Goal: Information Seeking & Learning: Learn about a topic

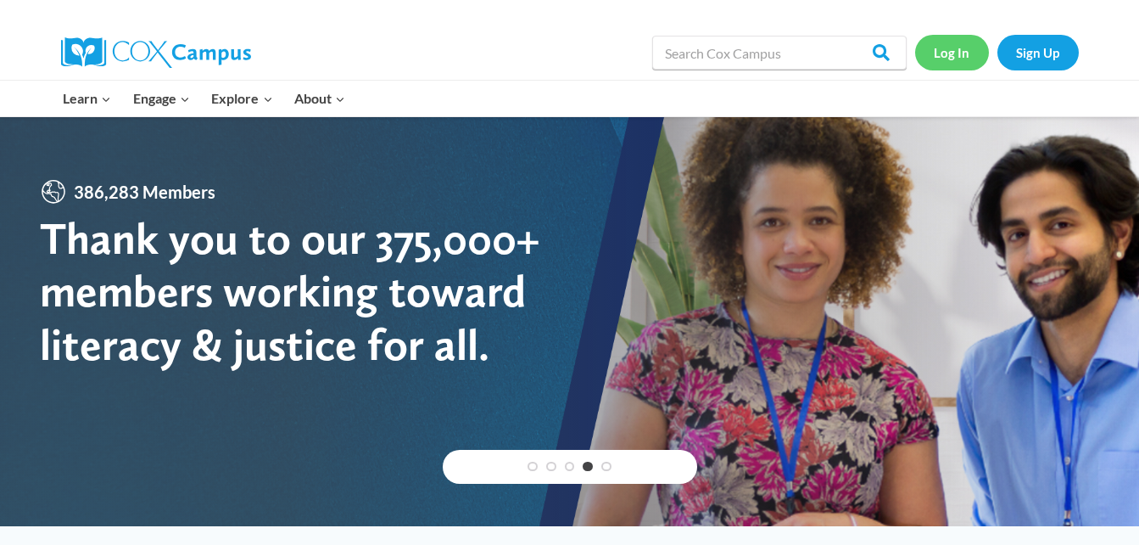
click at [936, 58] on link "Log In" at bounding box center [952, 52] width 74 height 35
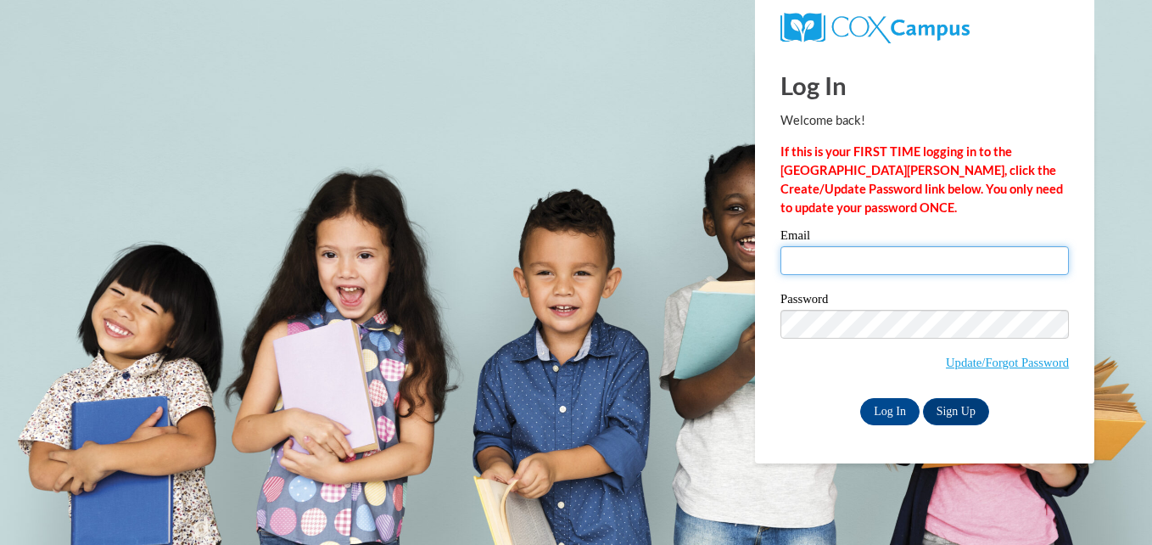
click at [857, 260] on input "Email" at bounding box center [924, 260] width 288 height 29
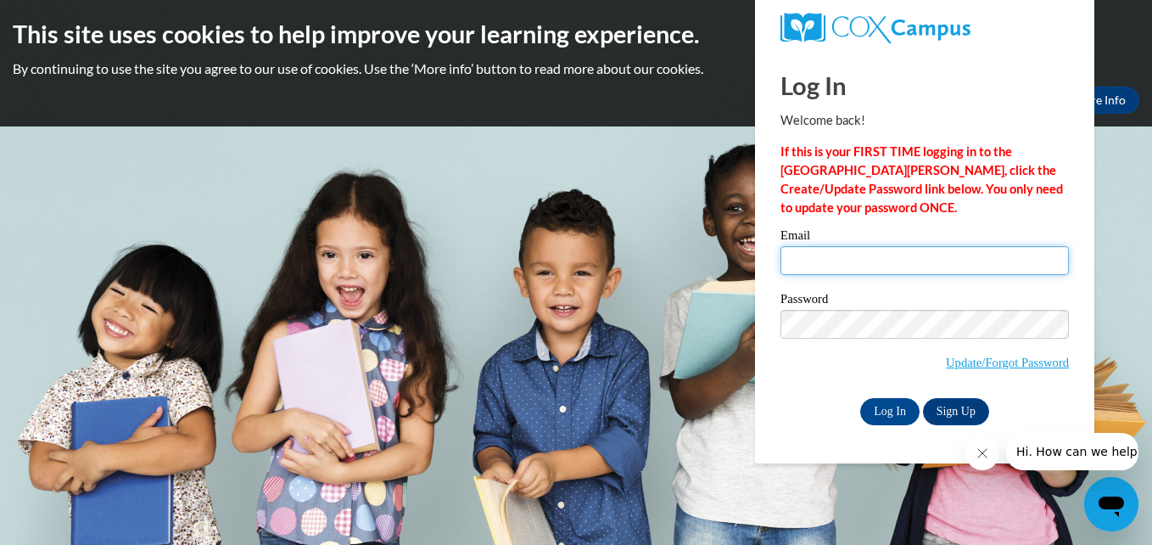
type input "meishasykes@gmail.com"
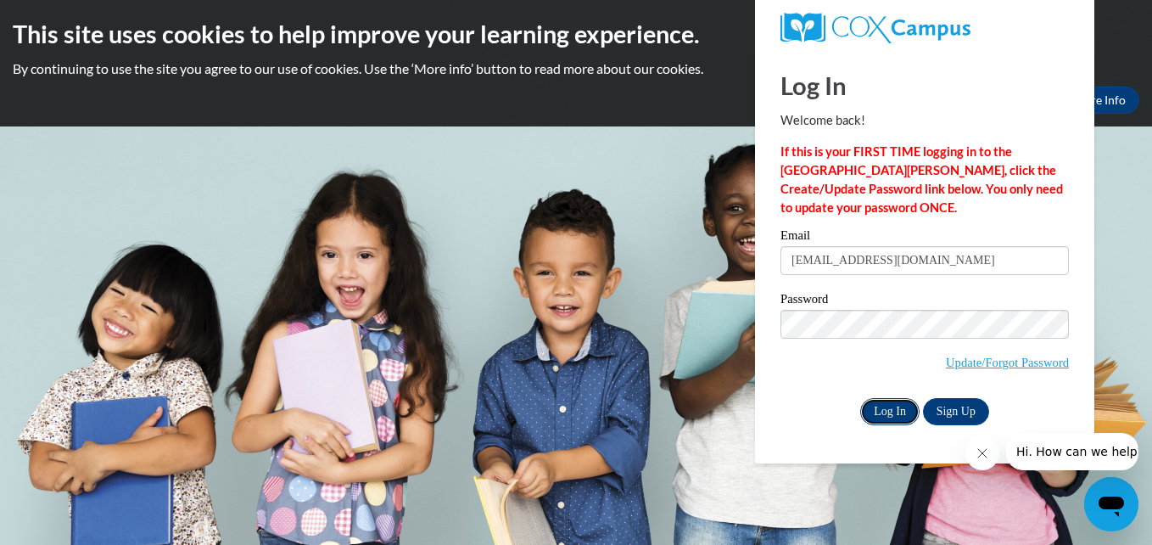
click at [887, 409] on input "Log In" at bounding box center [889, 411] width 59 height 27
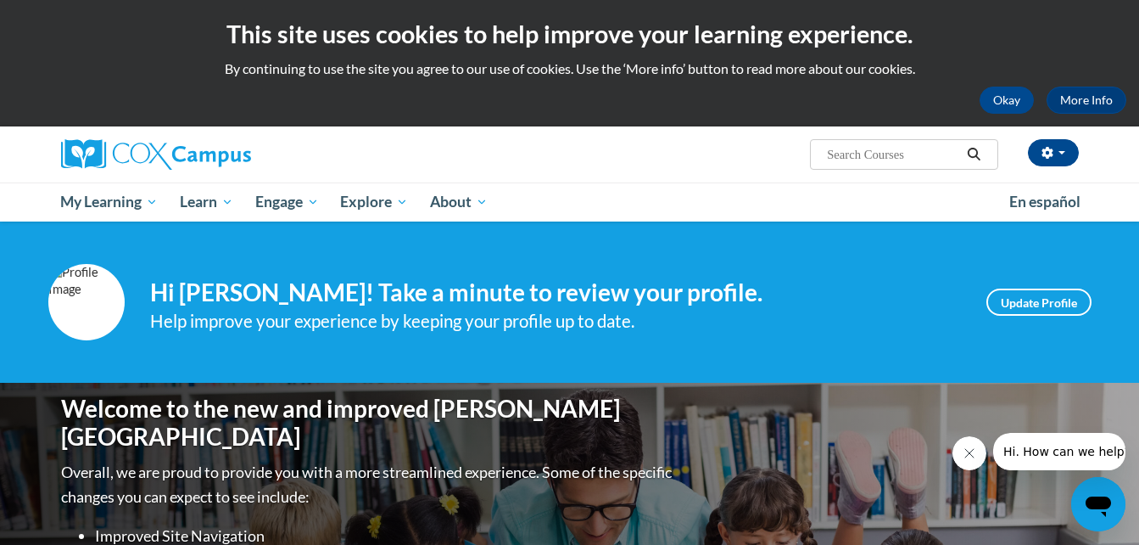
click at [821, 277] on div "Hi Meisha Sykes! Take a minute to review your profile. Help improve your experi…" at bounding box center [555, 302] width 811 height 64
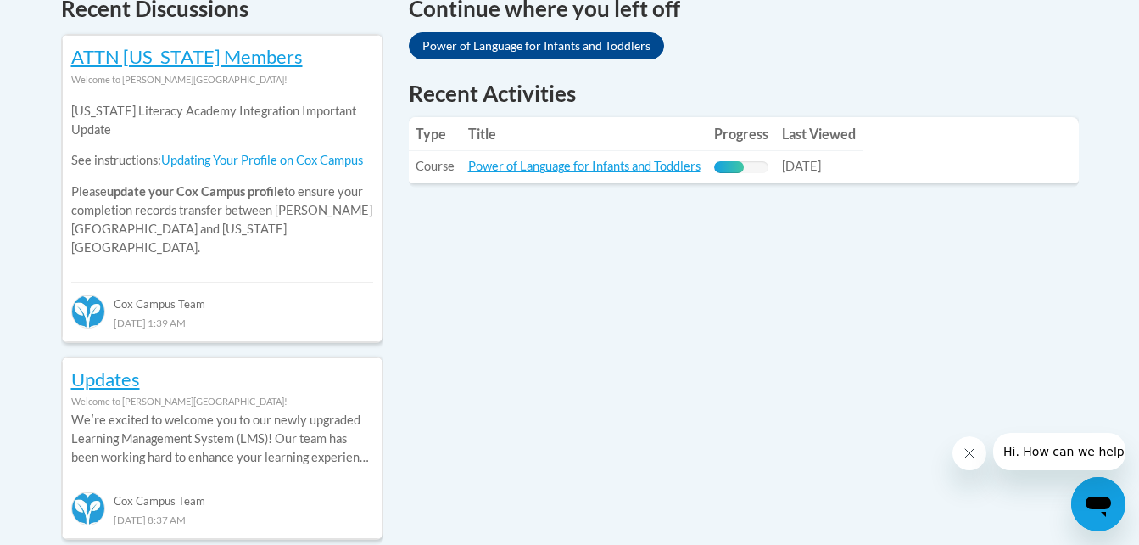
scroll to position [746, 0]
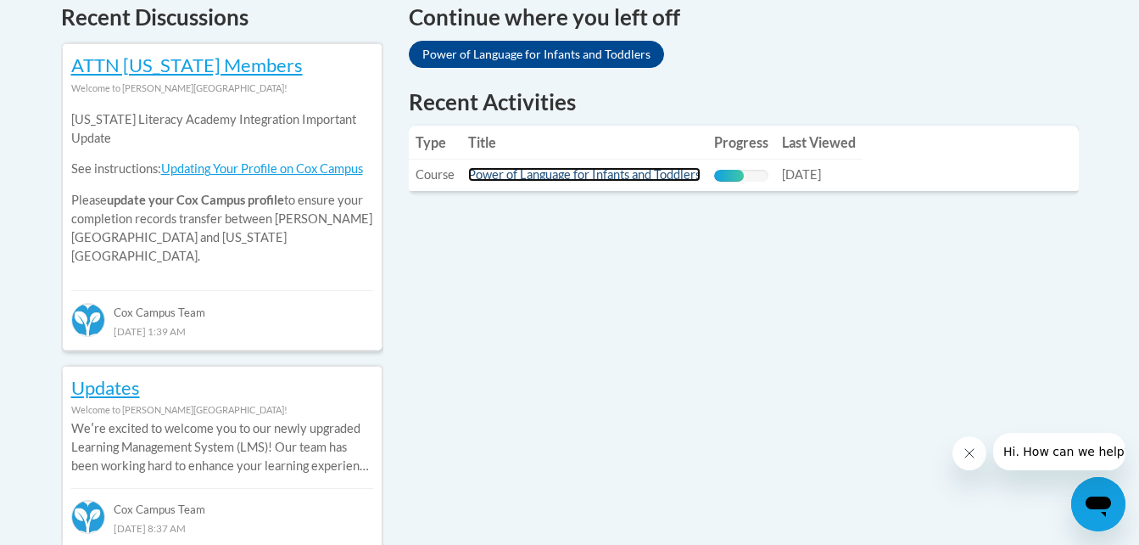
click at [629, 179] on link "Power of Language for Infants and Toddlers" at bounding box center [584, 174] width 232 height 14
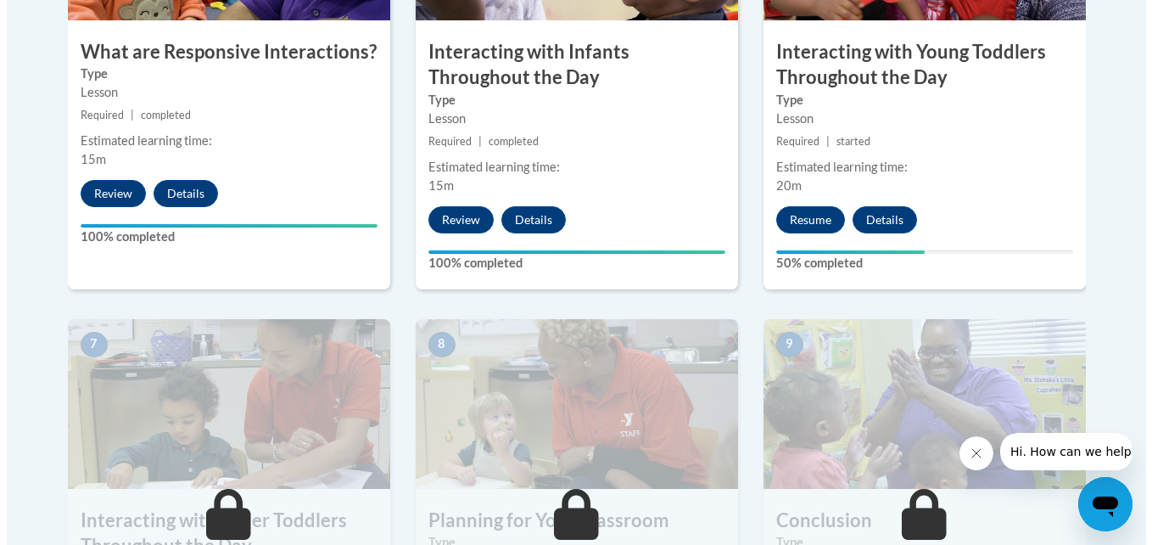
scroll to position [1154, 0]
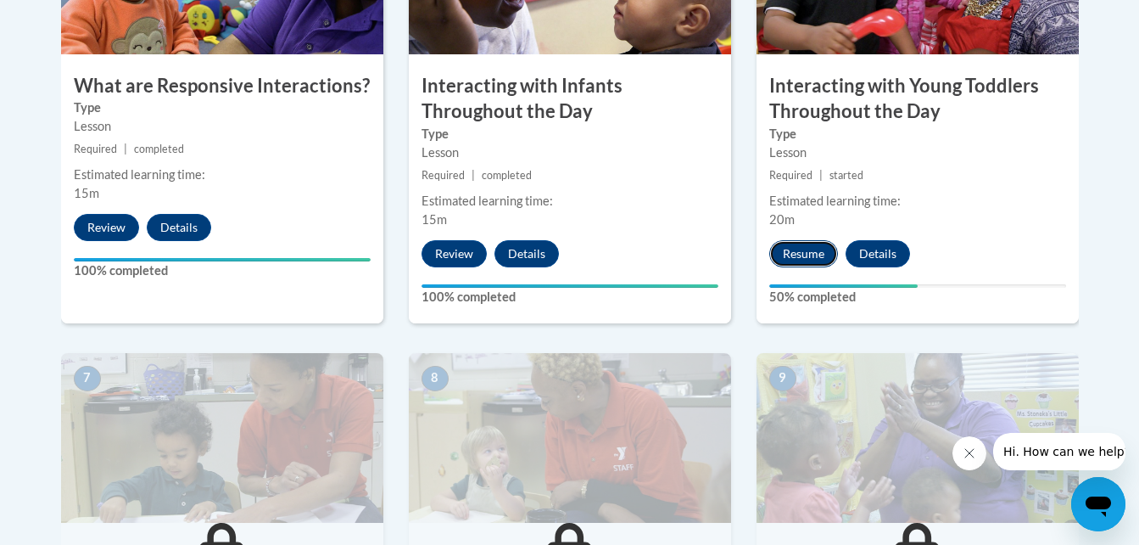
click at [786, 240] on button "Resume" at bounding box center [803, 253] width 69 height 27
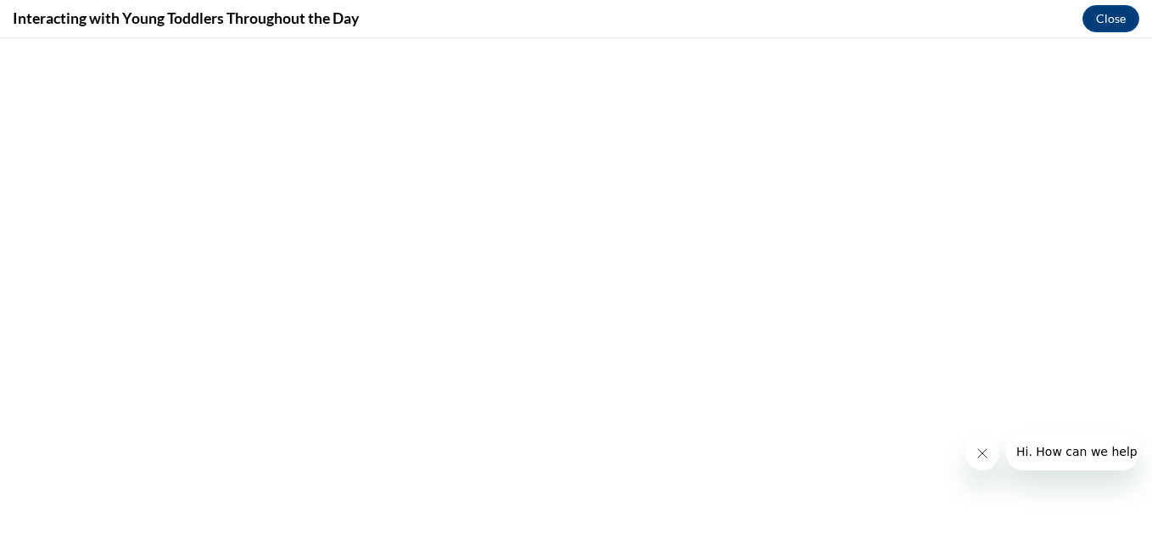
click at [975, 454] on icon "Close message from company" at bounding box center [982, 453] width 14 height 14
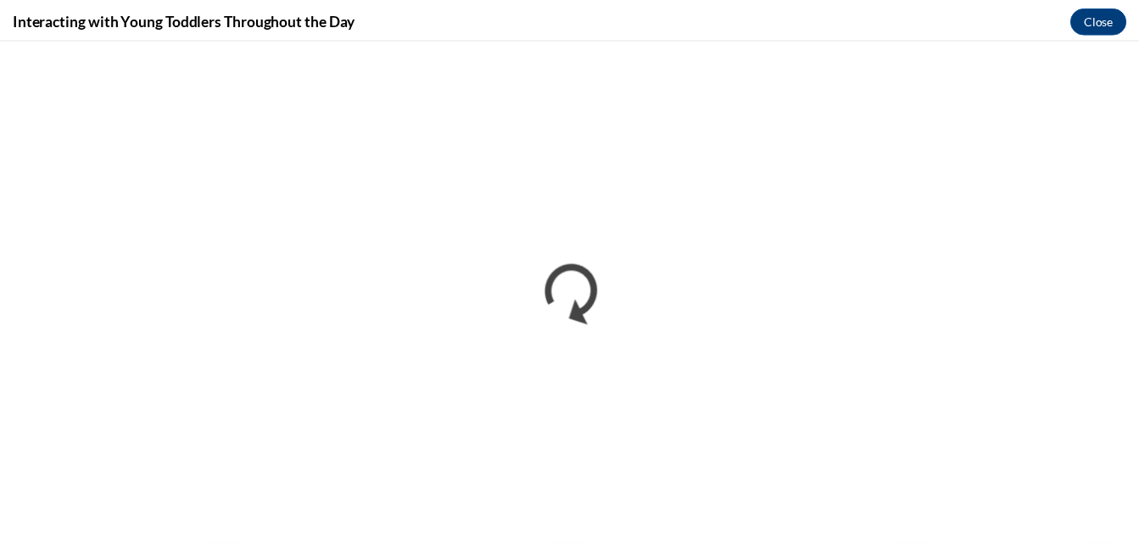
scroll to position [0, 0]
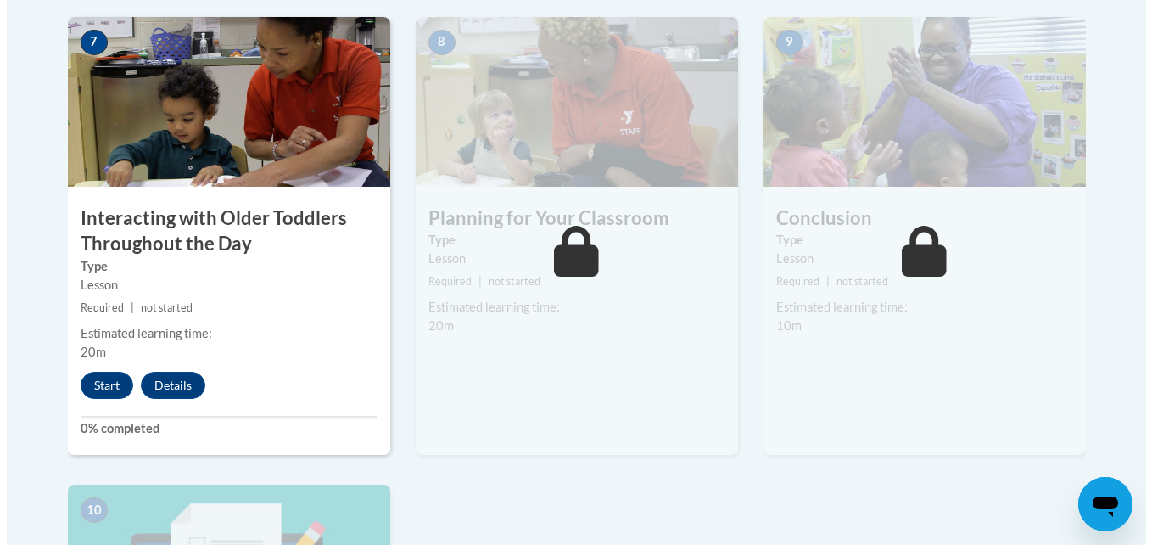
scroll to position [1493, 0]
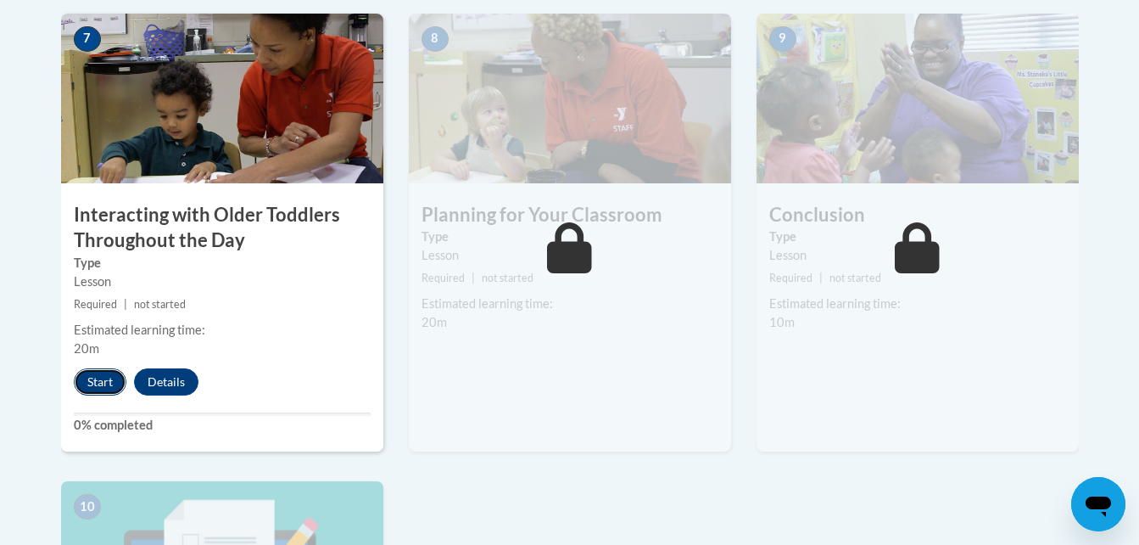
click at [89, 368] on button "Start" at bounding box center [100, 381] width 53 height 27
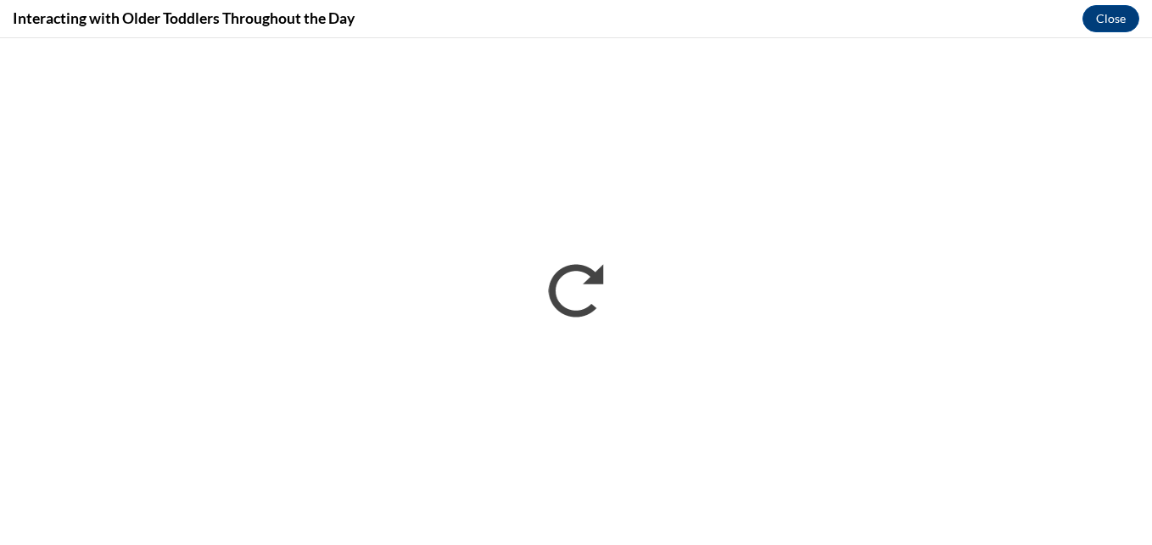
scroll to position [0, 0]
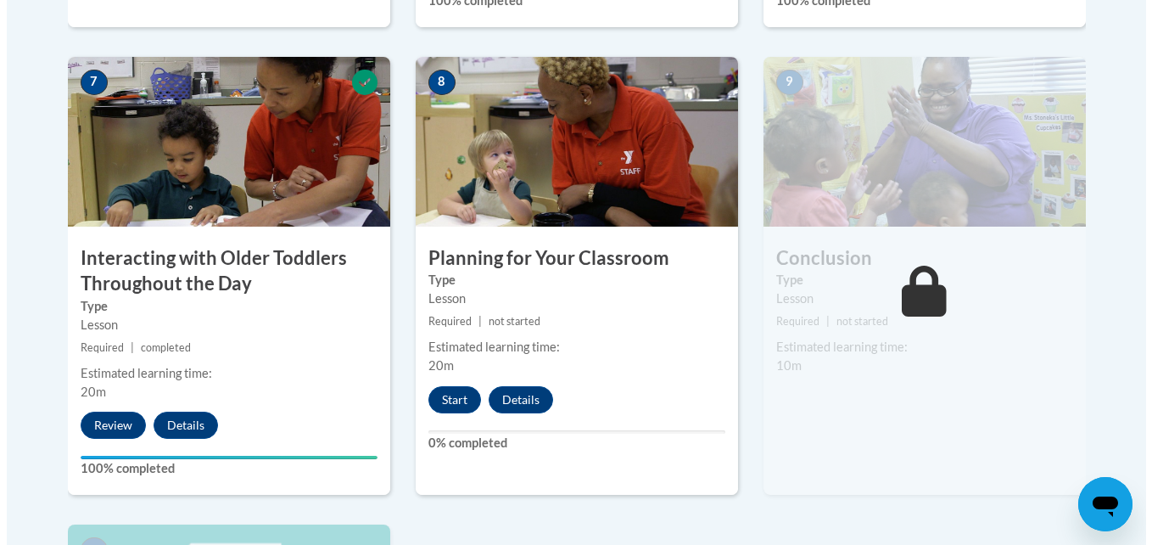
scroll to position [1442, 0]
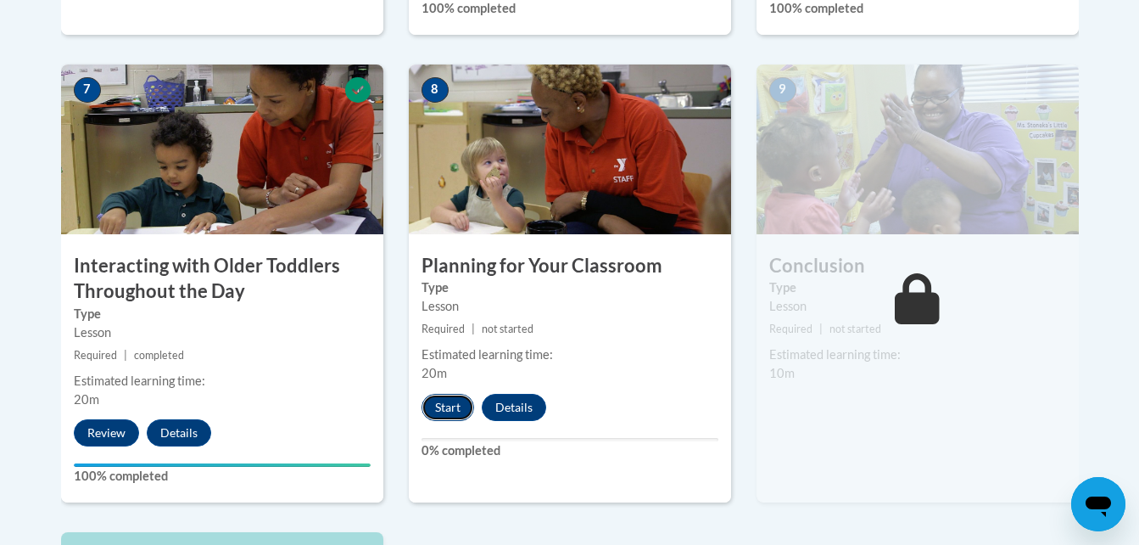
click at [450, 394] on button "Start" at bounding box center [448, 407] width 53 height 27
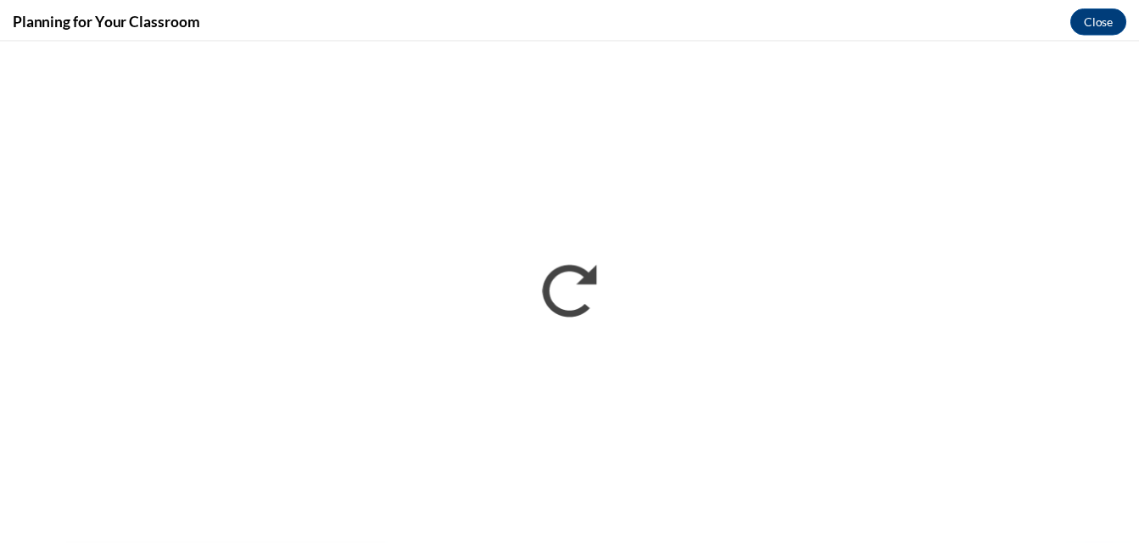
scroll to position [0, 0]
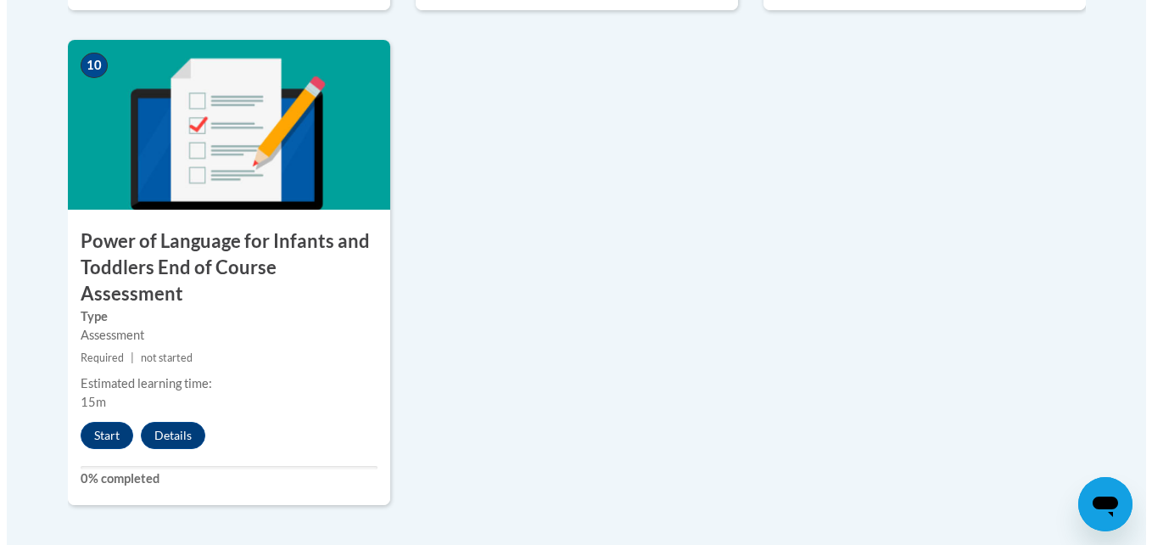
scroll to position [1968, 0]
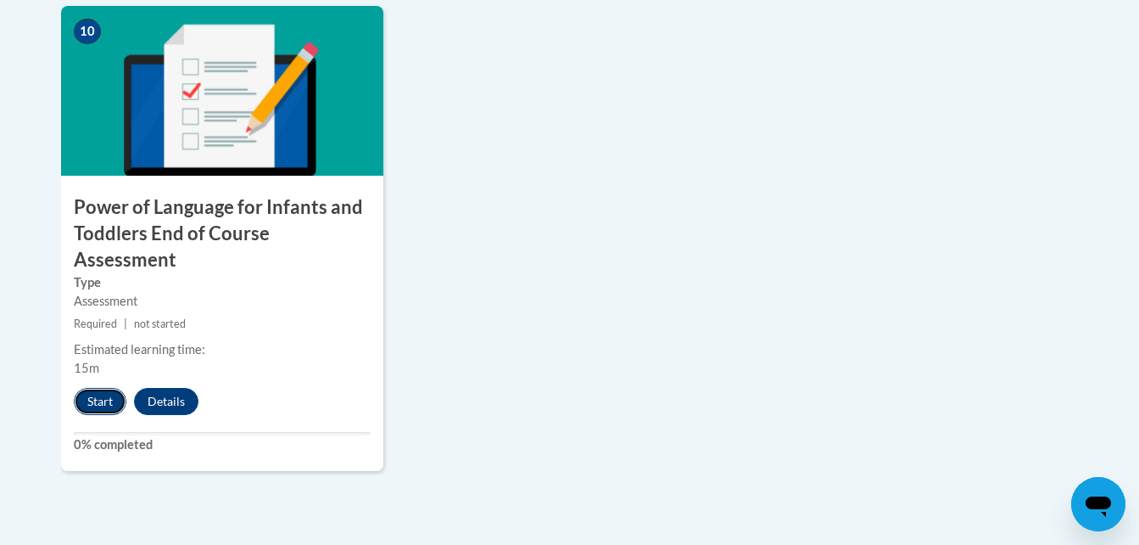
click at [104, 388] on button "Start" at bounding box center [100, 401] width 53 height 27
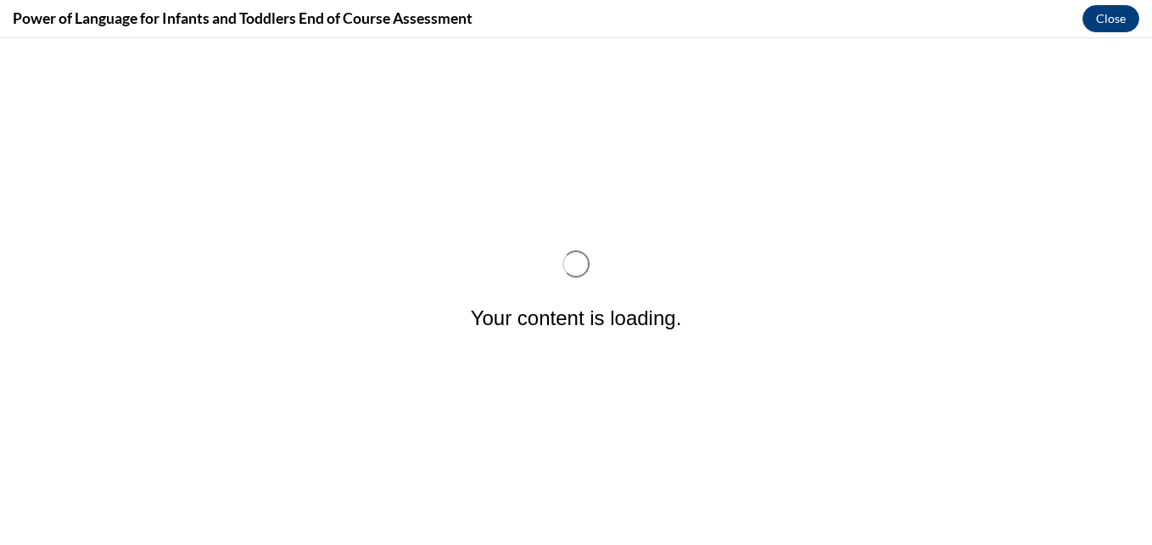
scroll to position [0, 0]
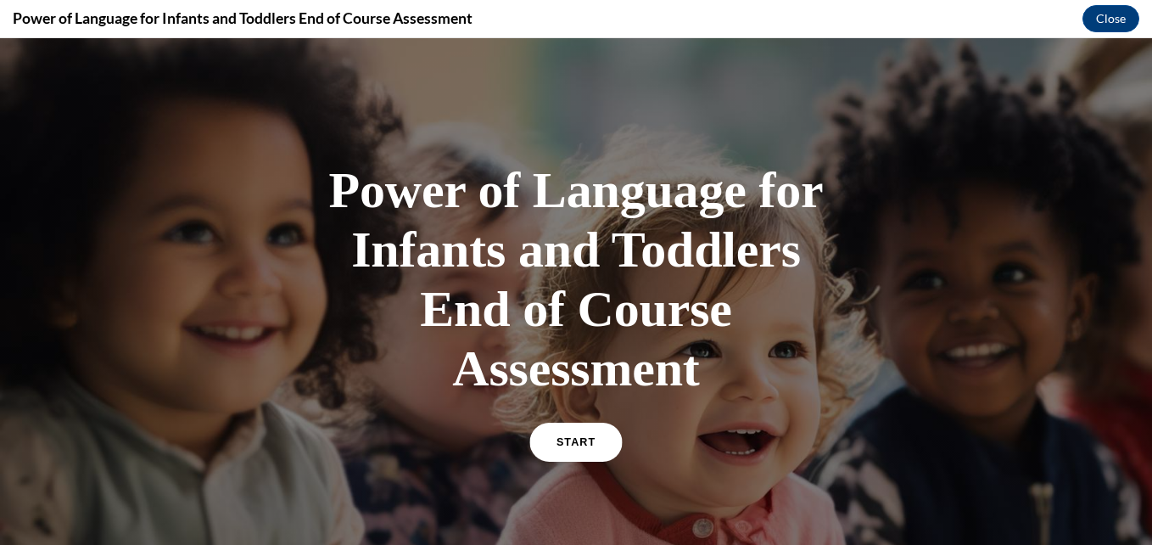
click at [587, 430] on link "START" at bounding box center [575, 441] width 92 height 39
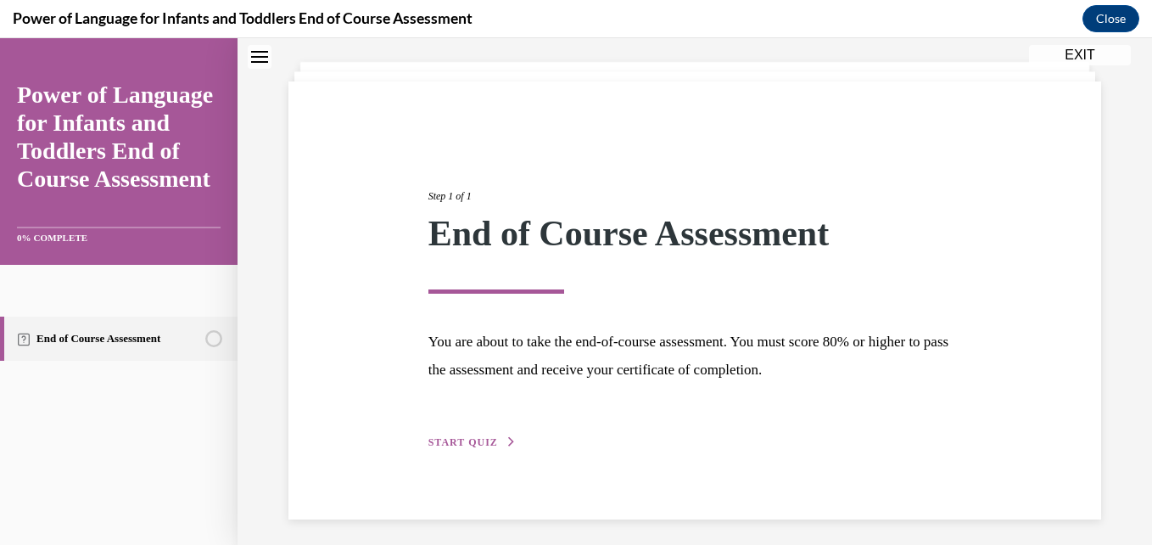
scroll to position [95, 0]
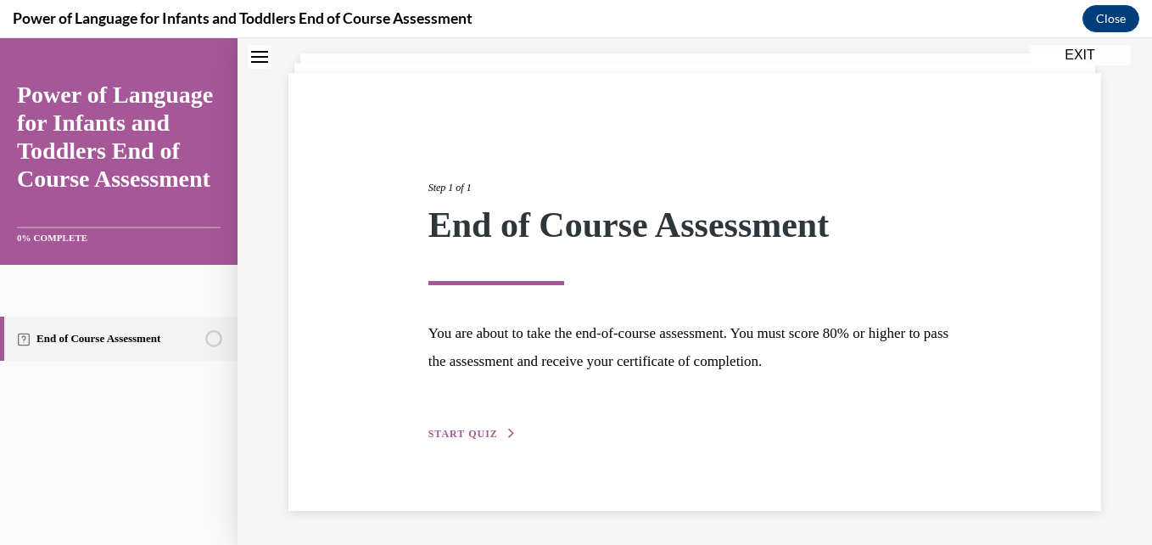
click at [477, 432] on span "START QUIZ" at bounding box center [463, 434] width 70 height 12
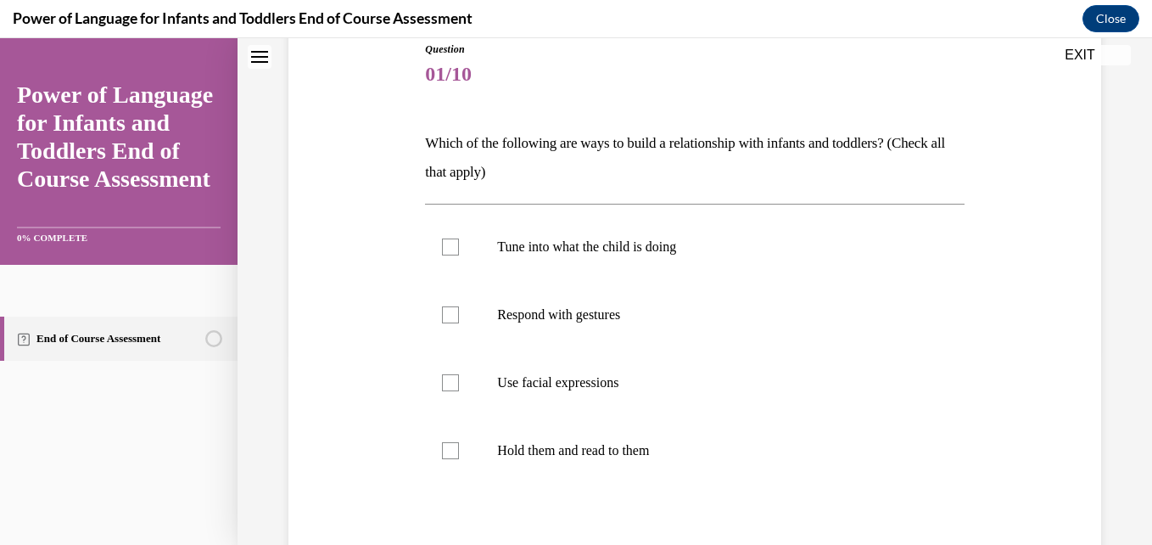
scroll to position [197, 0]
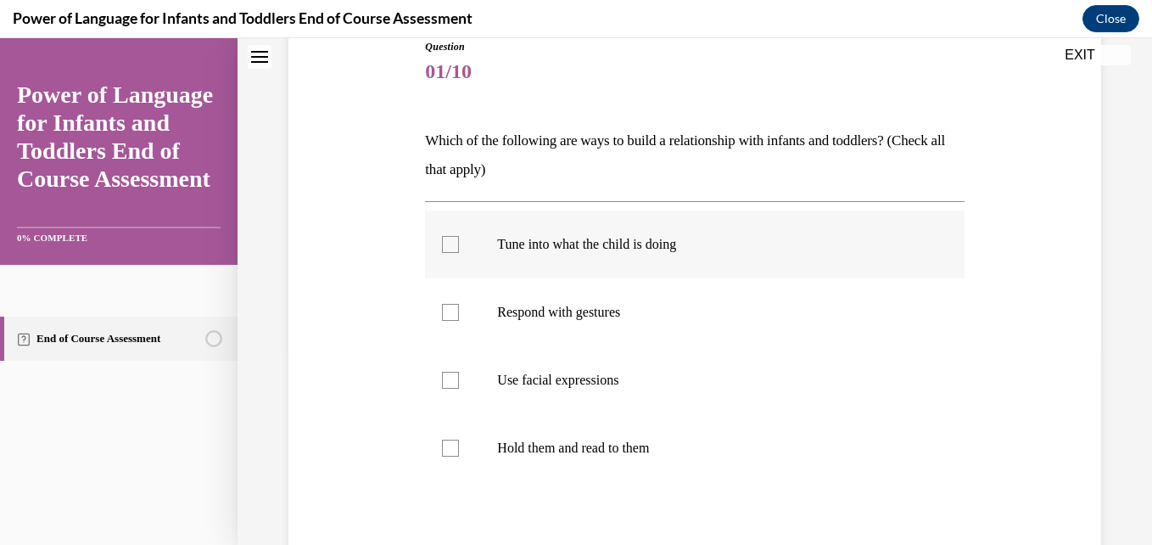
click at [436, 243] on label "Tune into what the child is doing" at bounding box center [694, 244] width 539 height 68
click at [442, 243] on input "Tune into what the child is doing" at bounding box center [450, 244] width 17 height 17
checkbox input "true"
click at [452, 311] on div at bounding box center [450, 312] width 17 height 17
click at [452, 311] on input "Respond with gestures" at bounding box center [450, 312] width 17 height 17
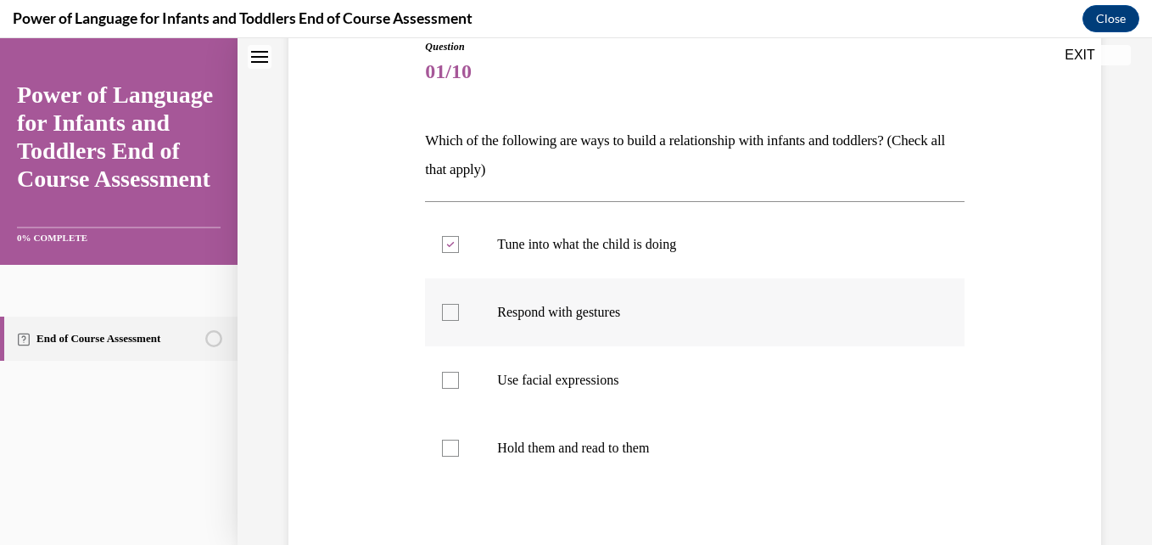
checkbox input "true"
click at [448, 383] on div at bounding box center [450, 380] width 17 height 17
click at [448, 383] on input "Use facial expressions" at bounding box center [450, 380] width 17 height 17
checkbox input "true"
click at [959, 390] on div "Question 01/10 Which of the following are ways to build a relationship with inf…" at bounding box center [694, 340] width 821 height 704
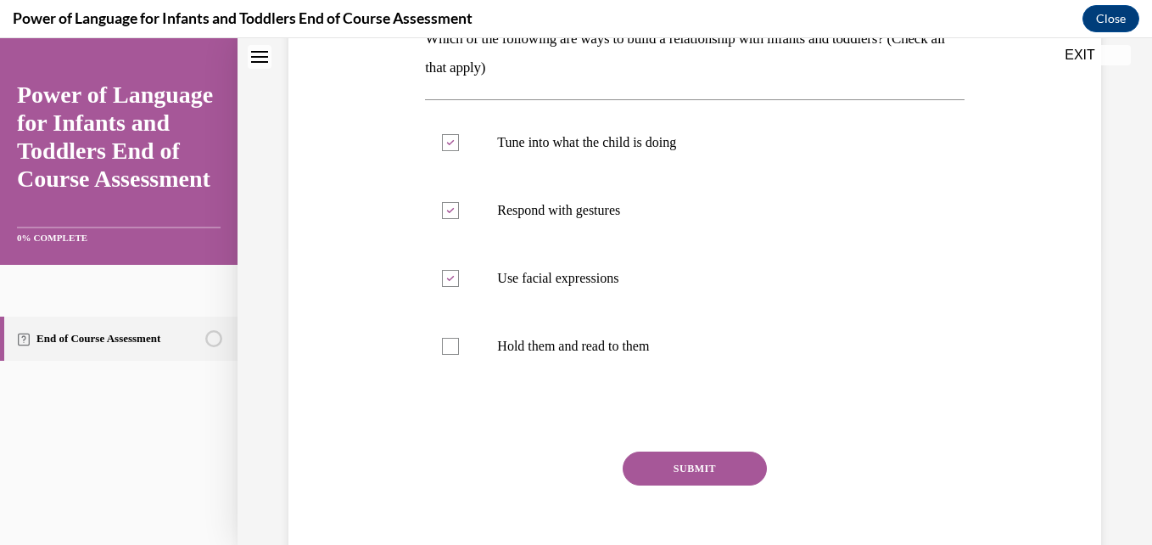
scroll to position [265, 0]
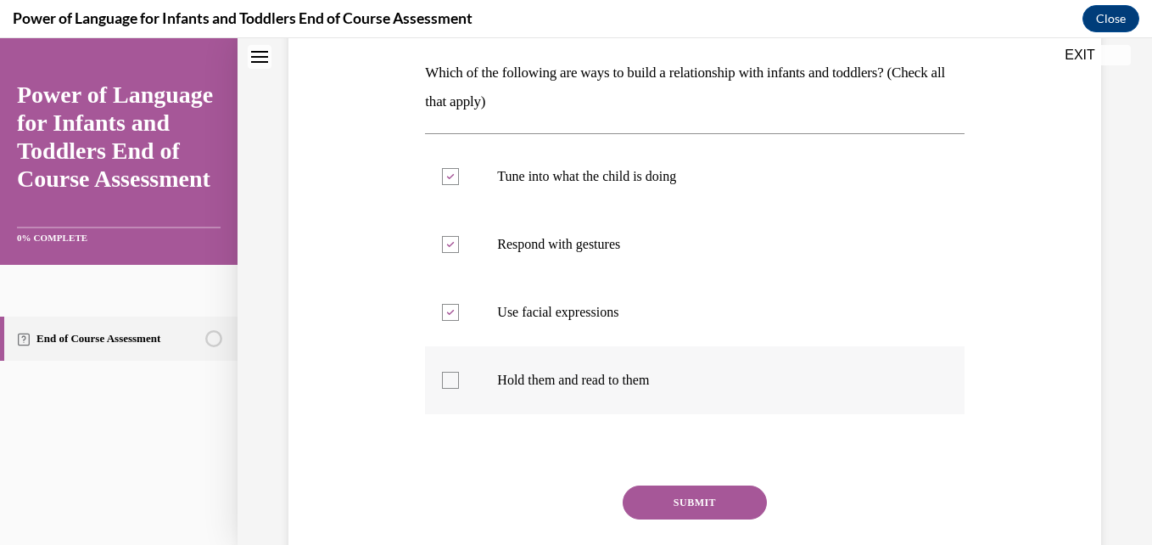
click at [444, 382] on div at bounding box center [450, 380] width 17 height 17
click at [444, 382] on input "Hold them and read to them" at bounding box center [450, 380] width 17 height 17
checkbox input "true"
click at [645, 504] on button "SUBMIT" at bounding box center [695, 502] width 144 height 34
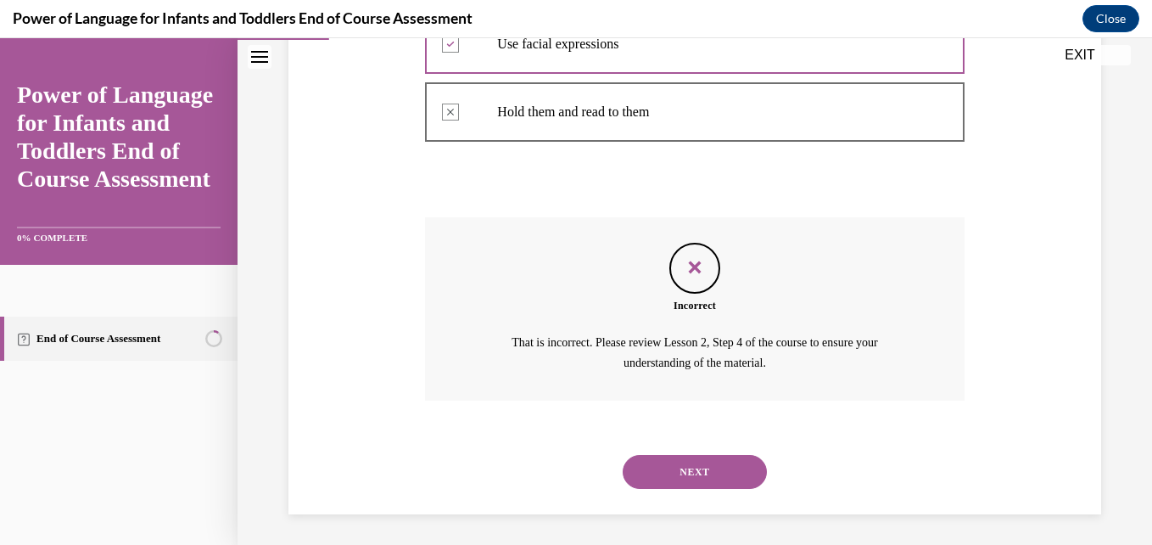
scroll to position [536, 0]
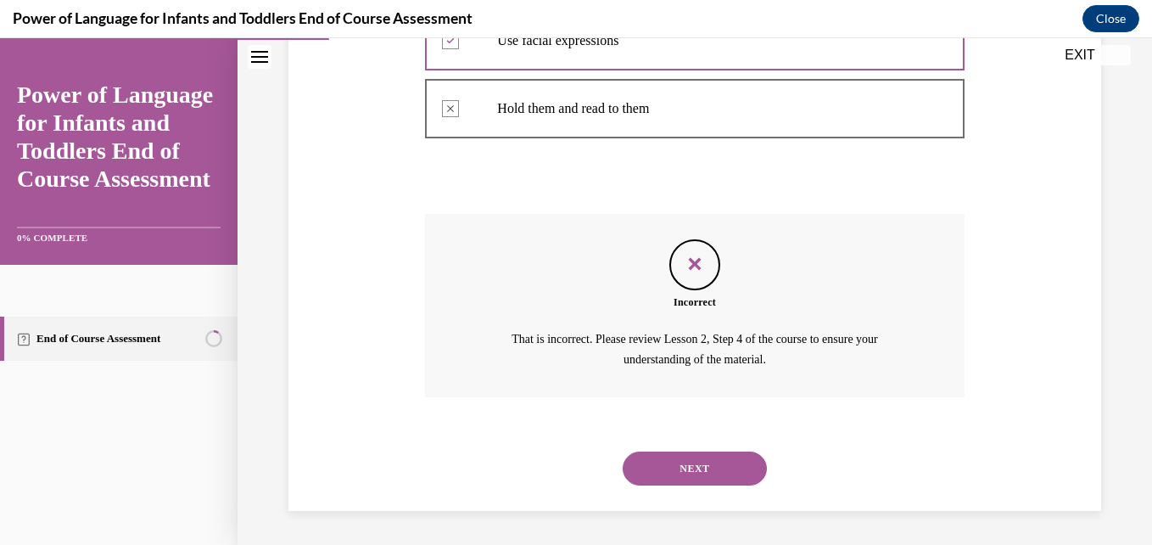
click at [687, 467] on button "NEXT" at bounding box center [695, 468] width 144 height 34
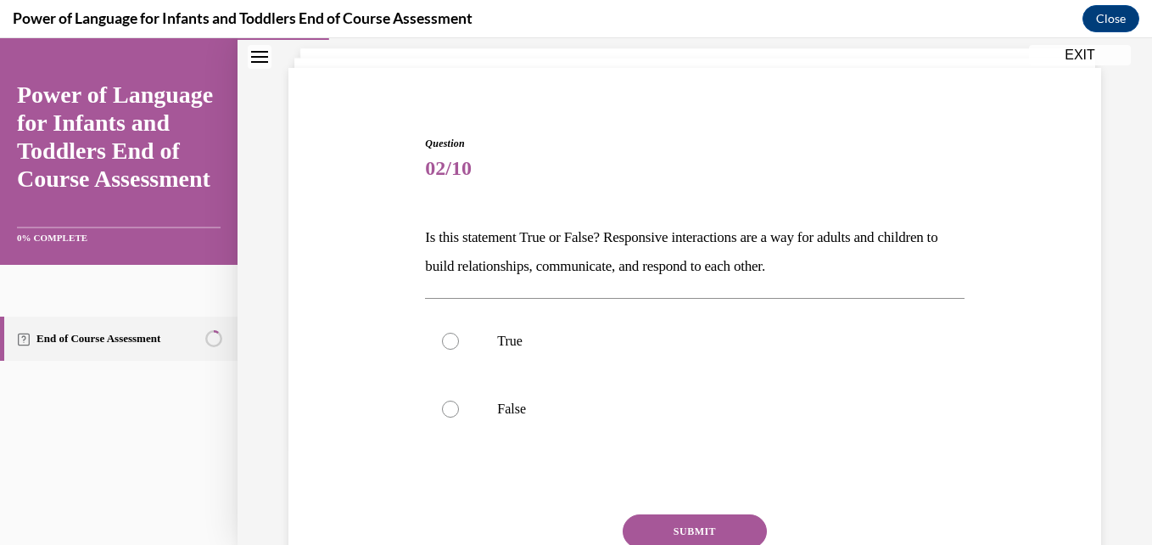
scroll to position [102, 0]
click at [455, 346] on label "True" at bounding box center [694, 339] width 539 height 68
click at [455, 346] on input "True" at bounding box center [450, 339] width 17 height 17
radio input "true"
click at [978, 437] on div "Question 02/10 Is this statement True or False? Responsive interactions are a w…" at bounding box center [694, 367] width 821 height 568
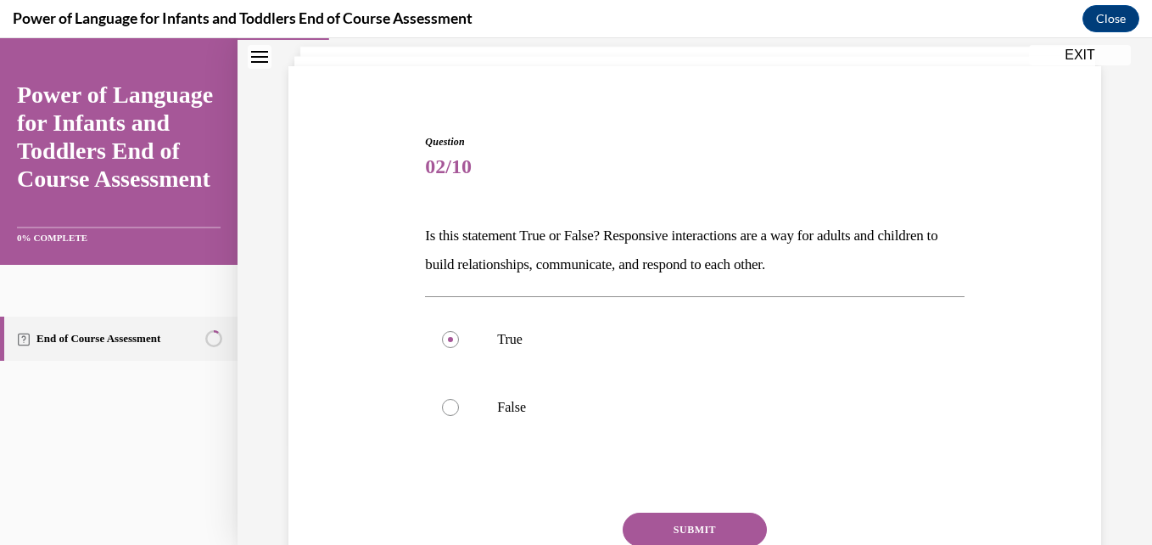
click at [657, 523] on button "SUBMIT" at bounding box center [695, 529] width 144 height 34
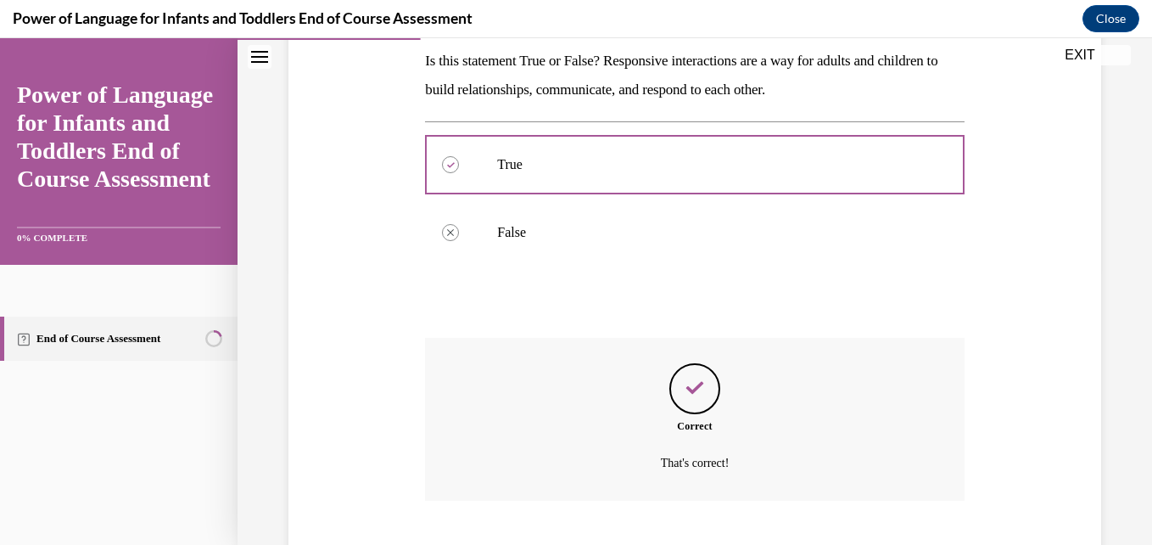
scroll to position [380, 0]
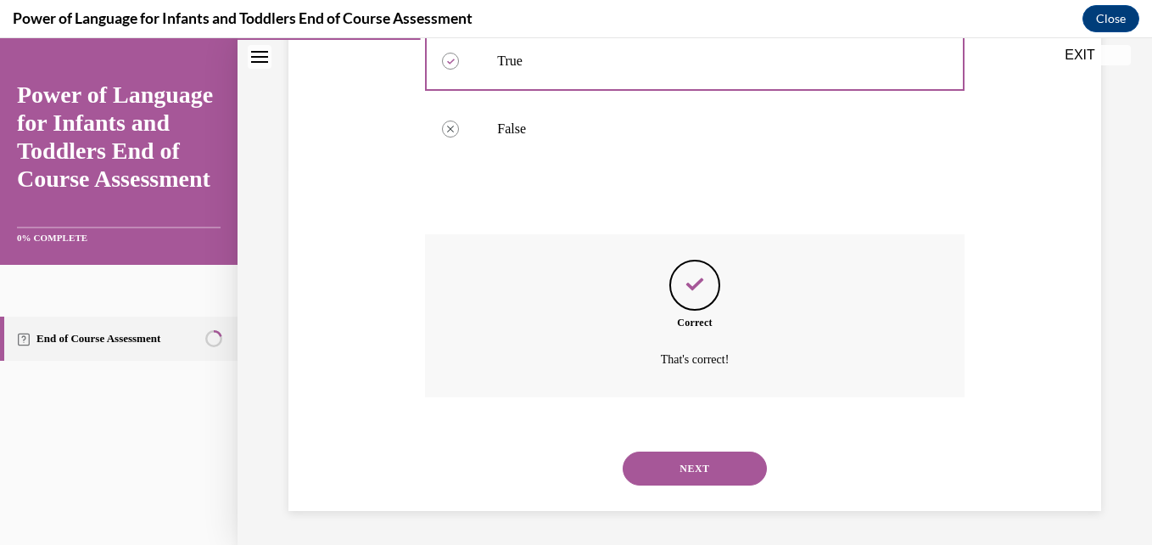
click at [725, 466] on button "NEXT" at bounding box center [695, 468] width 144 height 34
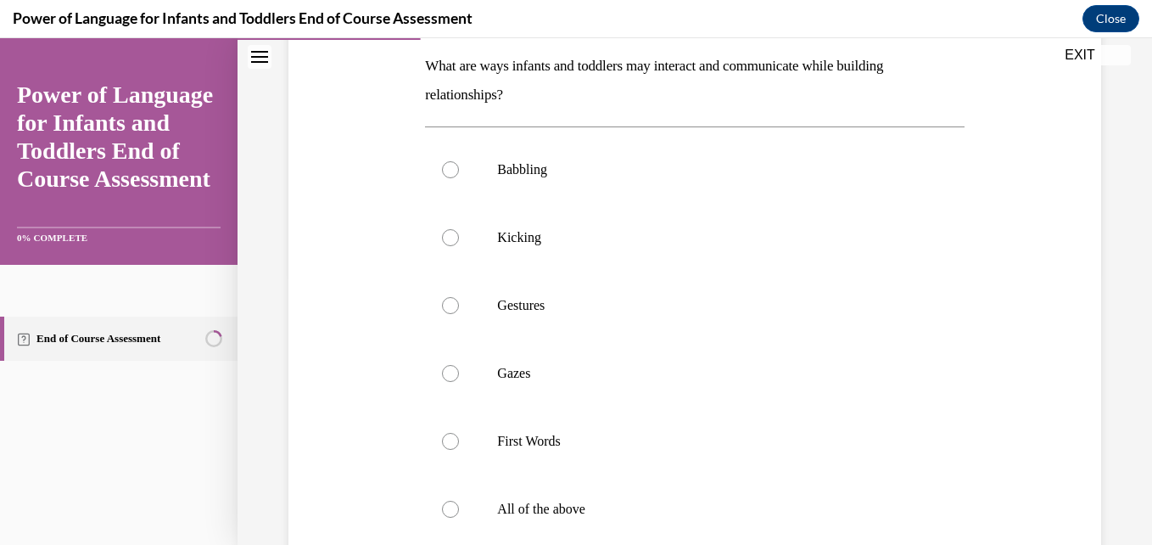
scroll to position [305, 0]
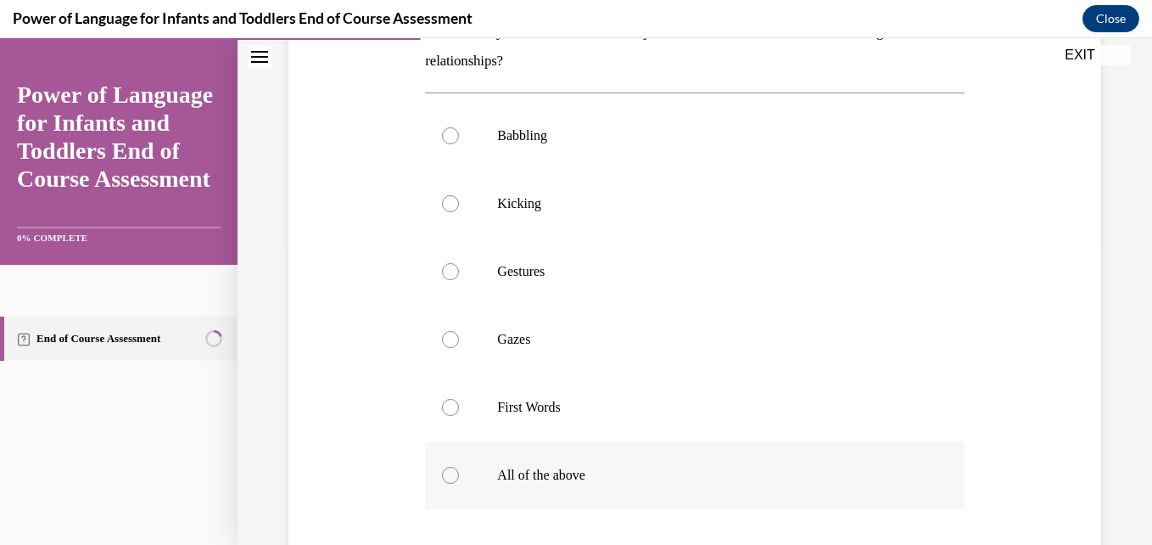
click at [445, 475] on div at bounding box center [450, 475] width 17 height 17
click at [445, 475] on input "All of the above" at bounding box center [450, 475] width 17 height 17
radio input "true"
click at [976, 348] on div "Question 03/10 What are ways infants and toddlers may interact and communicate …" at bounding box center [694, 300] width 821 height 840
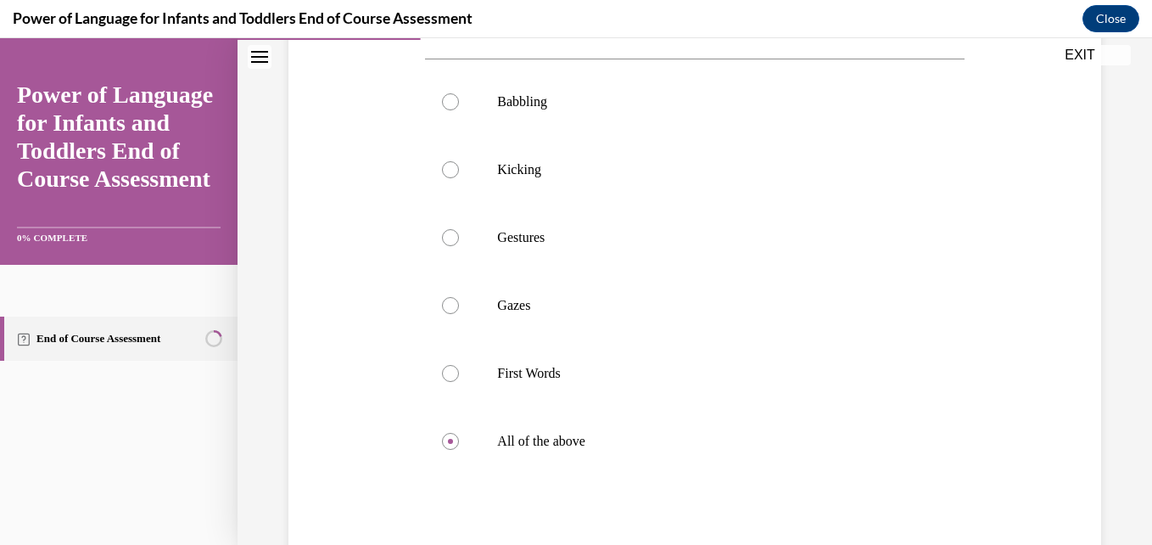
scroll to position [373, 0]
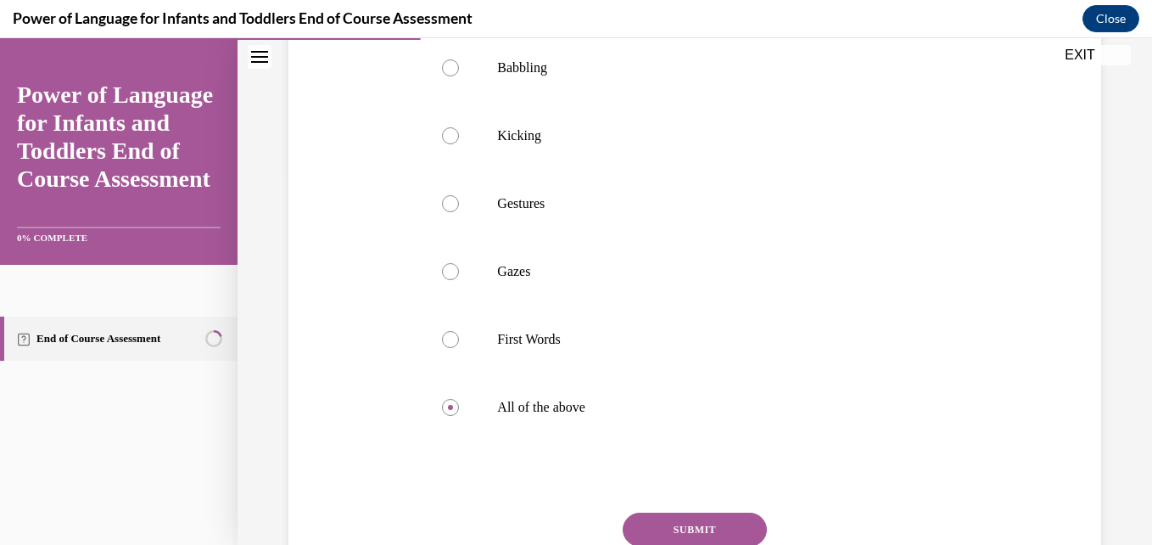
click at [690, 528] on button "SUBMIT" at bounding box center [695, 529] width 144 height 34
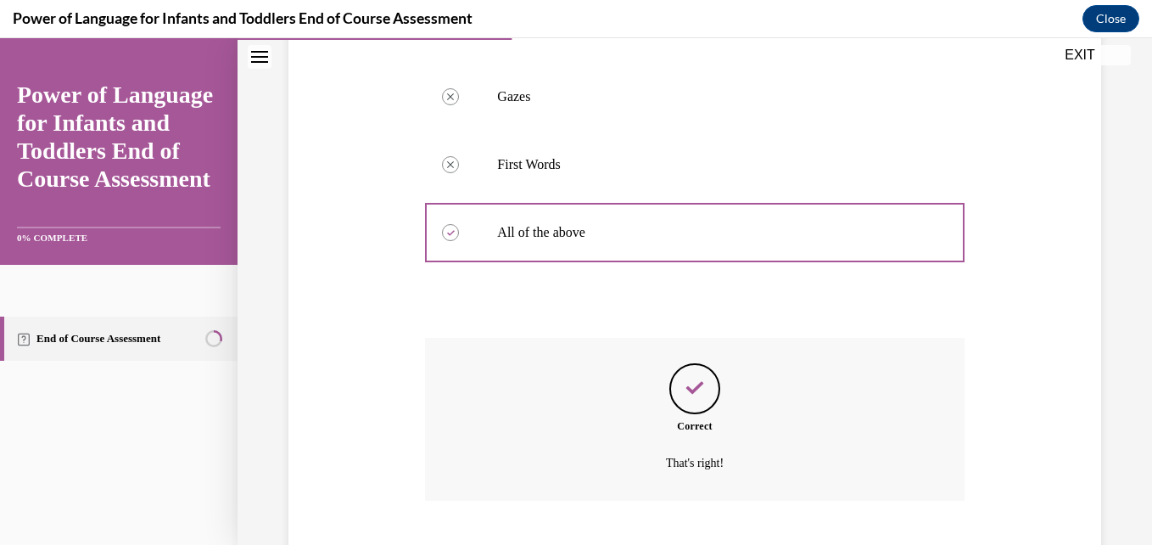
scroll to position [651, 0]
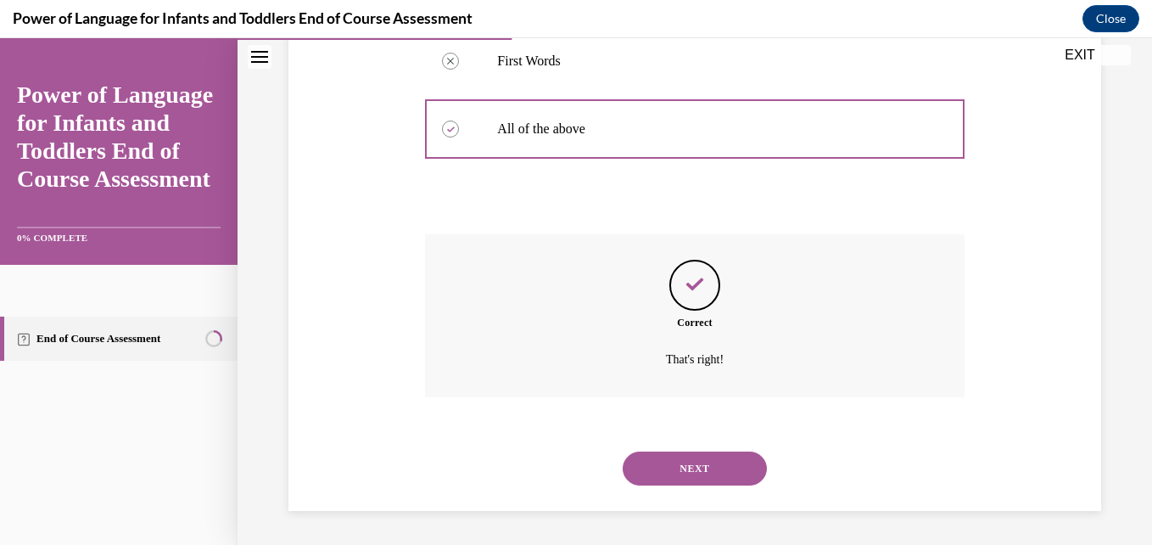
click at [674, 468] on button "NEXT" at bounding box center [695, 468] width 144 height 34
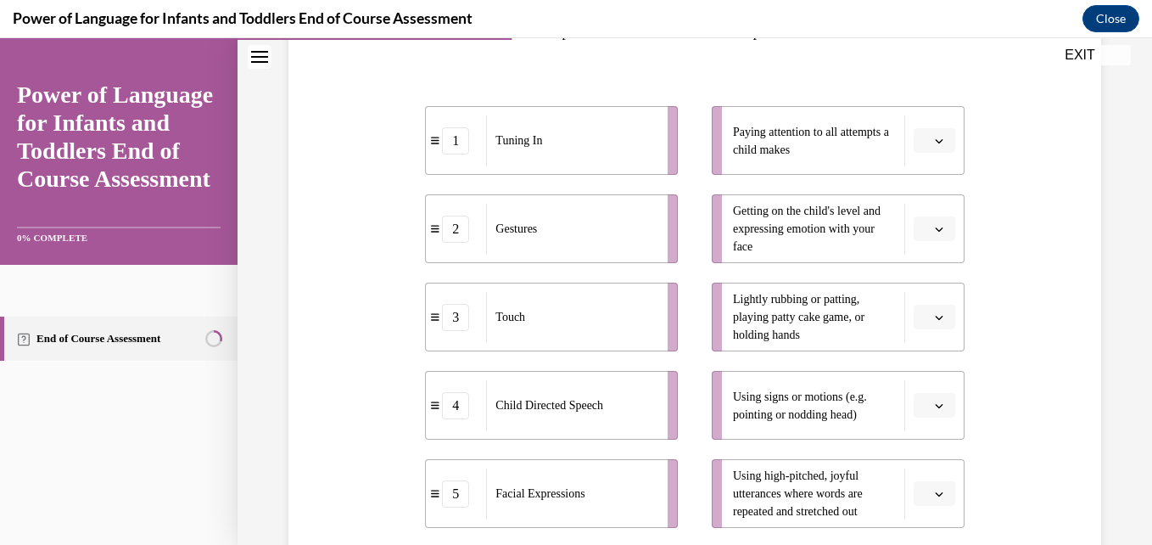
scroll to position [339, 0]
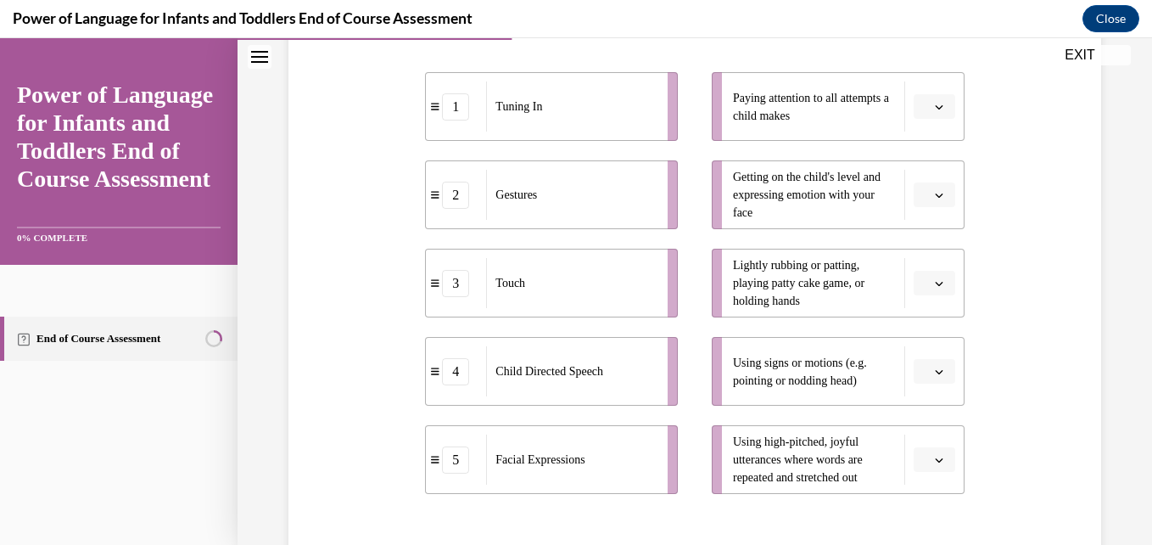
click at [935, 285] on icon "button" at bounding box center [939, 284] width 8 height 4
click at [919, 419] on span "3" at bounding box center [917, 423] width 6 height 14
click at [935, 193] on icon "button" at bounding box center [939, 195] width 8 height 8
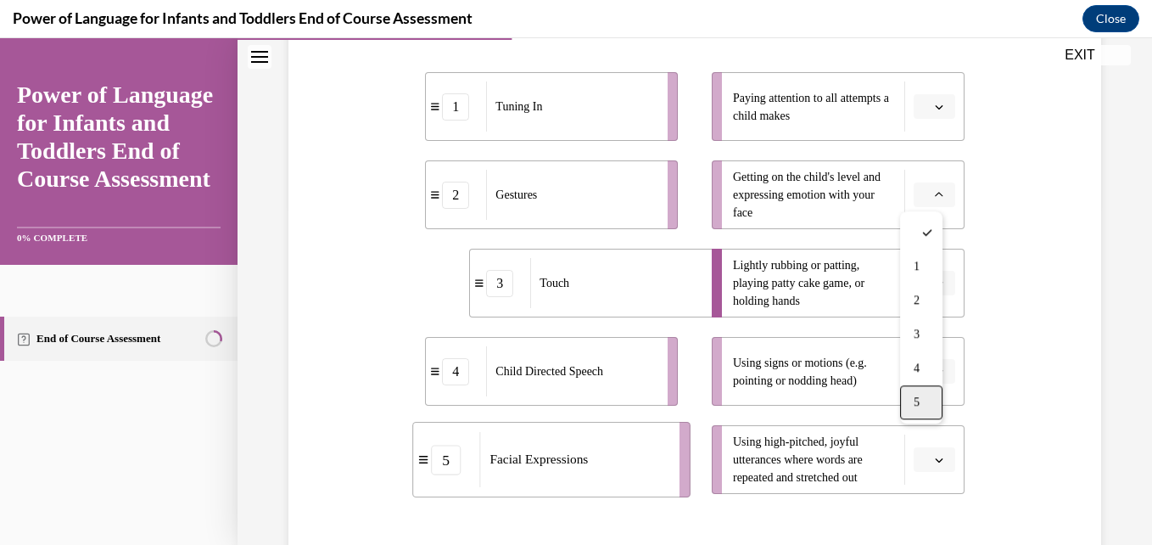
click at [913, 396] on div "5" at bounding box center [921, 402] width 42 height 34
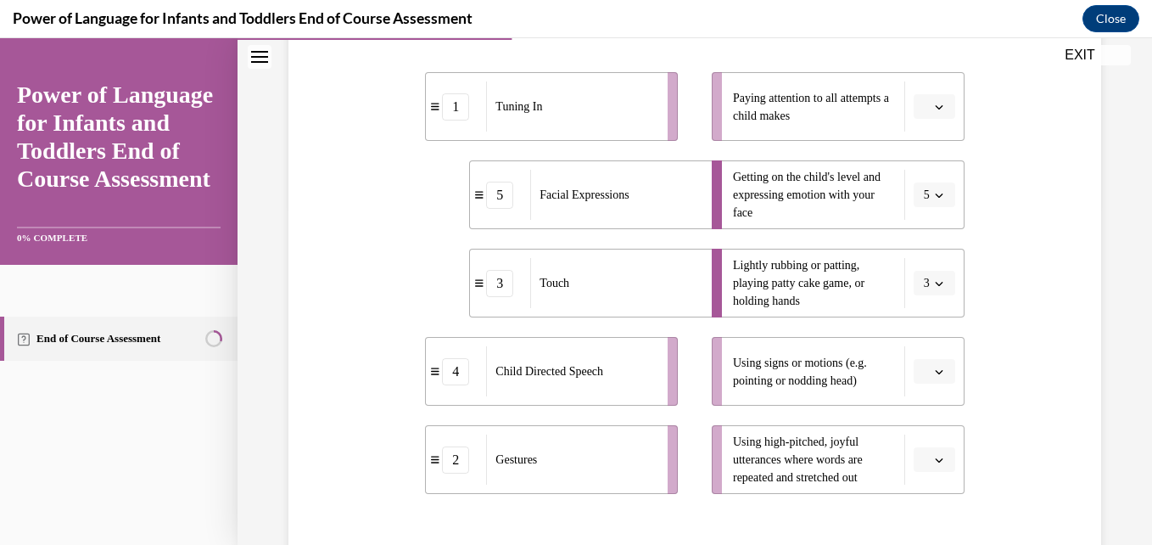
click at [935, 463] on icon "button" at bounding box center [939, 460] width 8 height 8
click at [921, 391] on div "4" at bounding box center [921, 388] width 42 height 34
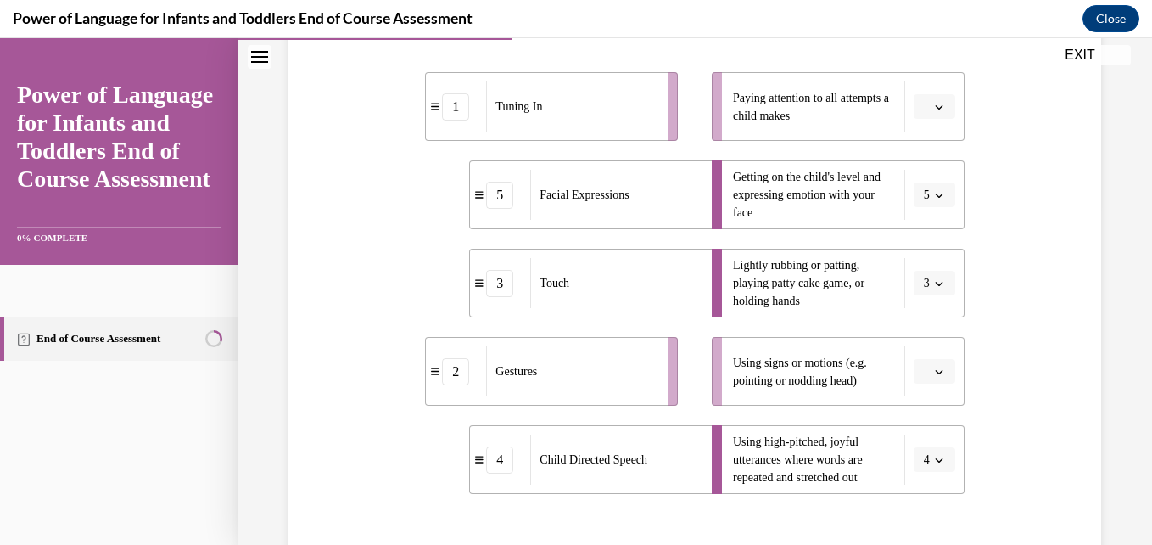
click at [926, 115] on button "button" at bounding box center [935, 106] width 42 height 25
click at [923, 174] on div "1" at bounding box center [921, 178] width 42 height 34
click at [924, 363] on button "button" at bounding box center [935, 371] width 42 height 25
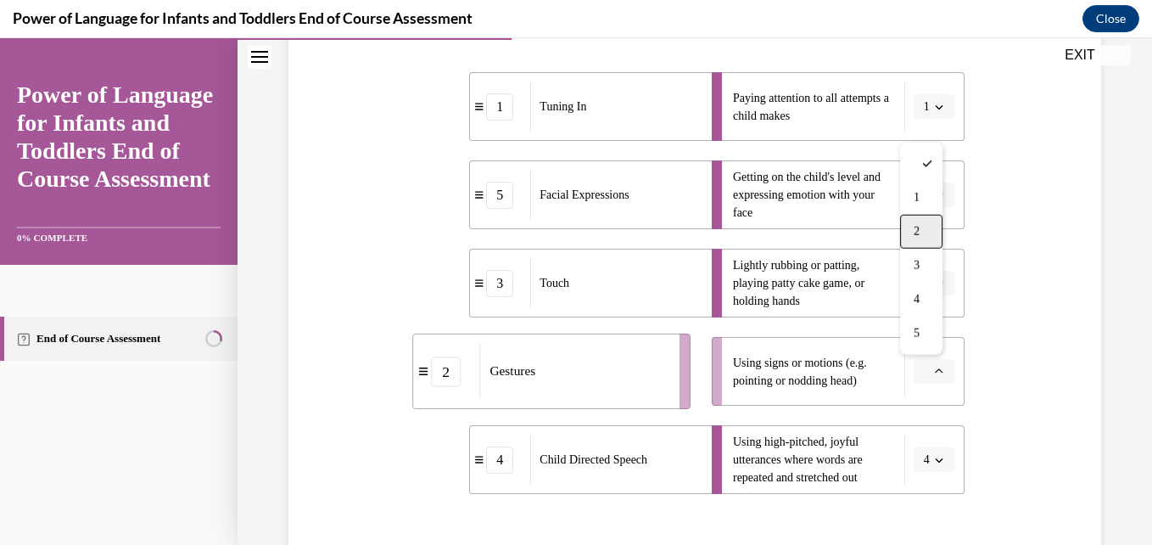
click at [919, 236] on span "2" at bounding box center [917, 232] width 6 height 14
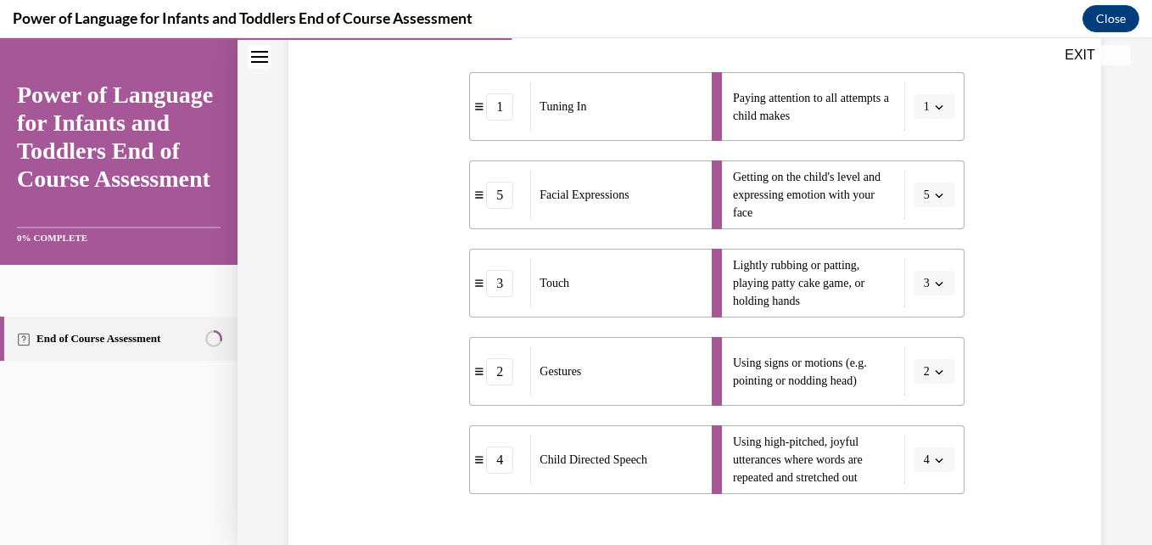
click at [1073, 327] on div "Question 04/10 Please match each example with the correct element of responsive…" at bounding box center [694, 275] width 821 height 858
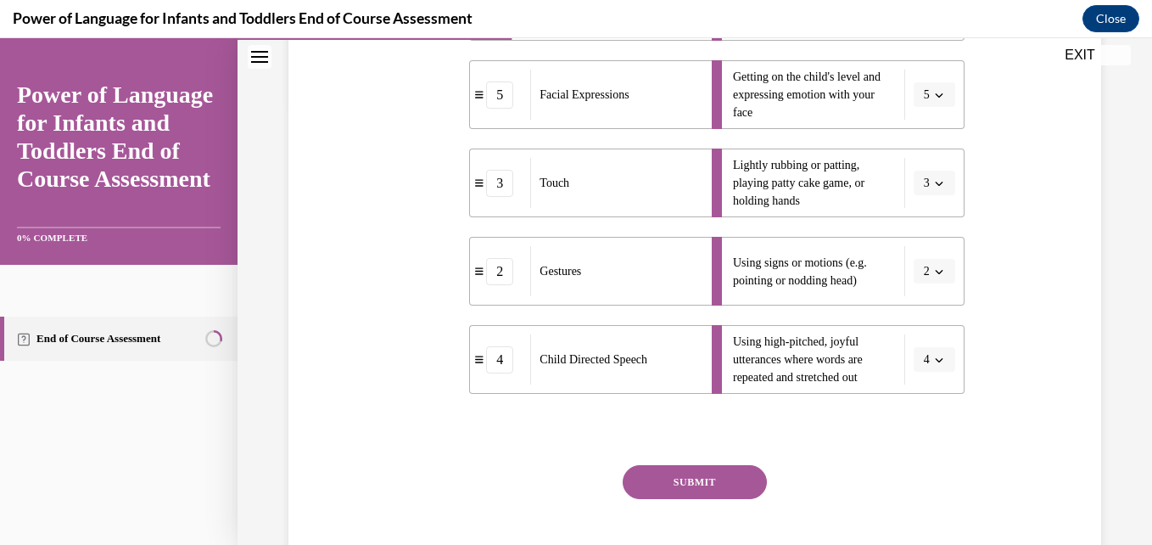
scroll to position [441, 0]
click at [708, 487] on button "SUBMIT" at bounding box center [695, 480] width 144 height 34
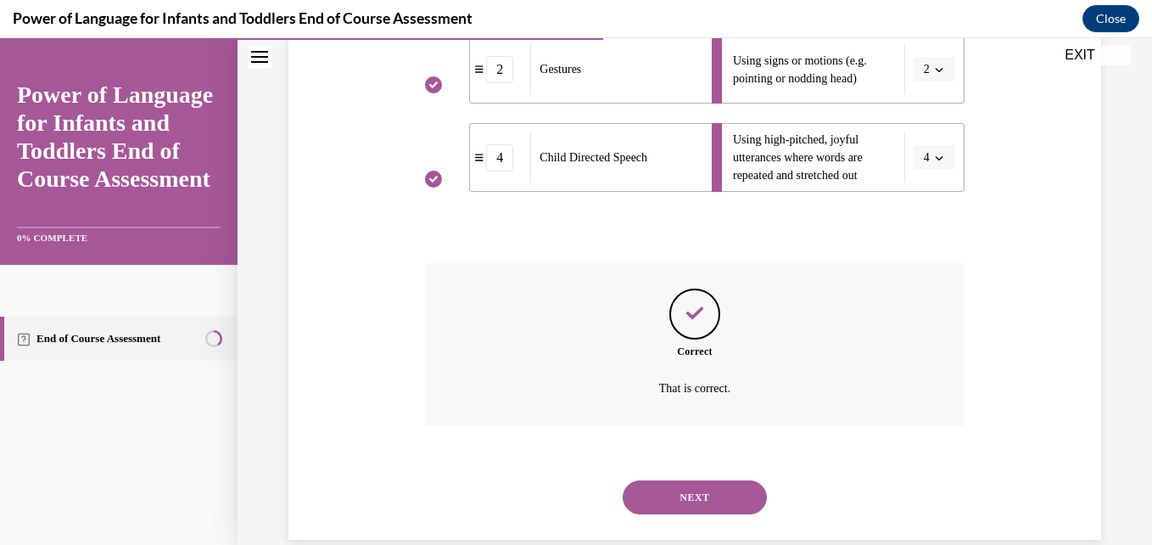
scroll to position [670, 0]
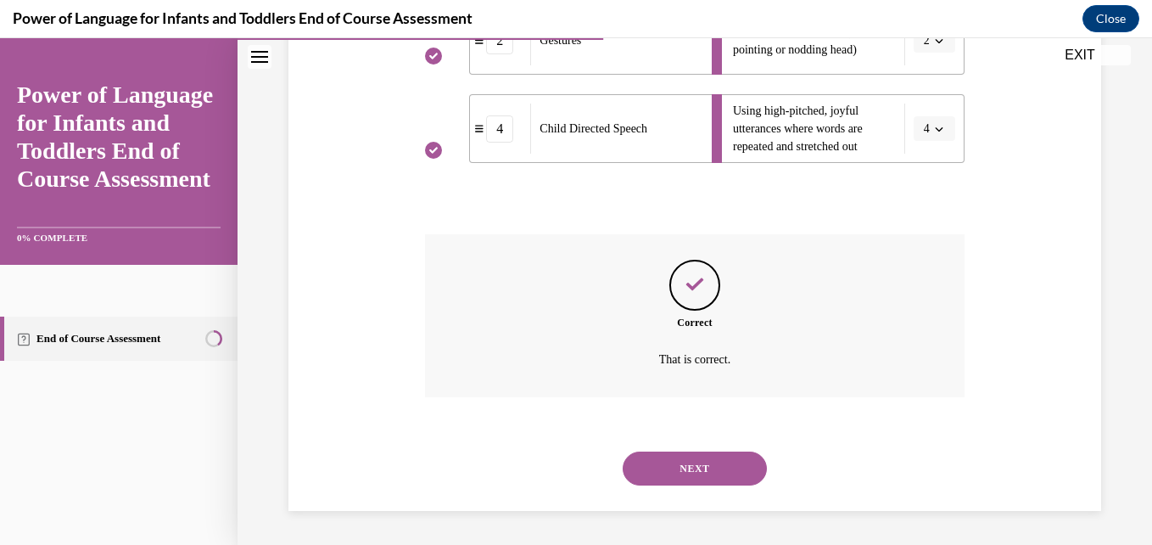
click at [706, 463] on button "NEXT" at bounding box center [695, 468] width 144 height 34
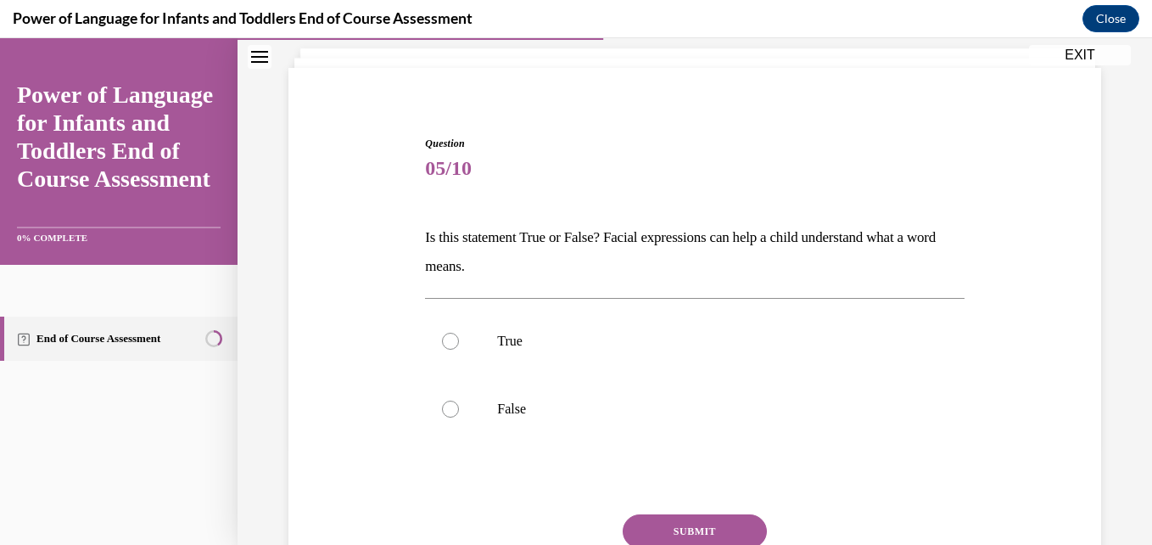
scroll to position [102, 0]
click at [446, 337] on div at bounding box center [450, 339] width 17 height 17
click at [446, 337] on input "True" at bounding box center [450, 339] width 17 height 17
radio input "true"
click at [934, 362] on label "True" at bounding box center [694, 339] width 539 height 68
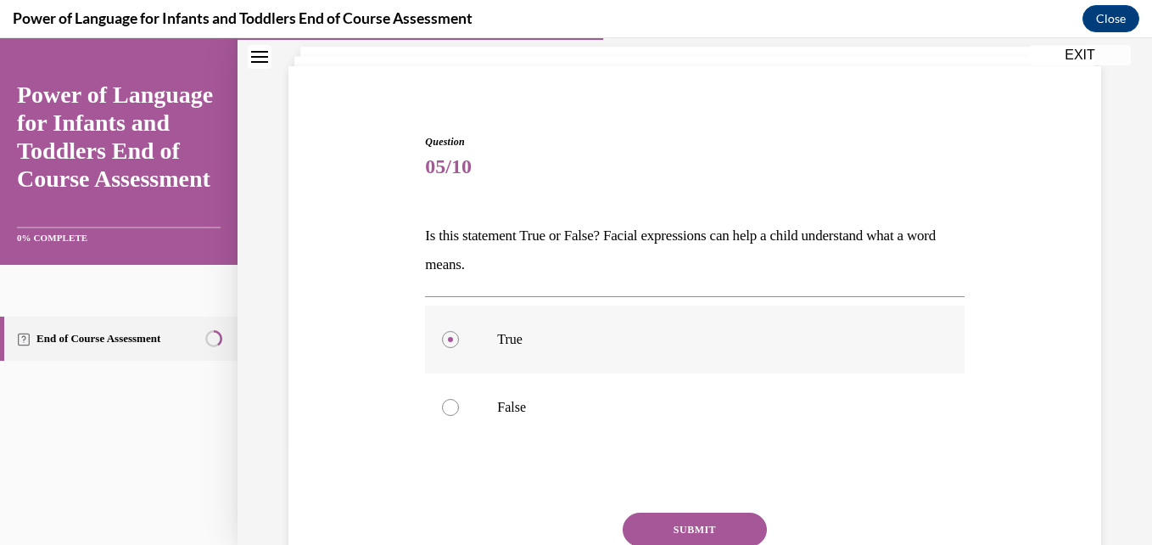
click at [459, 348] on input "True" at bounding box center [450, 339] width 17 height 17
click at [693, 530] on button "SUBMIT" at bounding box center [695, 529] width 144 height 34
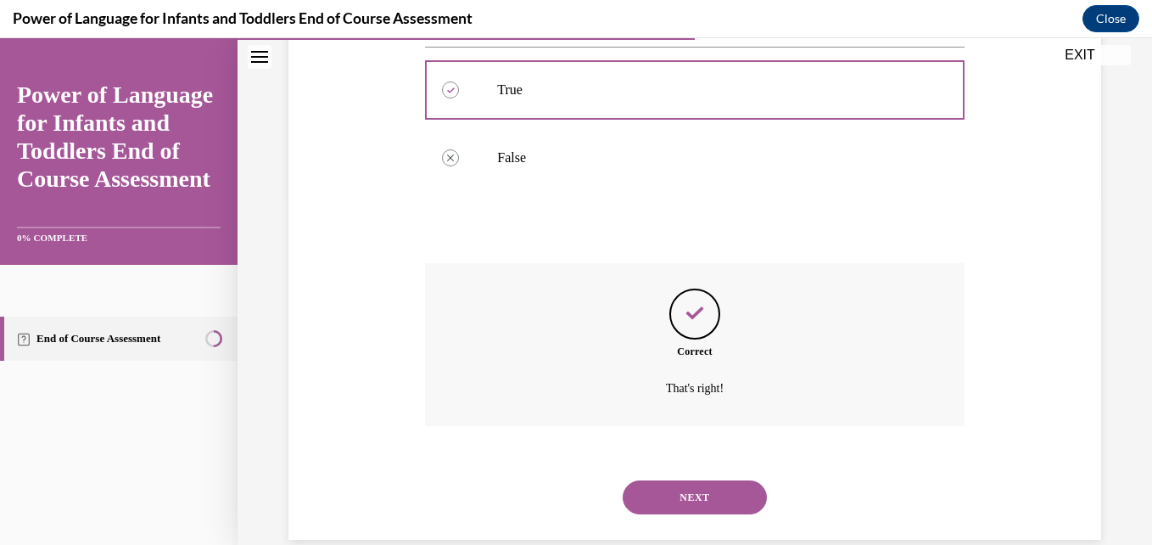
scroll to position [380, 0]
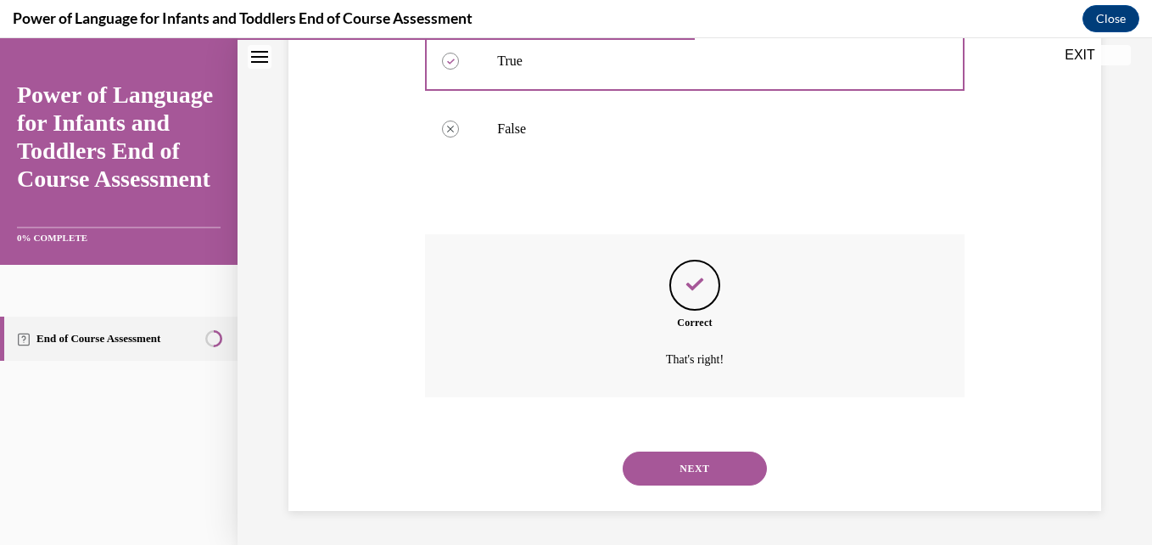
click at [696, 474] on button "NEXT" at bounding box center [695, 468] width 144 height 34
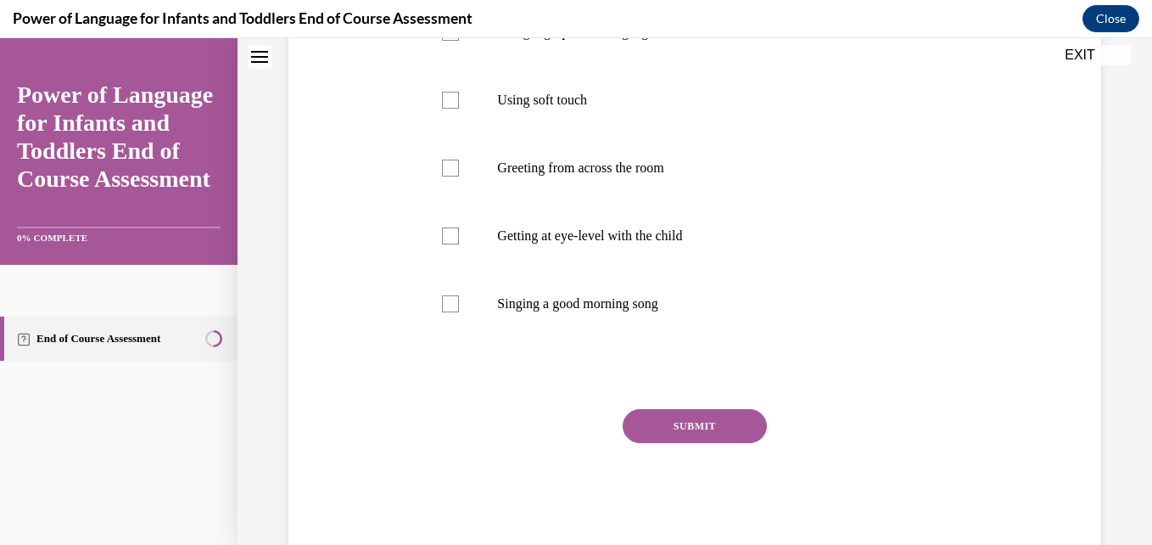
scroll to position [0, 0]
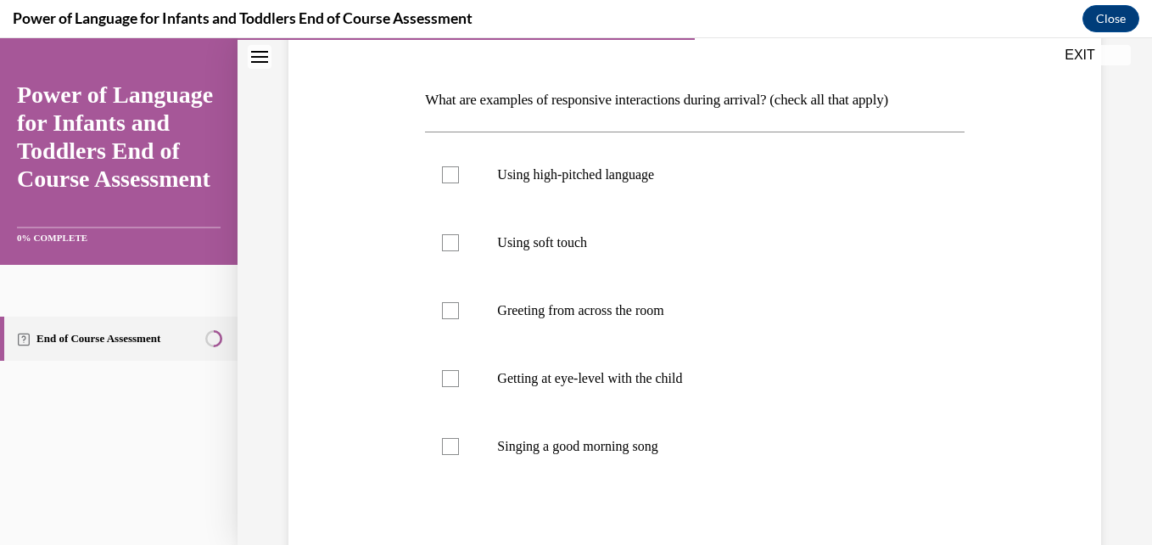
scroll to position [204, 0]
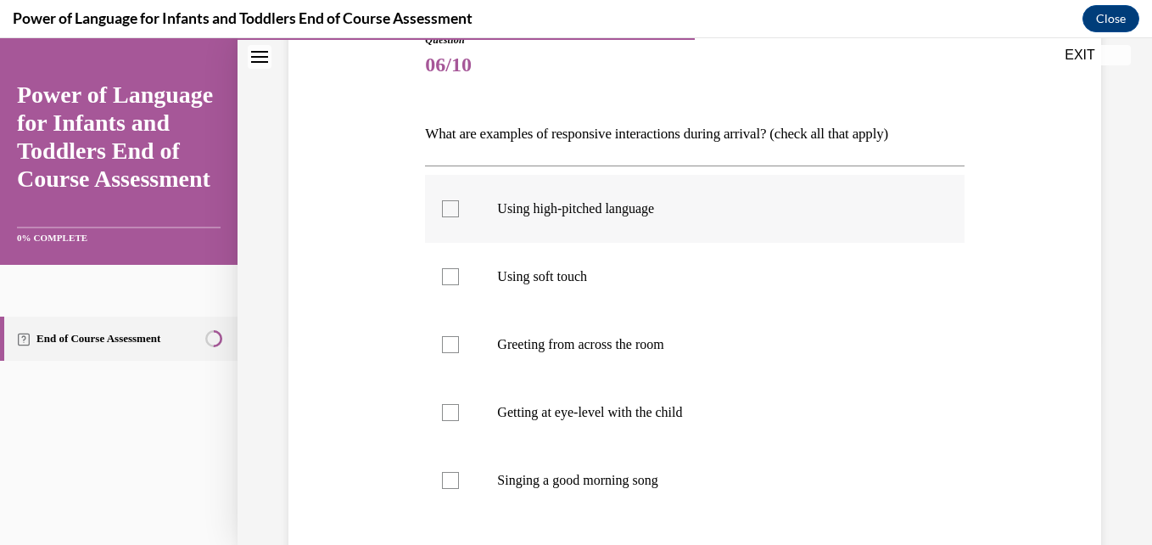
click at [443, 210] on div at bounding box center [450, 208] width 17 height 17
click at [443, 210] on input "Using high-pitched language" at bounding box center [450, 208] width 17 height 17
checkbox input "true"
click at [445, 279] on div at bounding box center [450, 276] width 17 height 17
click at [445, 279] on input "Using soft touch" at bounding box center [450, 276] width 17 height 17
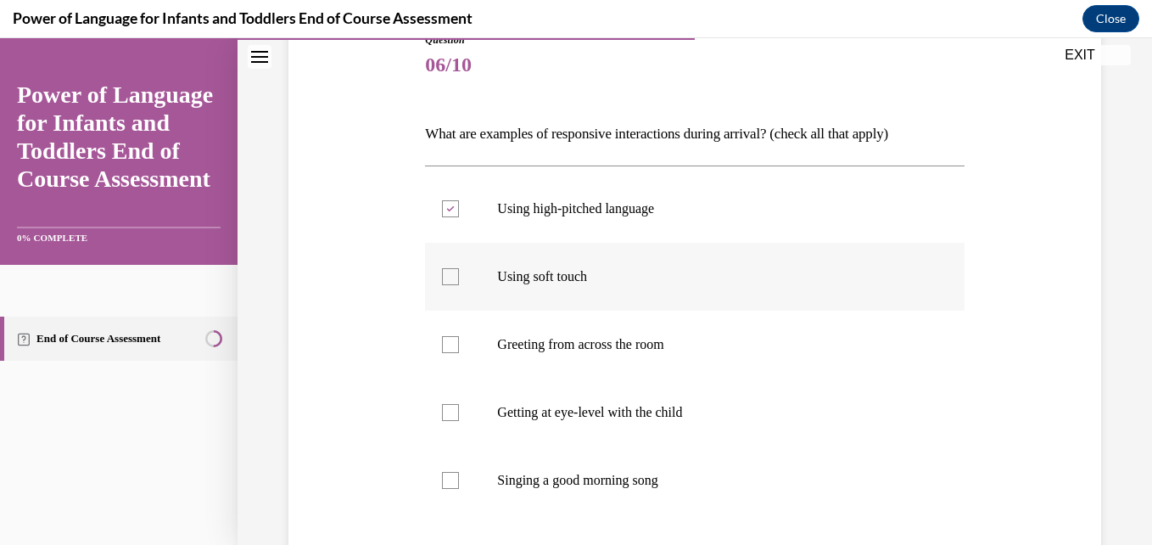
checkbox input "true"
click at [443, 411] on div at bounding box center [450, 412] width 17 height 17
click at [443, 411] on input "Getting at eye-level with the child" at bounding box center [450, 412] width 17 height 17
checkbox input "true"
click at [996, 384] on div "Question 06/10 What are examples of responsive interactions during arrival? (ch…" at bounding box center [694, 352] width 821 height 743
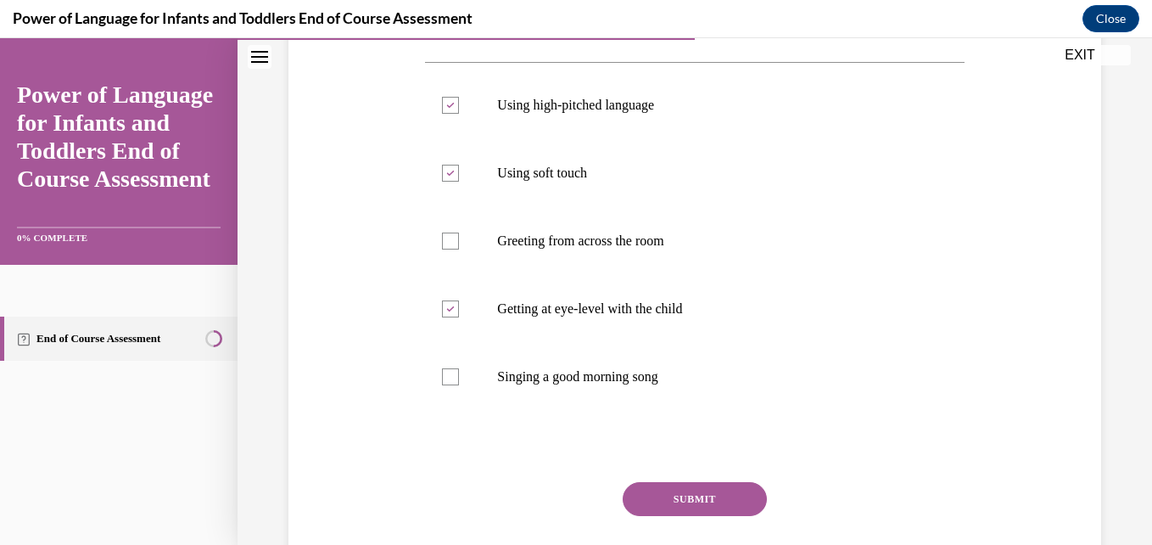
scroll to position [305, 0]
click at [693, 506] on button "SUBMIT" at bounding box center [695, 501] width 144 height 34
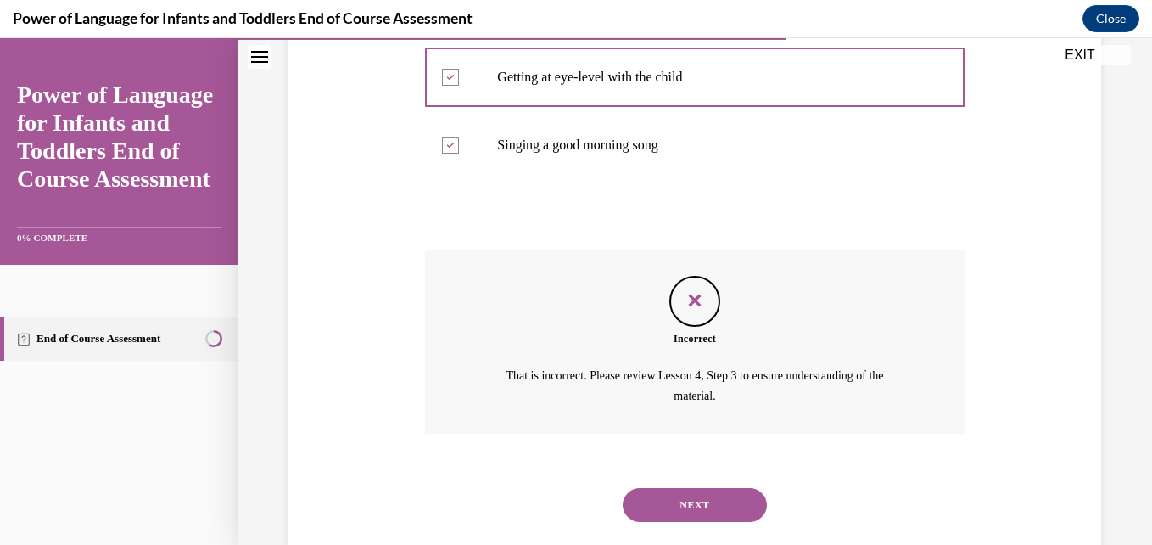
scroll to position [541, 0]
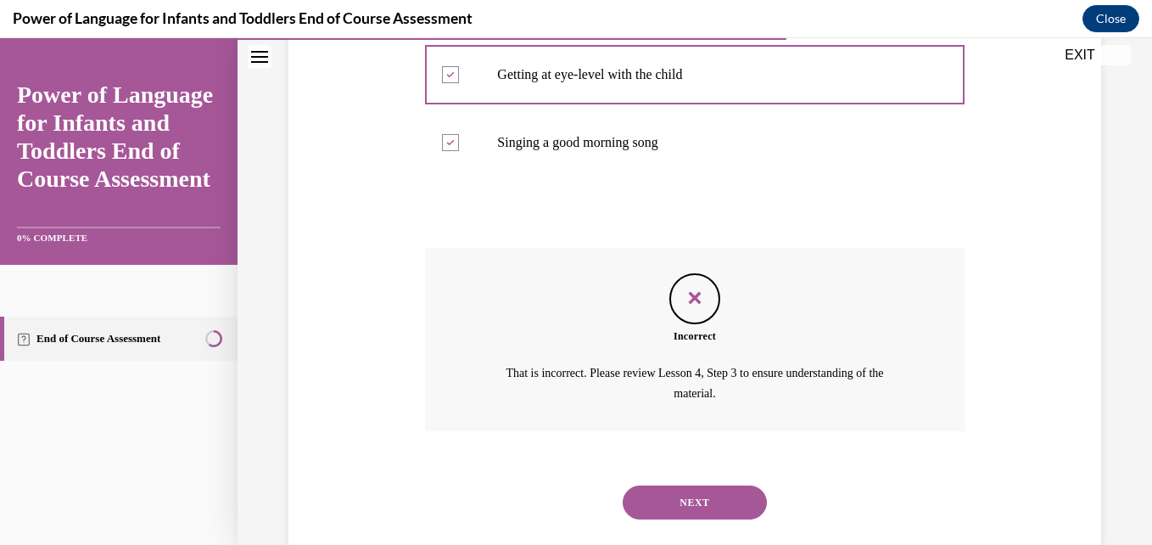
click at [664, 498] on button "NEXT" at bounding box center [695, 502] width 144 height 34
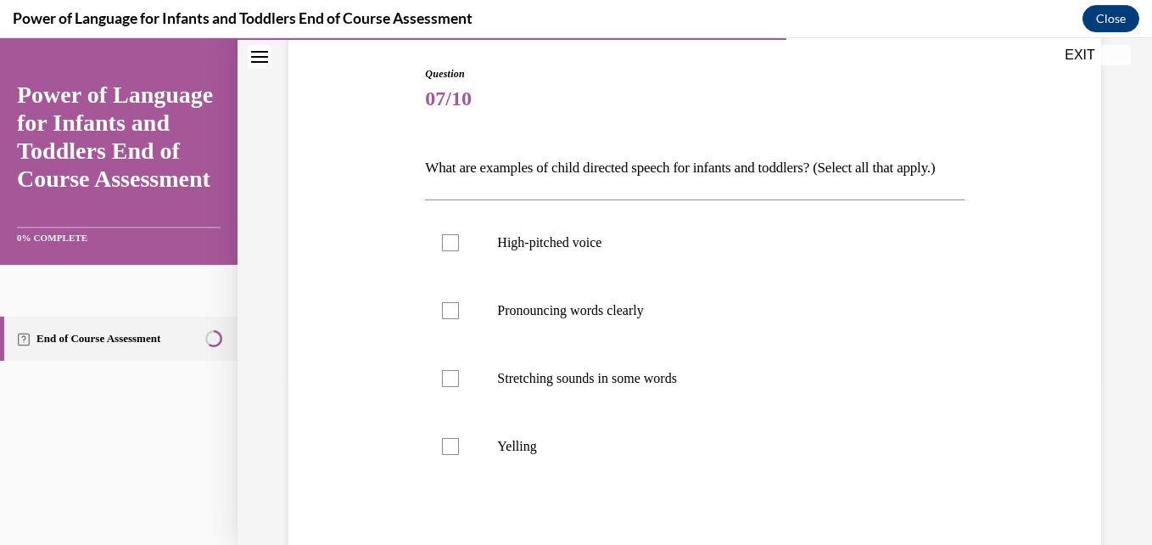
scroll to position [204, 0]
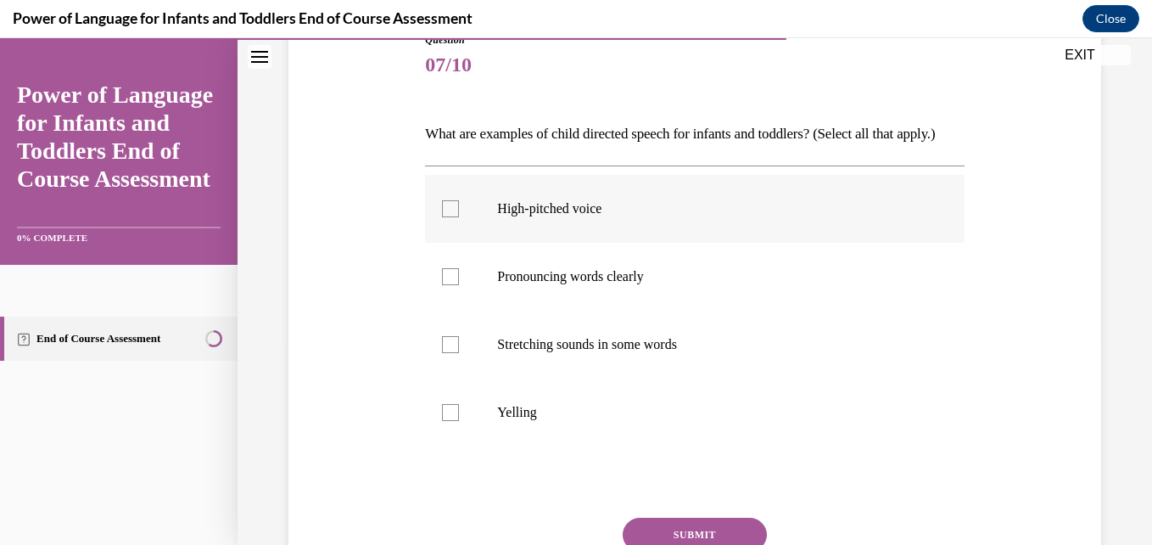
click at [444, 217] on div at bounding box center [450, 208] width 17 height 17
click at [444, 217] on input "High-pitched voice" at bounding box center [450, 208] width 17 height 17
checkbox input "true"
click at [450, 353] on div at bounding box center [450, 344] width 17 height 17
click at [450, 353] on input "Stretching sounds in some words" at bounding box center [450, 344] width 17 height 17
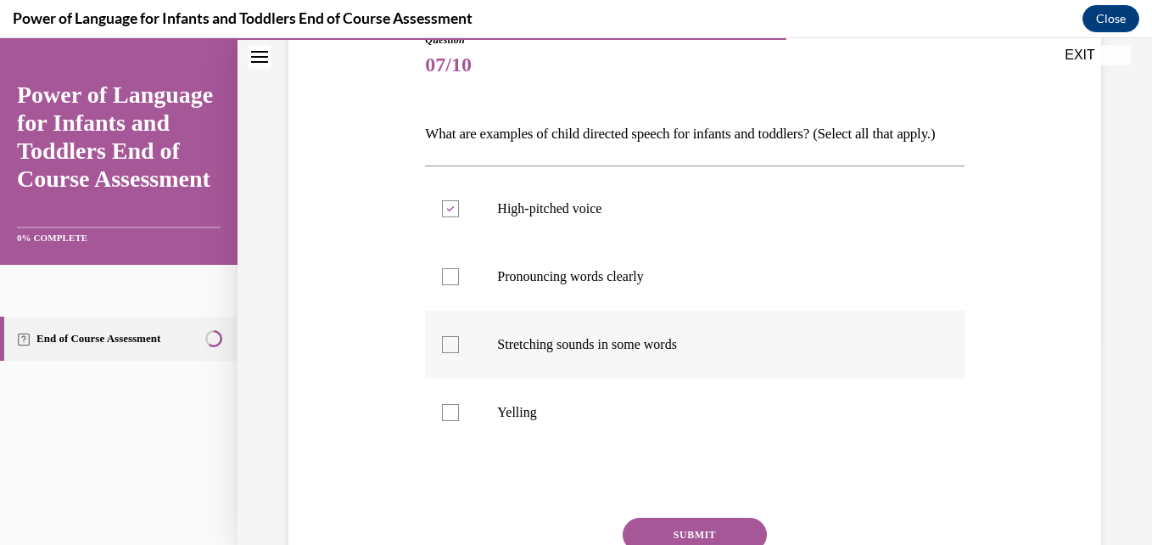
checkbox input "true"
click at [447, 285] on div at bounding box center [450, 276] width 17 height 17
click at [447, 285] on input "Pronouncing words clearly" at bounding box center [450, 276] width 17 height 17
checkbox input "true"
click at [962, 344] on div "Question 07/10 What are examples of child directed speech for infants and toddl…" at bounding box center [694, 318] width 821 height 675
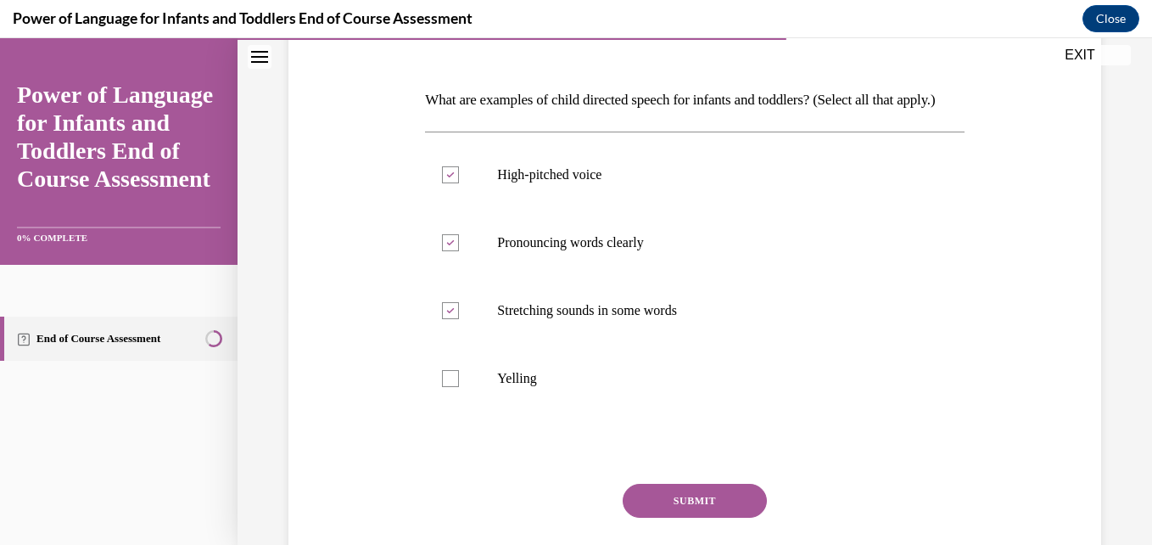
scroll to position [271, 0]
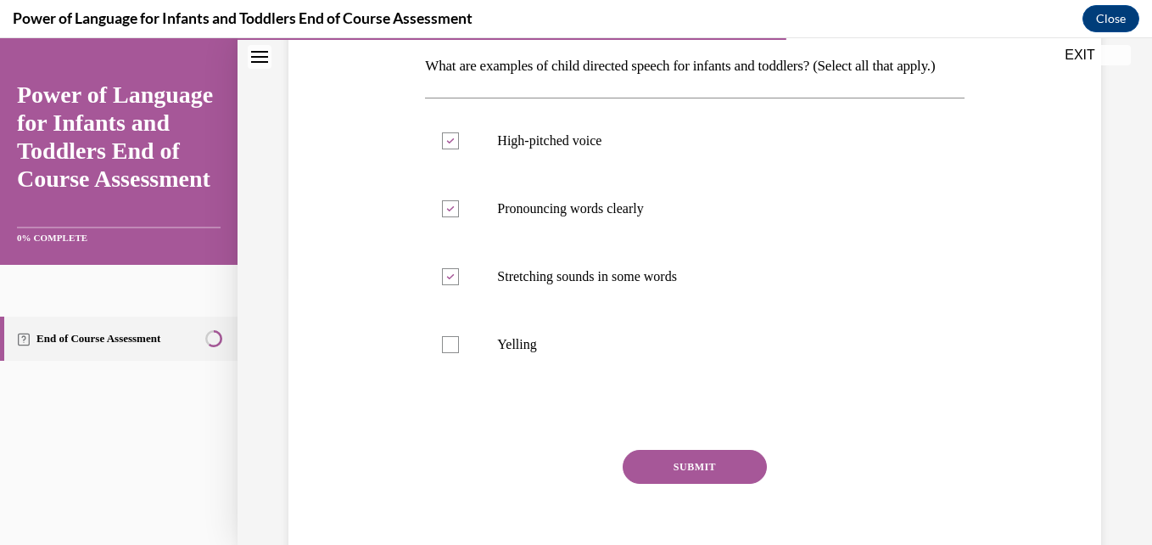
click at [683, 484] on button "SUBMIT" at bounding box center [695, 467] width 144 height 34
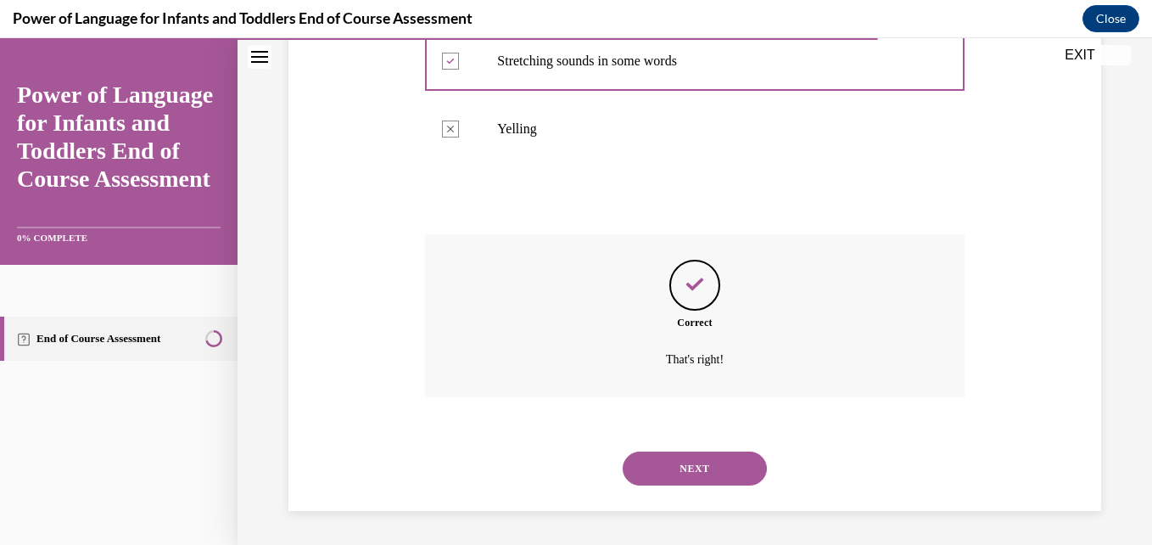
scroll to position [516, 0]
click at [685, 463] on button "NEXT" at bounding box center [695, 468] width 144 height 34
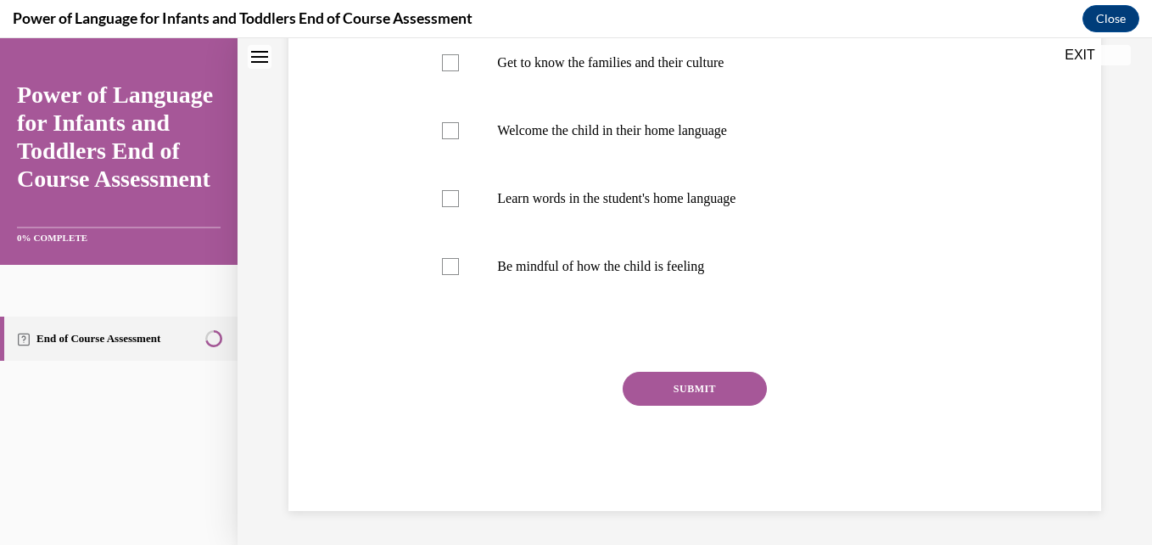
scroll to position [0, 0]
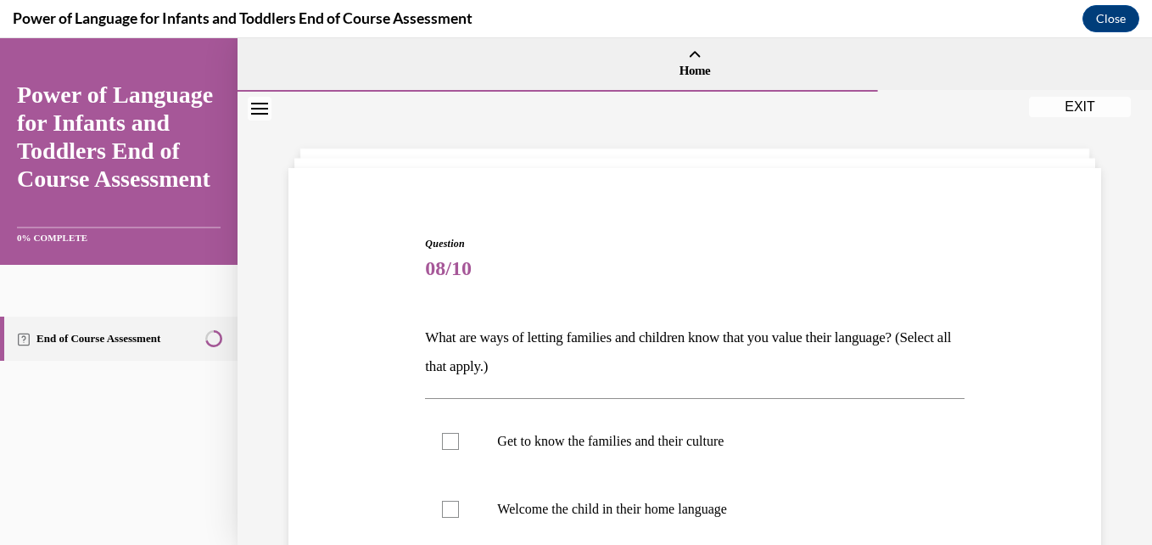
click at [1030, 343] on div "Question 08/10 What are ways of letting families and children know that you val…" at bounding box center [694, 537] width 821 height 704
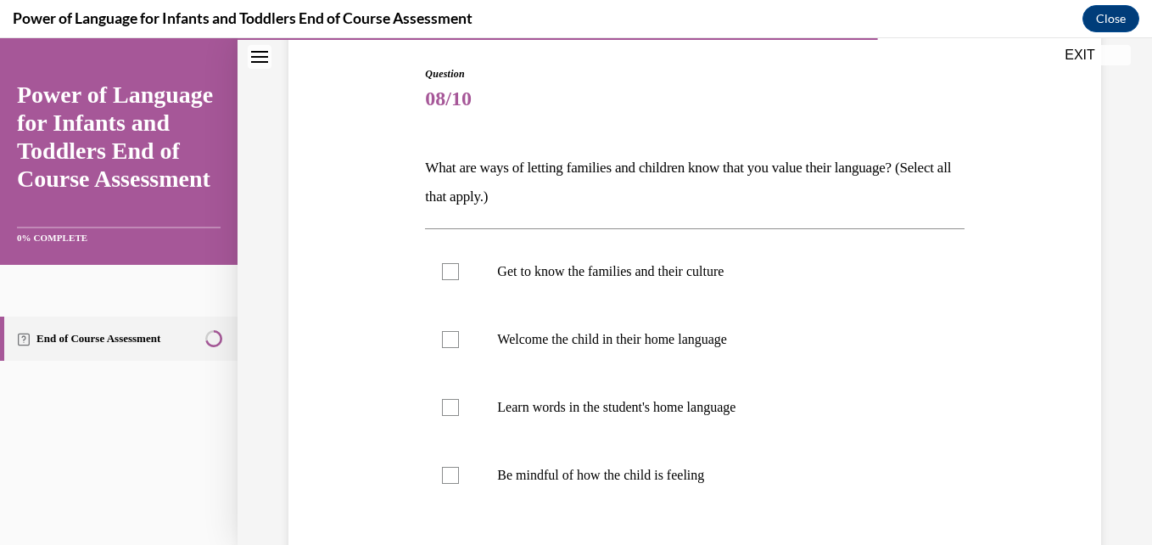
scroll to position [204, 0]
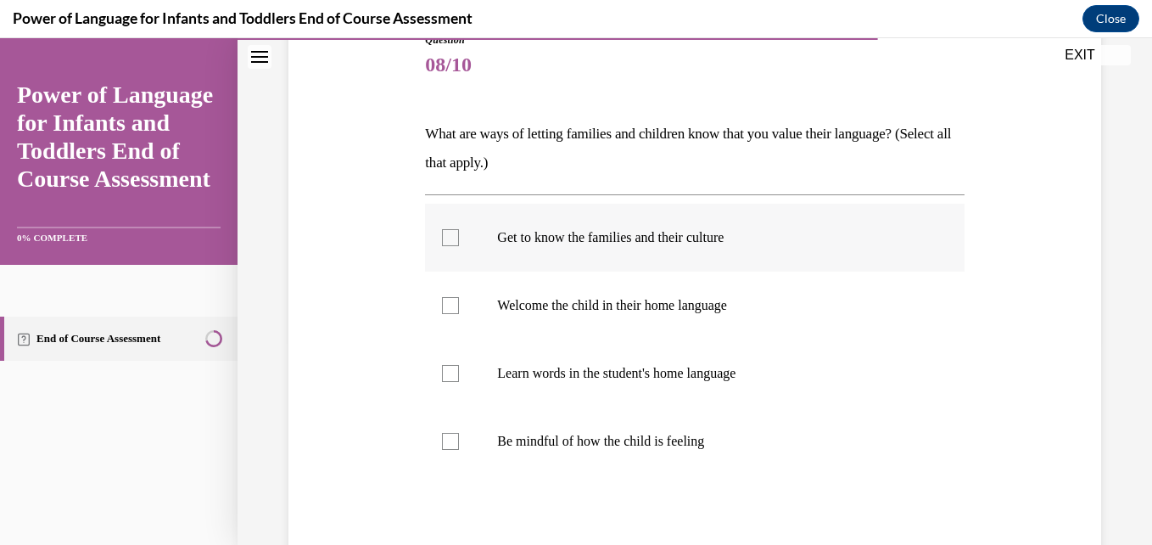
click at [444, 234] on div at bounding box center [450, 237] width 17 height 17
click at [444, 234] on input "Get to know the families and their culture" at bounding box center [450, 237] width 17 height 17
checkbox input "true"
click at [449, 308] on div at bounding box center [450, 305] width 17 height 17
click at [449, 308] on input "Welcome the child in their home language" at bounding box center [450, 305] width 17 height 17
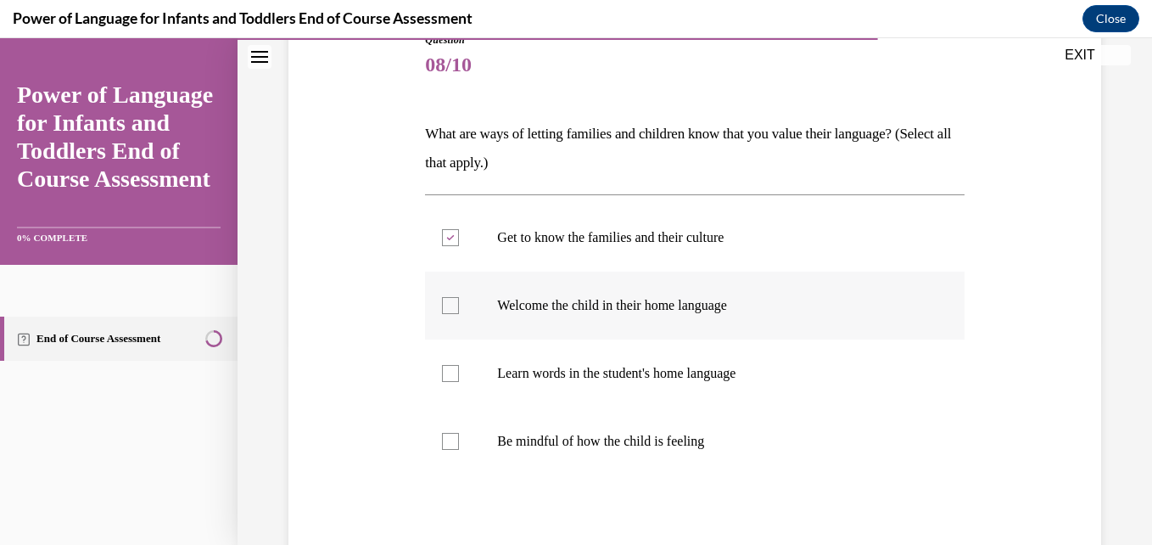
checkbox input "true"
click at [450, 366] on div at bounding box center [450, 373] width 17 height 17
click at [450, 366] on input "Learn words in the student's home language" at bounding box center [450, 373] width 17 height 17
checkbox input "true"
click at [1046, 326] on div "Question 08/10 What are ways of letting families and children know that you val…" at bounding box center [694, 333] width 821 height 704
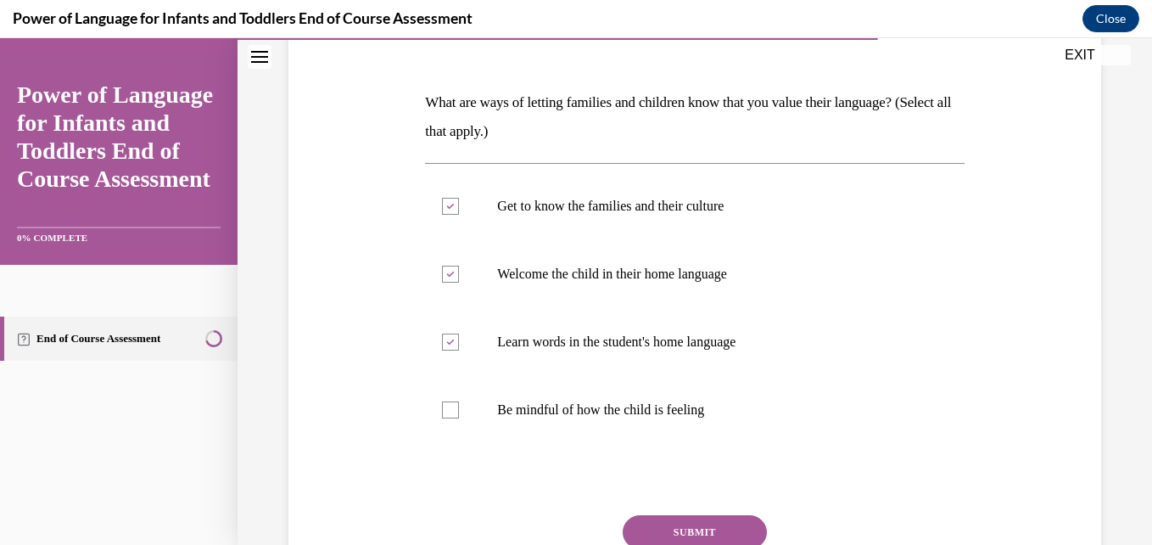
scroll to position [238, 0]
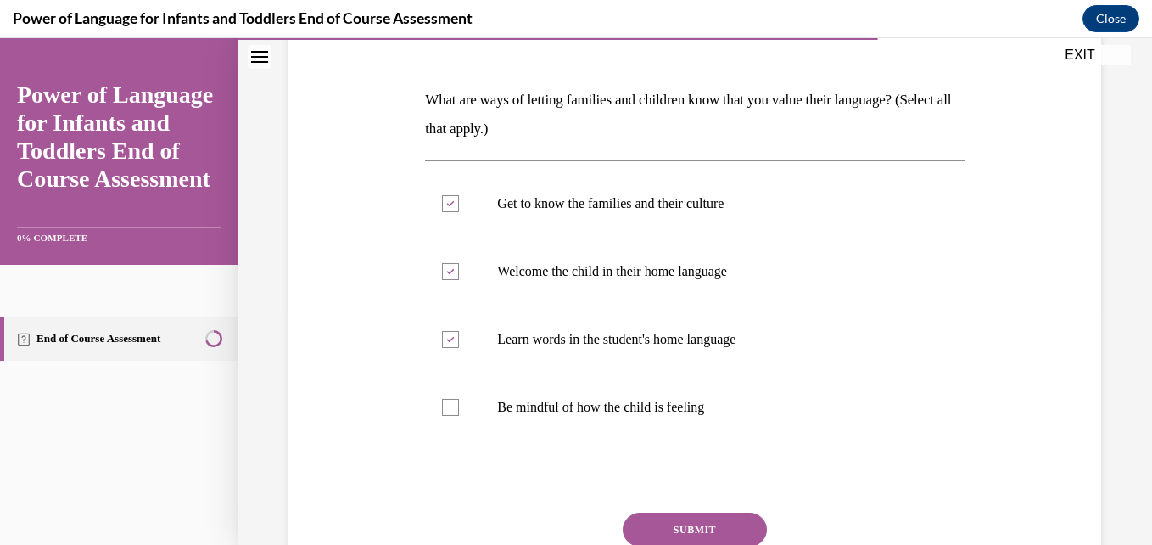
click at [715, 523] on button "SUBMIT" at bounding box center [695, 529] width 144 height 34
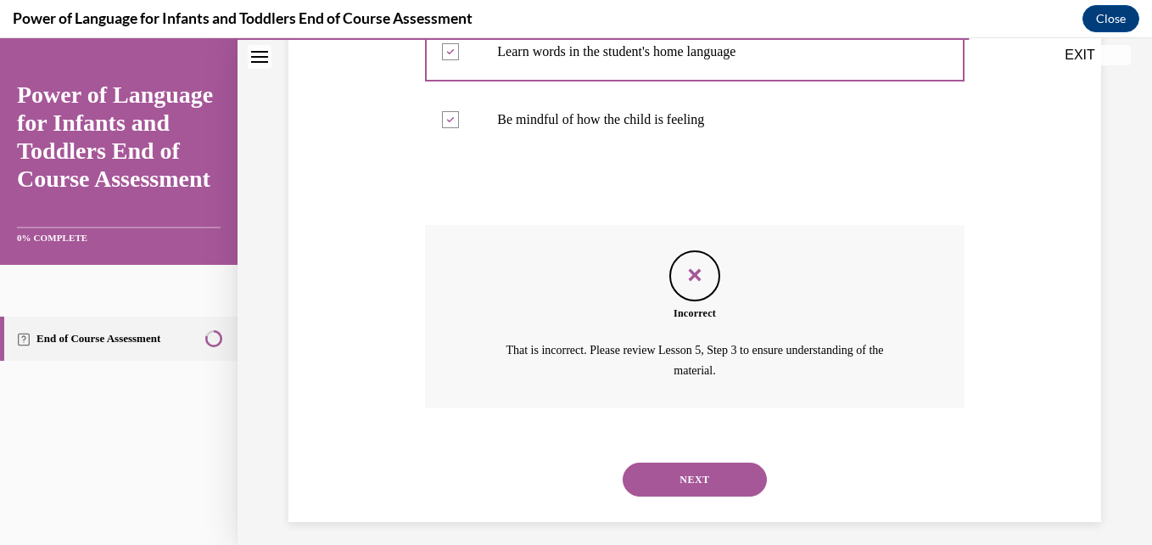
scroll to position [536, 0]
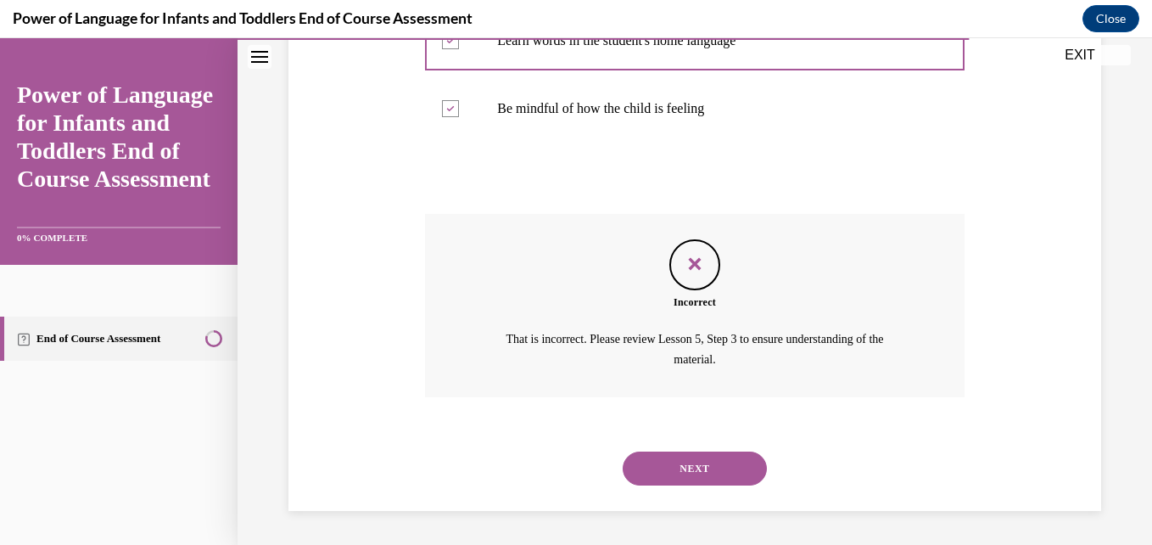
click at [678, 470] on button "NEXT" at bounding box center [695, 468] width 144 height 34
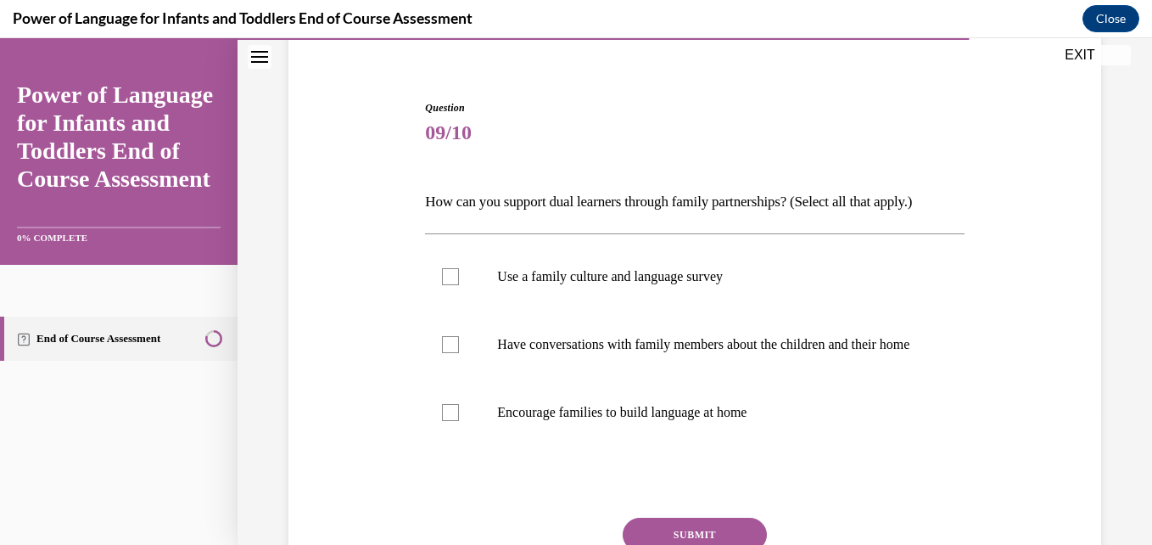
scroll to position [170, 0]
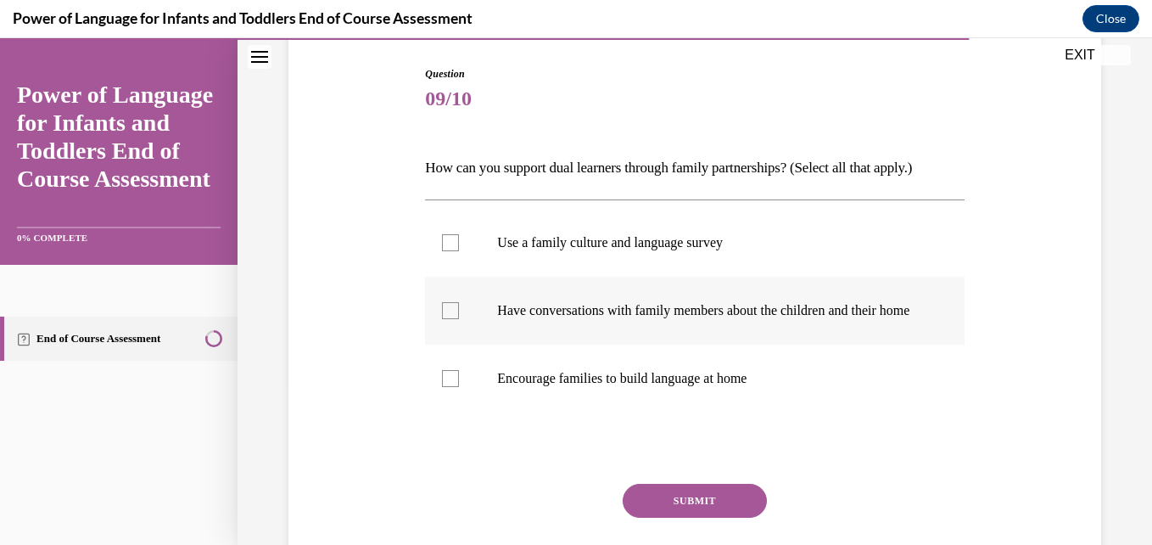
click at [445, 316] on div at bounding box center [450, 310] width 17 height 17
click at [445, 316] on input "Have conversations with family members about the children and their home" at bounding box center [450, 310] width 17 height 17
checkbox input "true"
click at [444, 387] on div at bounding box center [450, 378] width 17 height 17
click at [444, 387] on input "Encourage families to build language at home" at bounding box center [450, 378] width 17 height 17
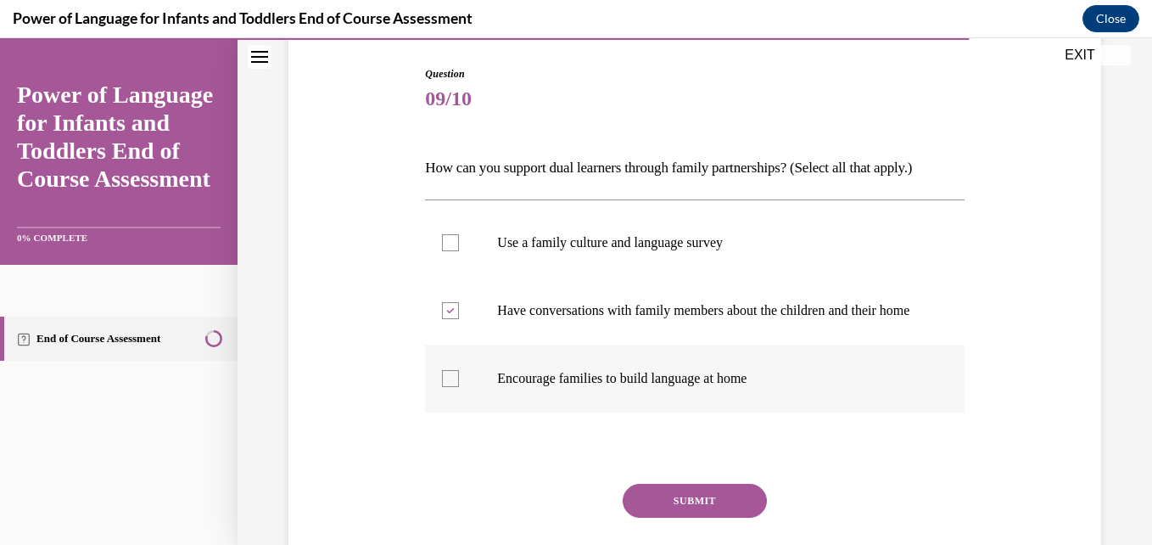
checkbox input "true"
click at [647, 512] on button "SUBMIT" at bounding box center [695, 501] width 144 height 34
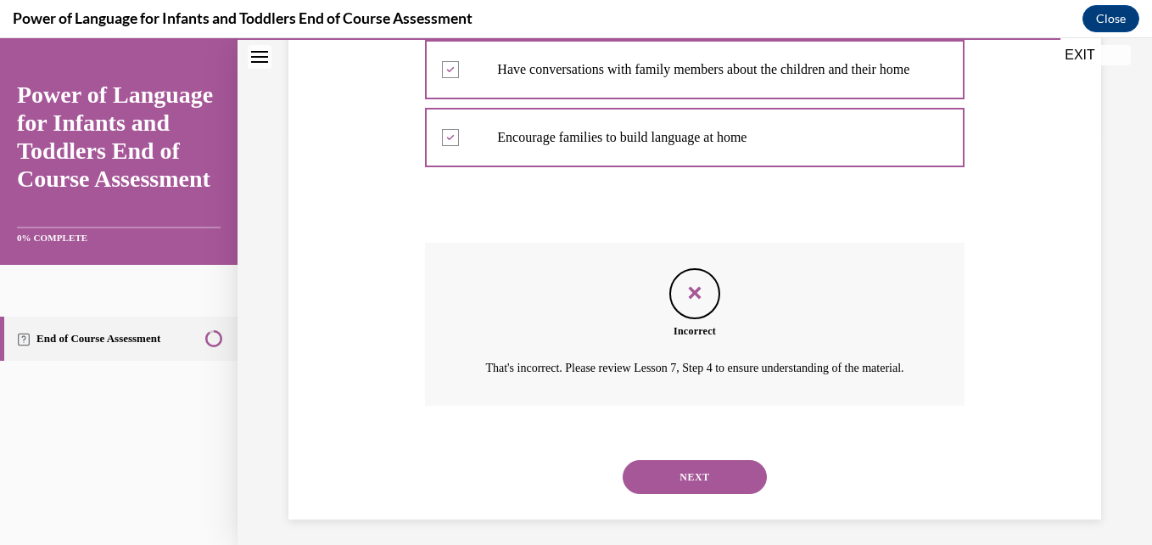
scroll to position [456, 0]
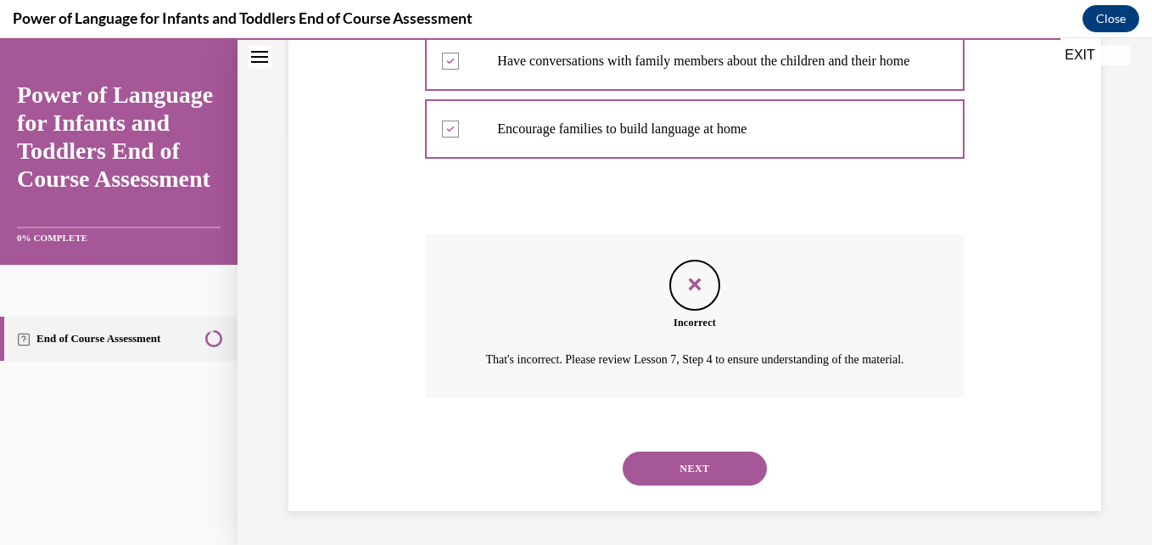
click at [694, 472] on button "NEXT" at bounding box center [695, 468] width 144 height 34
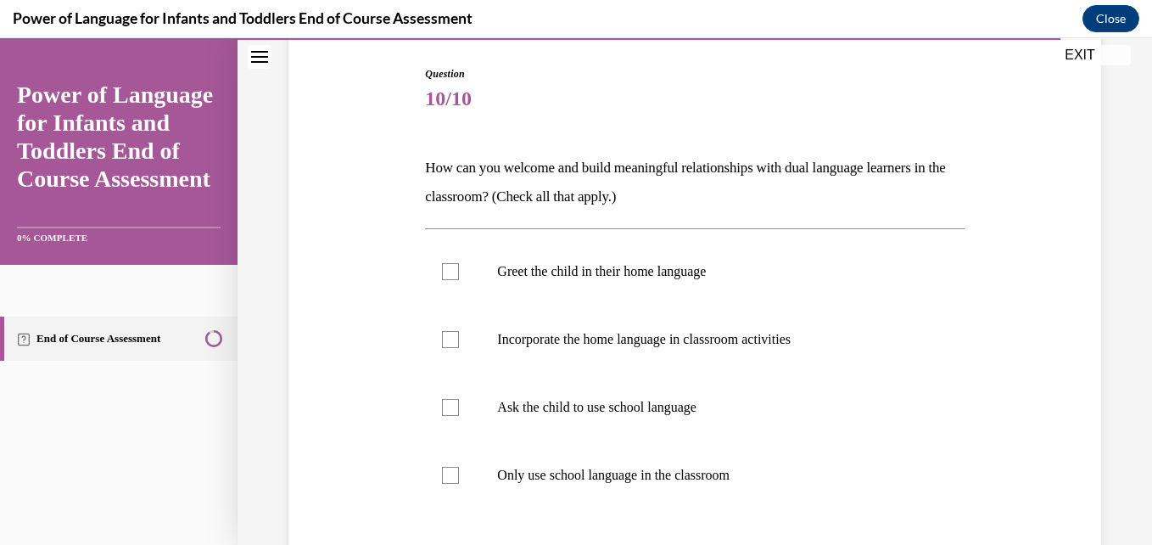
scroll to position [204, 0]
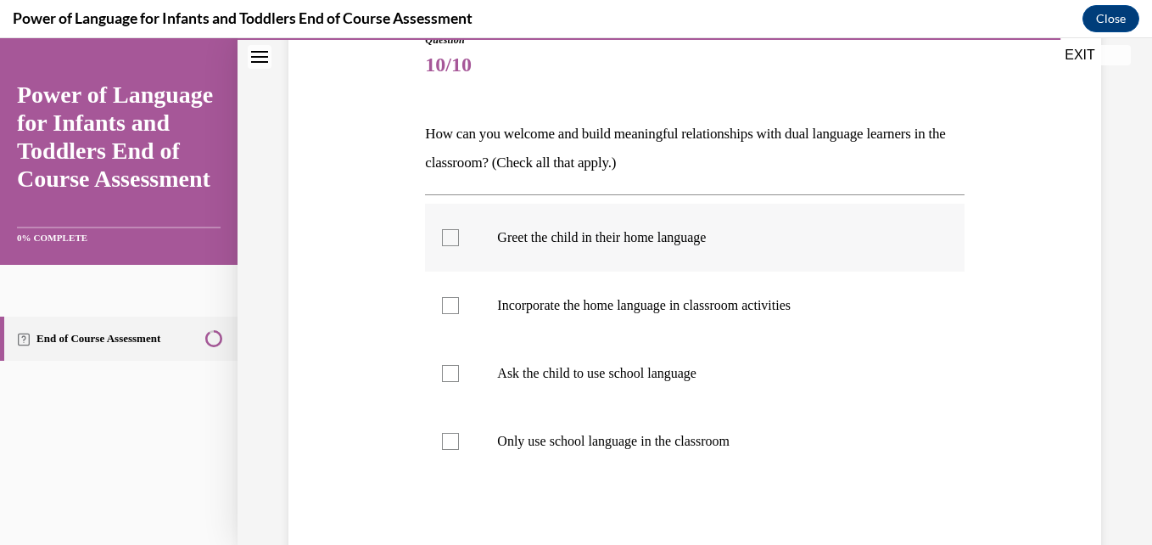
click at [444, 243] on div at bounding box center [450, 237] width 17 height 17
click at [444, 243] on input "Greet the child in their home language" at bounding box center [450, 237] width 17 height 17
checkbox input "true"
click at [450, 309] on div at bounding box center [450, 305] width 17 height 17
click at [450, 309] on input "Incorporate the home language in classroom activities" at bounding box center [450, 305] width 17 height 17
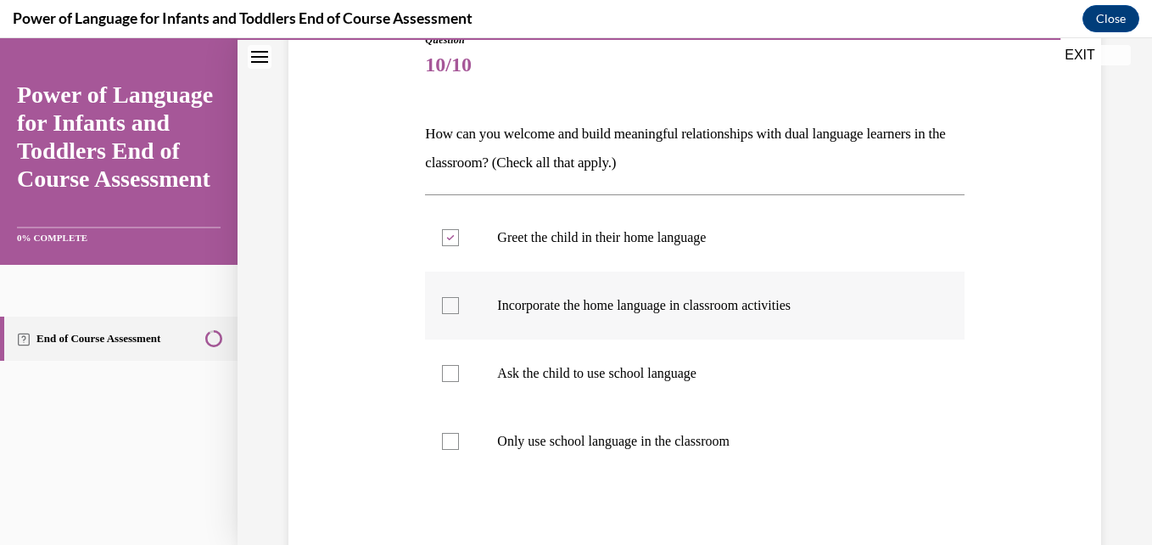
checkbox input "true"
click at [1006, 441] on div "Question 10/10 How can you welcome and build meaningful relationships with dual…" at bounding box center [694, 333] width 821 height 704
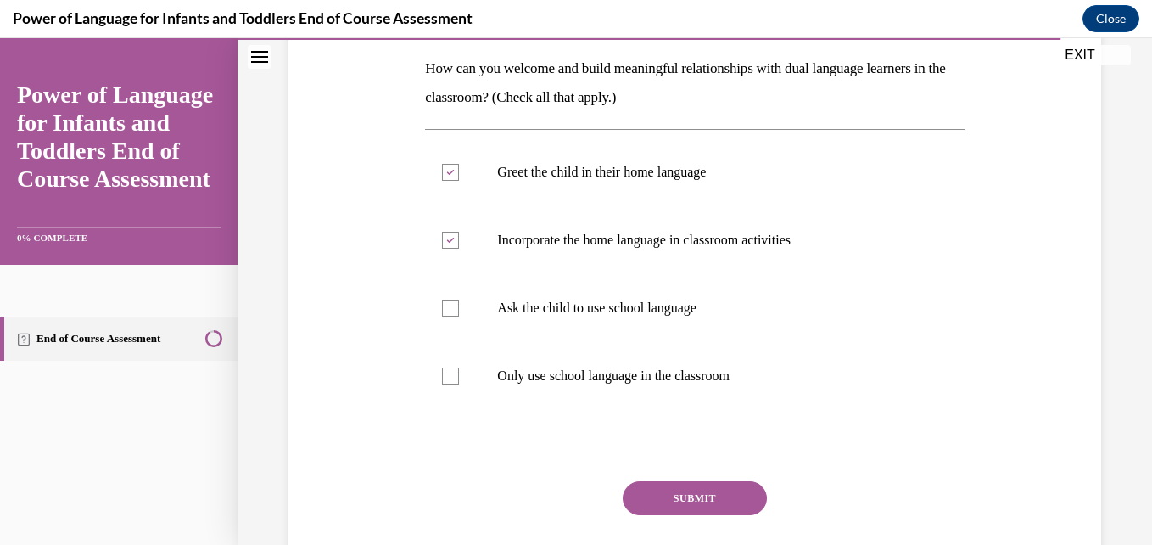
scroll to position [271, 0]
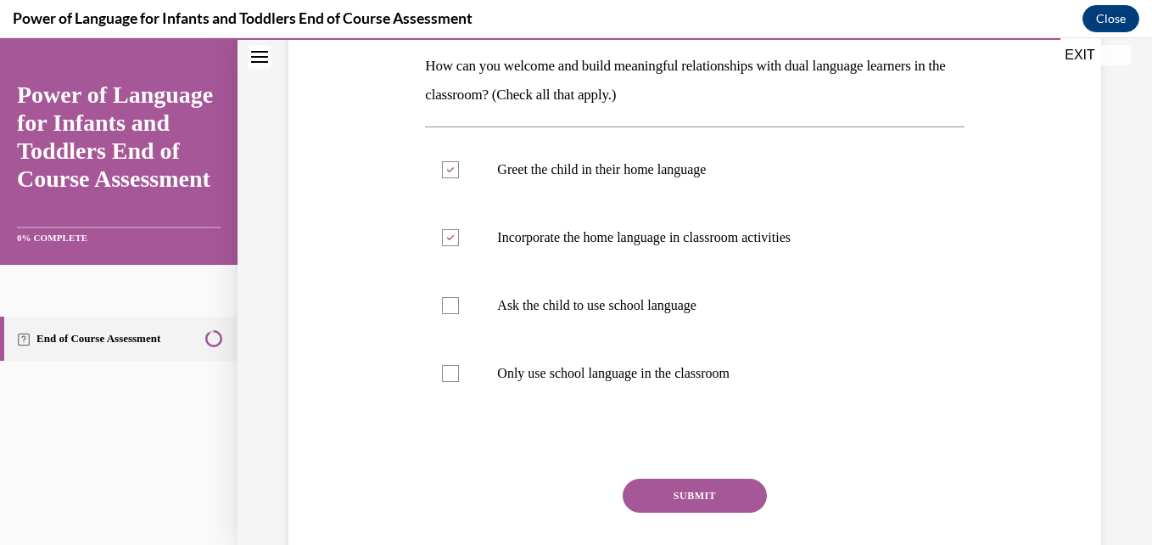
click at [711, 486] on button "SUBMIT" at bounding box center [695, 495] width 144 height 34
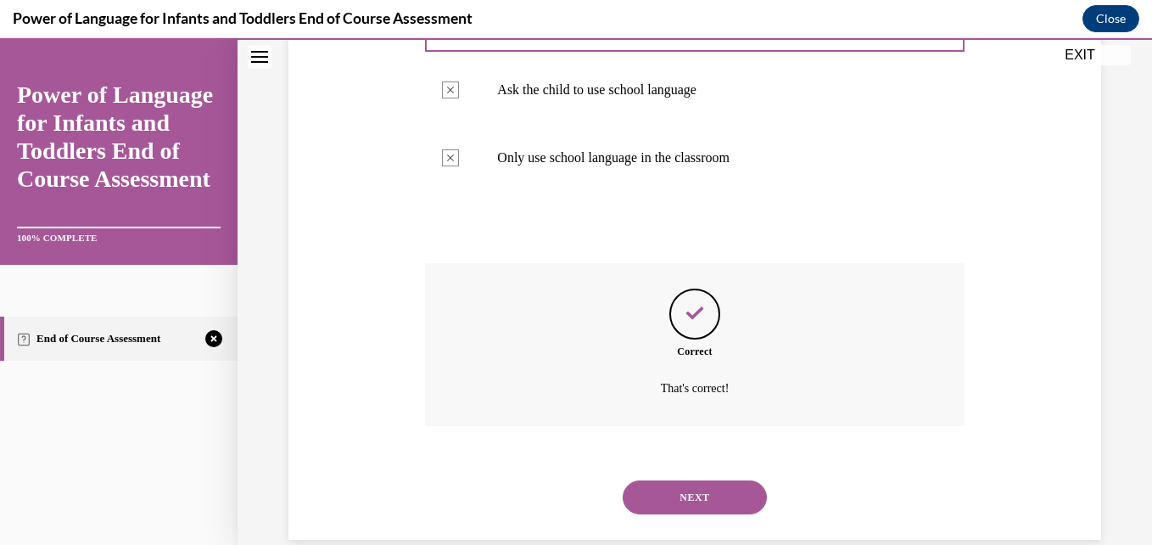
scroll to position [516, 0]
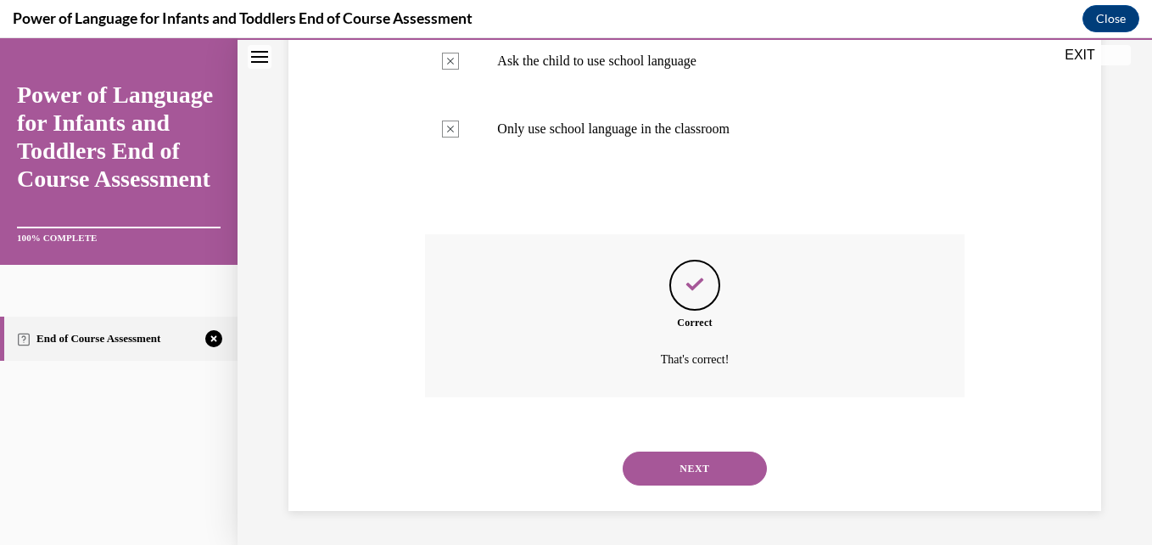
click at [705, 473] on button "NEXT" at bounding box center [695, 468] width 144 height 34
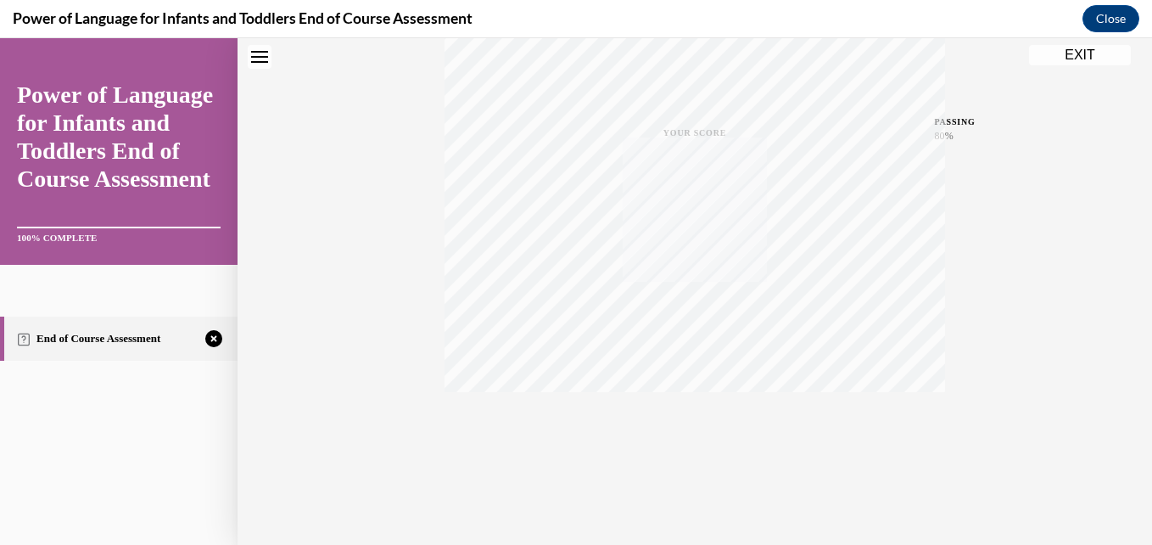
scroll to position [0, 0]
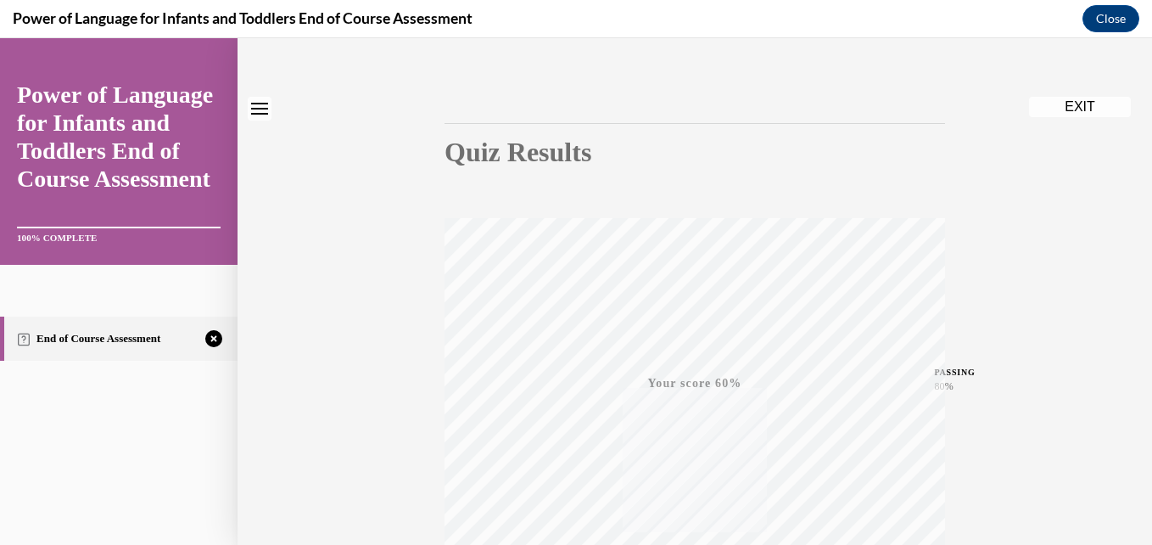
click at [1024, 437] on div "Quiz Results PASSING 80% Your score 60% Failed PASSING 80% Your score Your scor…" at bounding box center [695, 387] width 914 height 816
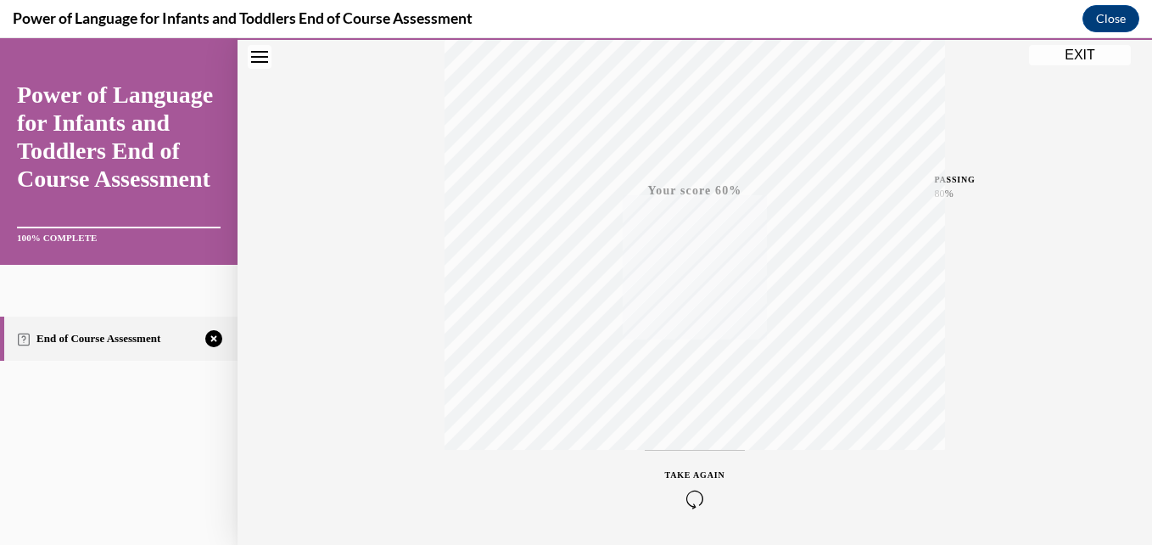
scroll to position [363, 0]
click at [684, 441] on icon "button" at bounding box center [695, 441] width 60 height 19
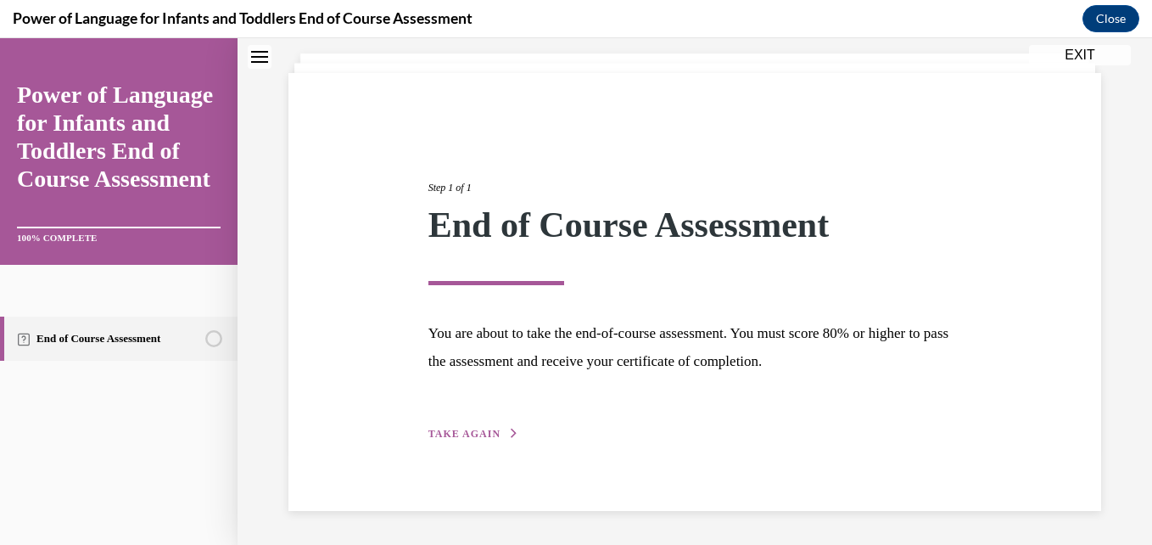
scroll to position [95, 0]
click at [455, 428] on span "TAKE AGAIN" at bounding box center [464, 434] width 72 height 12
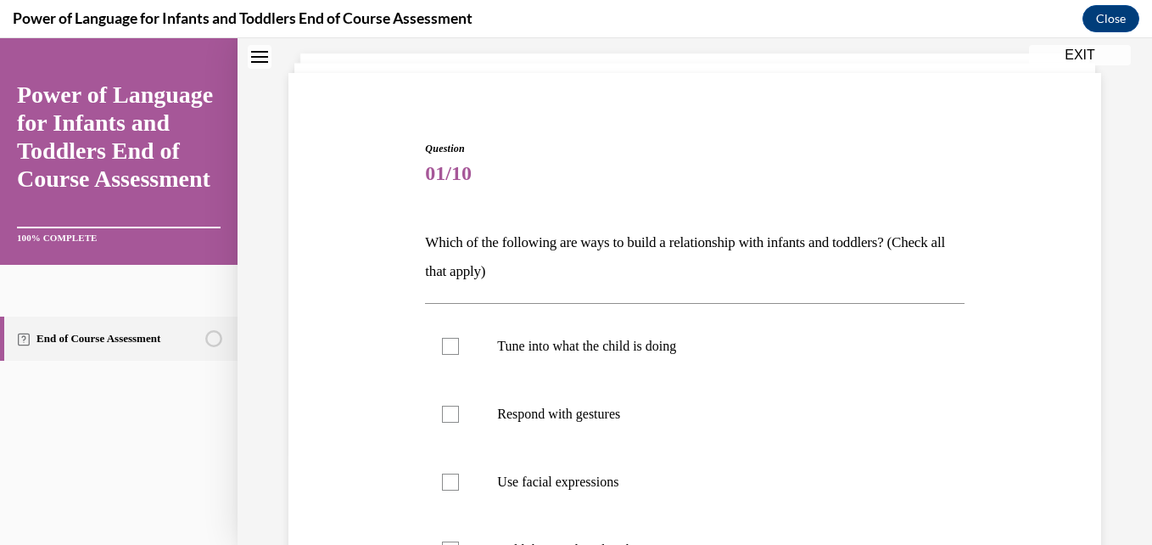
click at [993, 286] on div "Question 01/10 Which of the following are ways to build a relationship with inf…" at bounding box center [694, 442] width 821 height 704
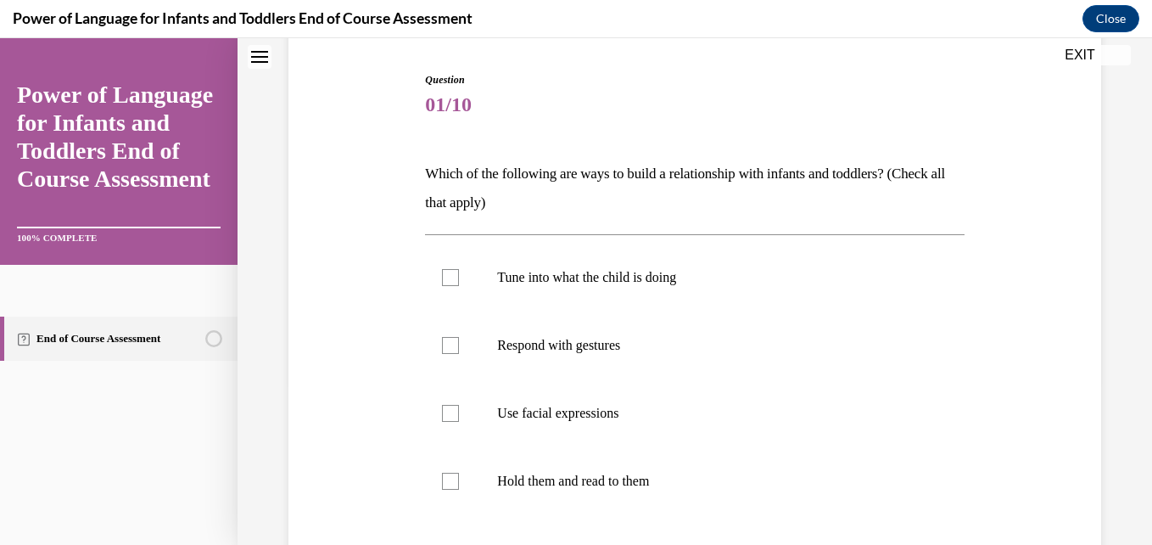
scroll to position [197, 0]
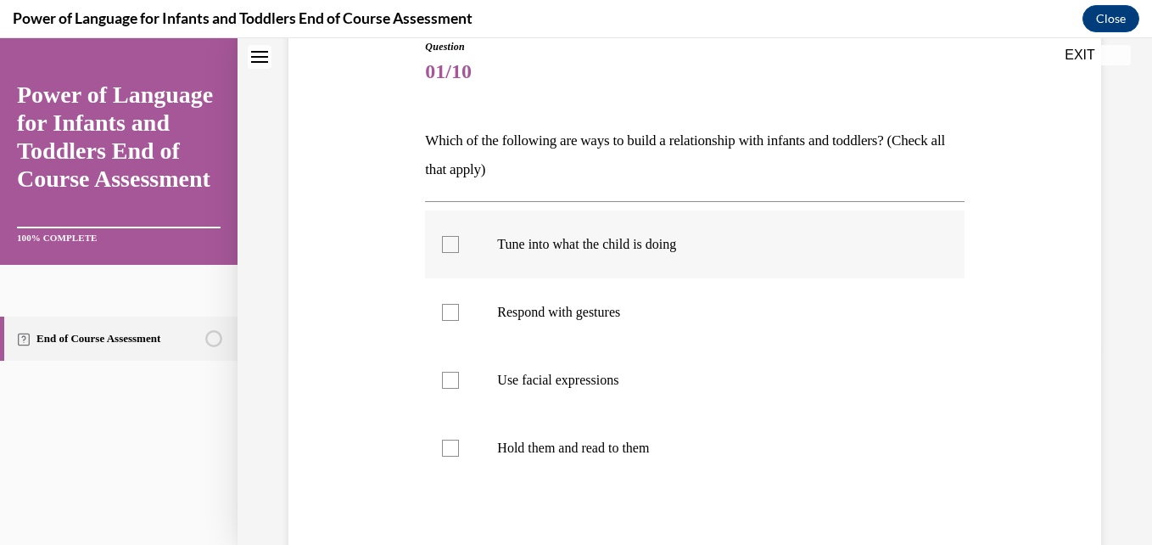
click at [450, 237] on div at bounding box center [450, 244] width 17 height 17
click at [450, 237] on input "Tune into what the child is doing" at bounding box center [450, 244] width 17 height 17
checkbox input "true"
click at [444, 307] on div at bounding box center [450, 312] width 17 height 17
click at [444, 307] on input "Respond with gestures" at bounding box center [450, 312] width 17 height 17
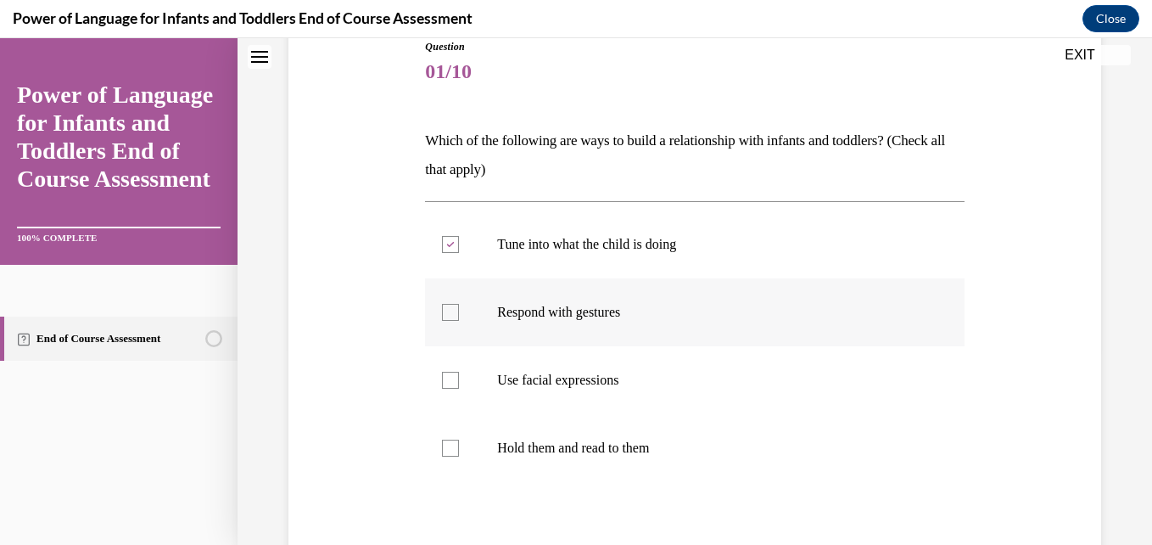
checkbox input "true"
click at [453, 377] on div at bounding box center [450, 380] width 17 height 17
click at [453, 377] on input "Use facial expressions" at bounding box center [450, 380] width 17 height 17
checkbox input "true"
click at [449, 450] on div at bounding box center [450, 447] width 17 height 17
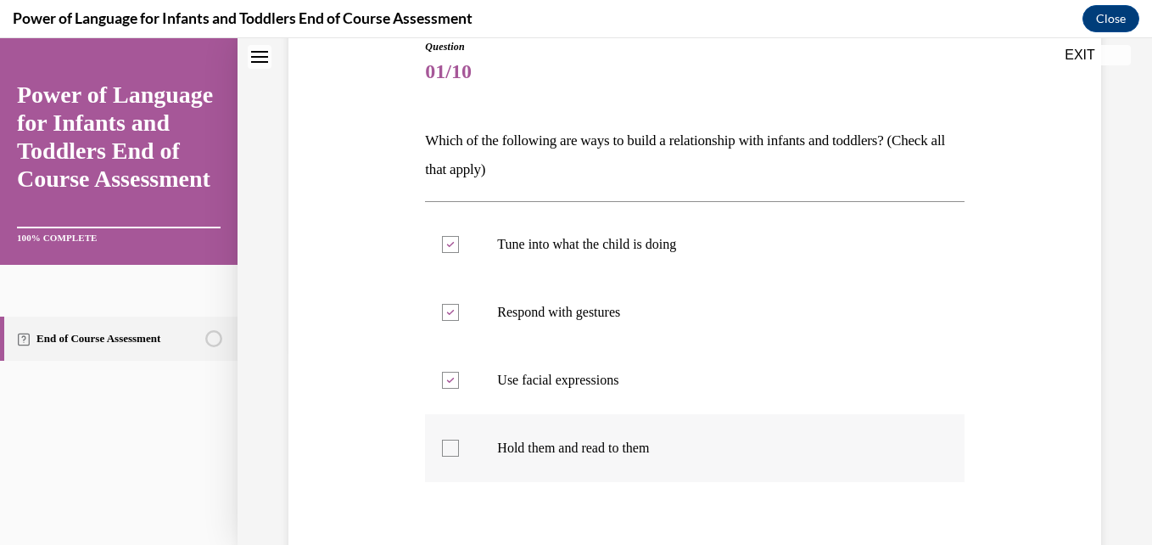
click at [449, 450] on input "Hold them and read to them" at bounding box center [450, 447] width 17 height 17
checkbox input "true"
click at [1001, 343] on div "Question 01/10 Which of the following are ways to build a relationship with inf…" at bounding box center [694, 340] width 821 height 704
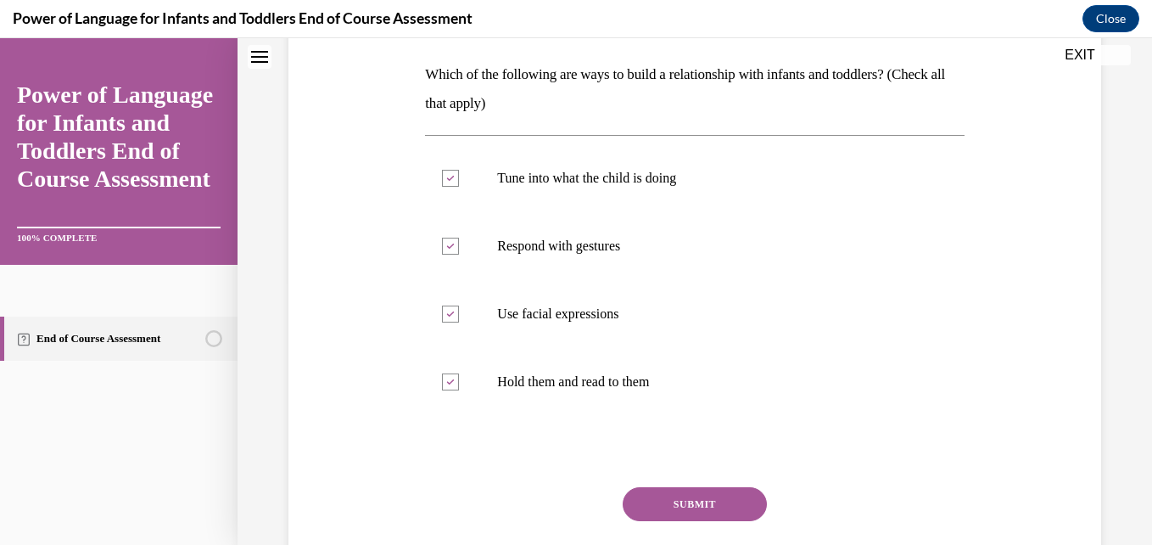
scroll to position [265, 0]
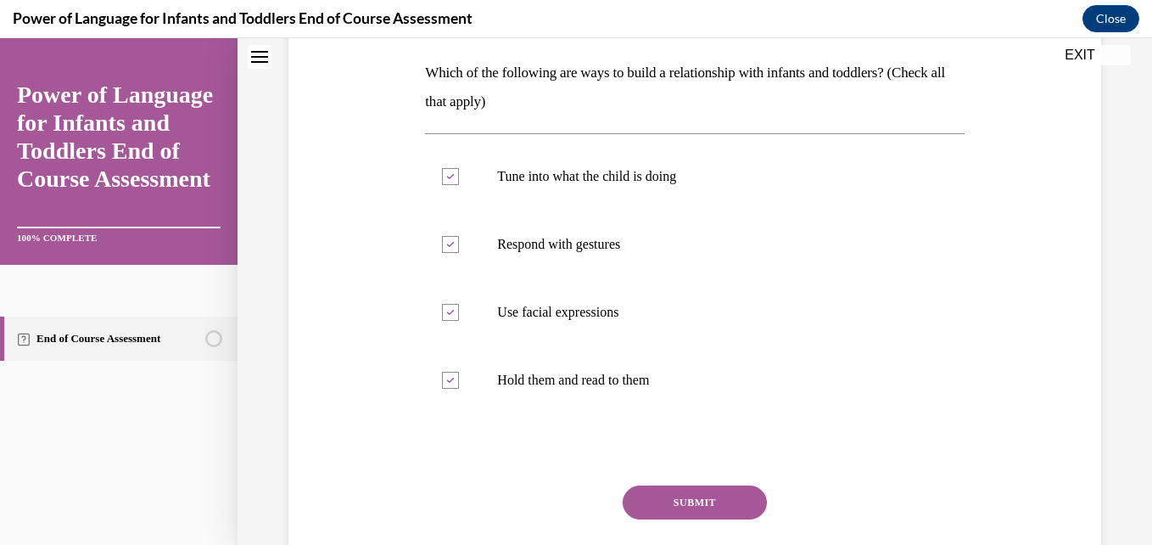
click at [705, 495] on button "SUBMIT" at bounding box center [695, 502] width 144 height 34
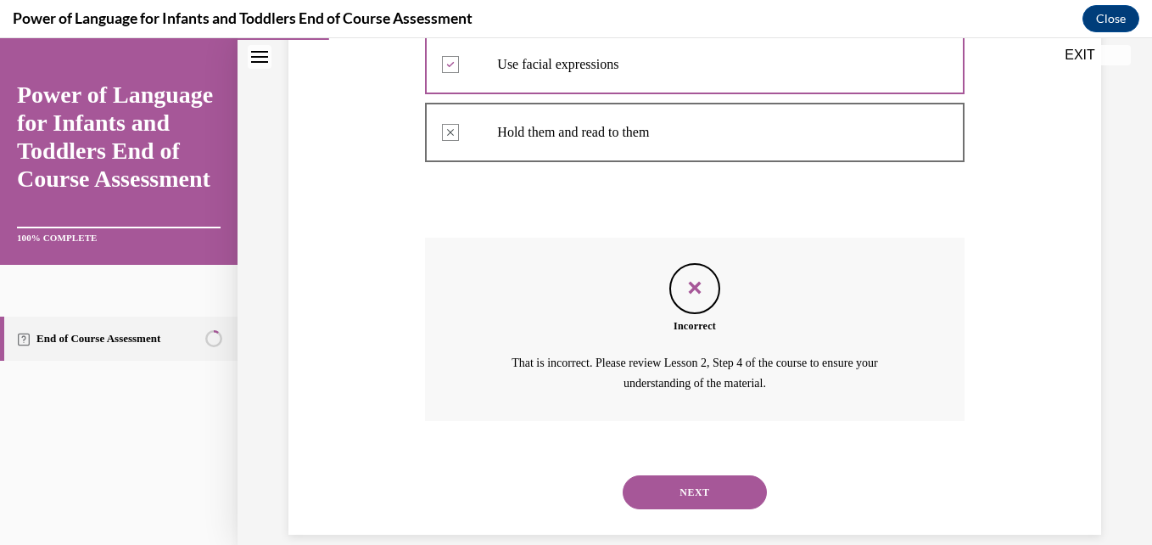
scroll to position [536, 0]
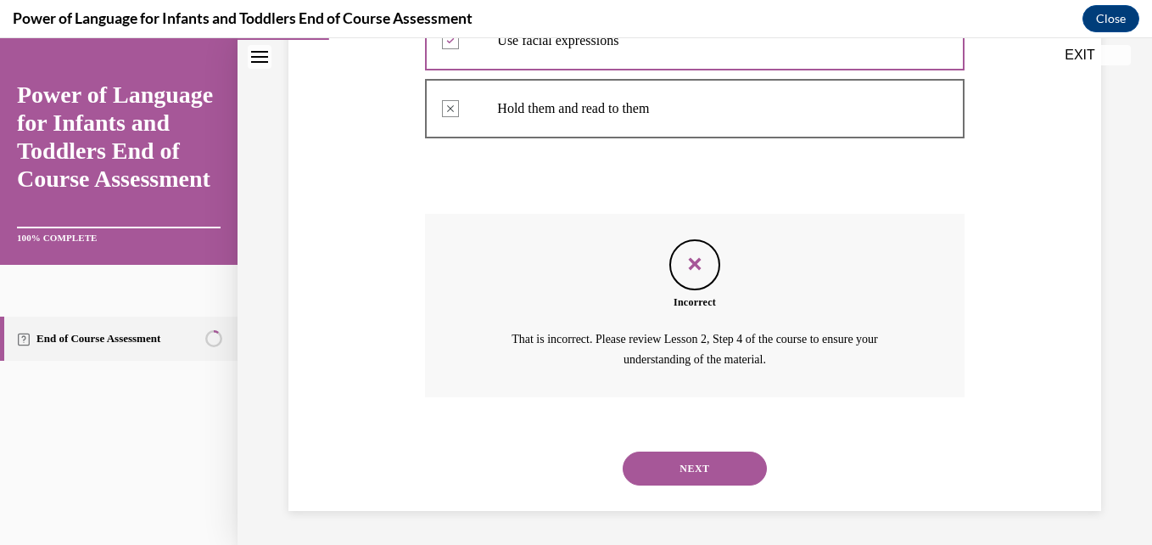
click at [711, 464] on button "NEXT" at bounding box center [695, 468] width 144 height 34
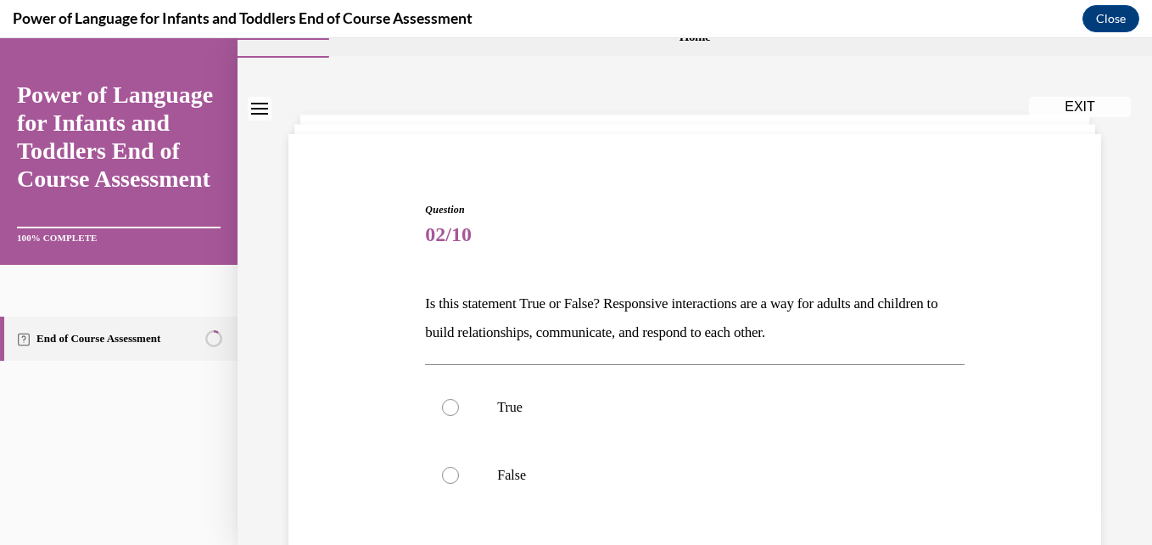
scroll to position [68, 0]
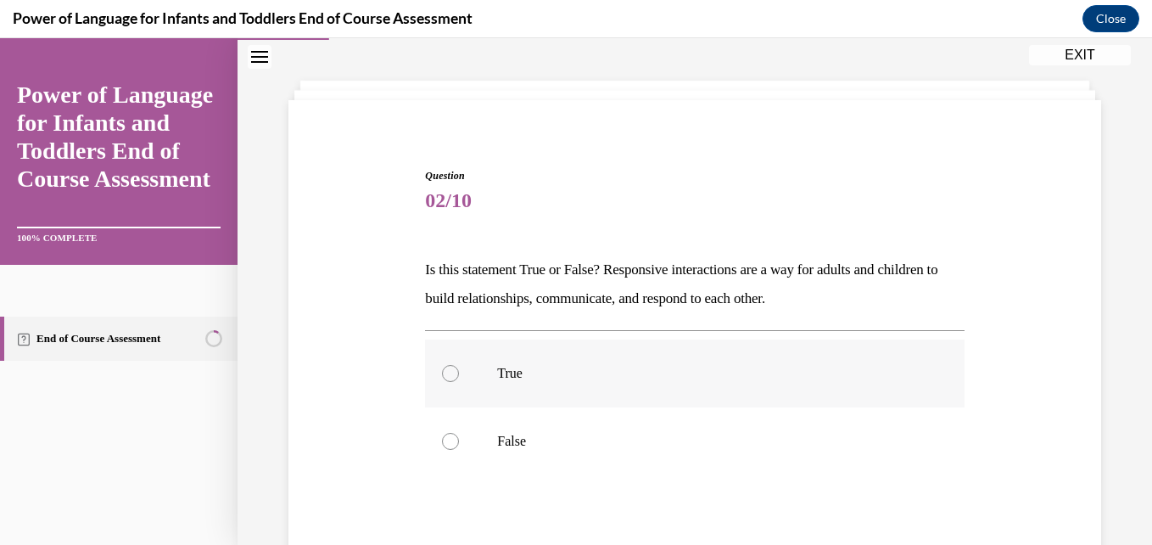
click at [443, 377] on div at bounding box center [450, 373] width 17 height 17
click at [443, 377] on input "True" at bounding box center [450, 373] width 17 height 17
radio input "true"
click at [1038, 403] on div "Question 02/10 Is this statement True or False? Responsive interactions are a w…" at bounding box center [694, 401] width 821 height 568
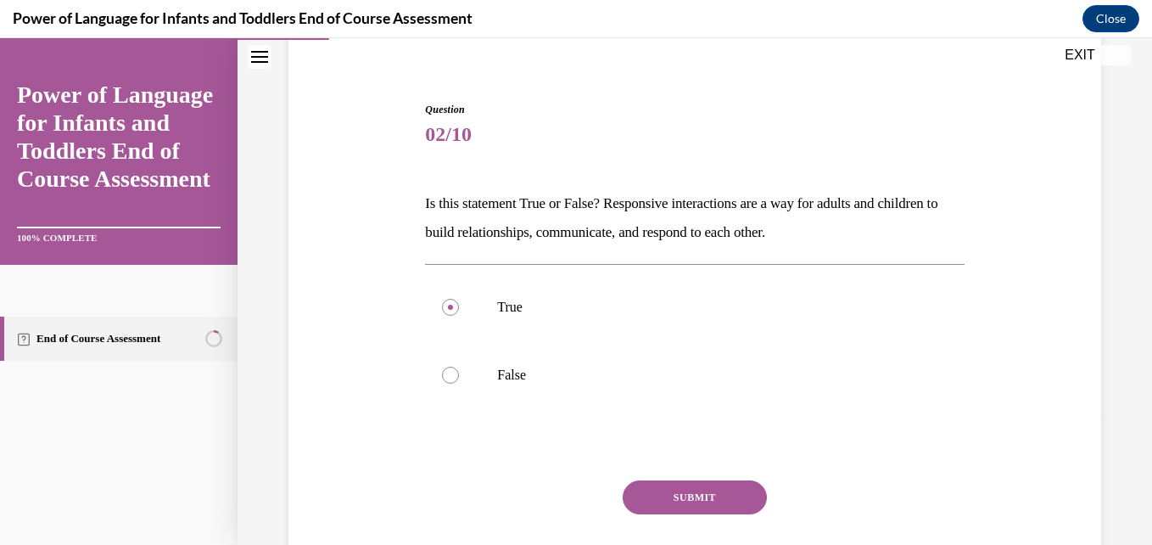
scroll to position [136, 0]
click at [676, 491] on button "SUBMIT" at bounding box center [695, 495] width 144 height 34
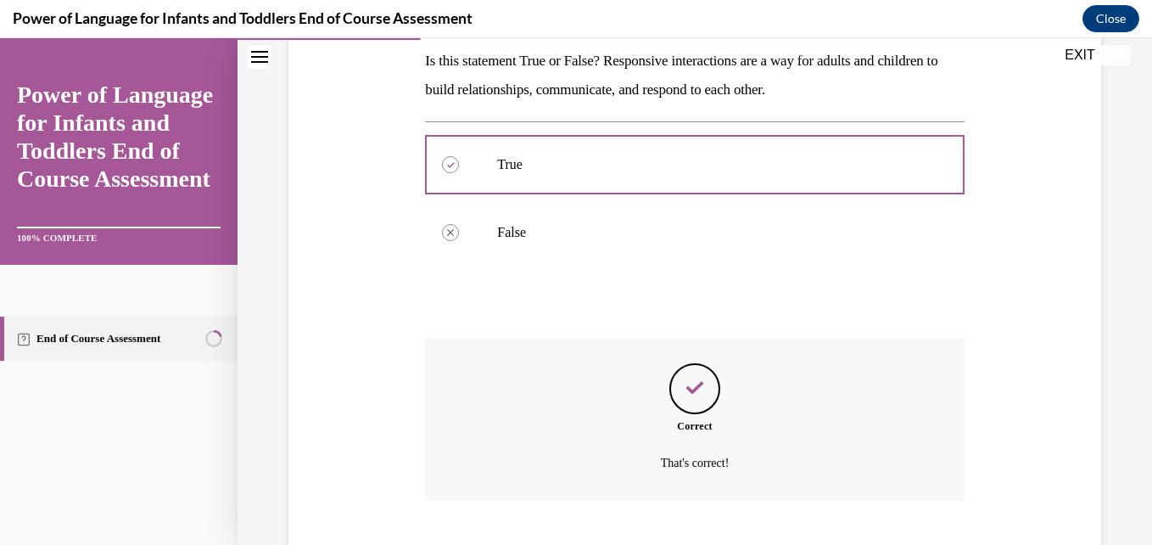
scroll to position [380, 0]
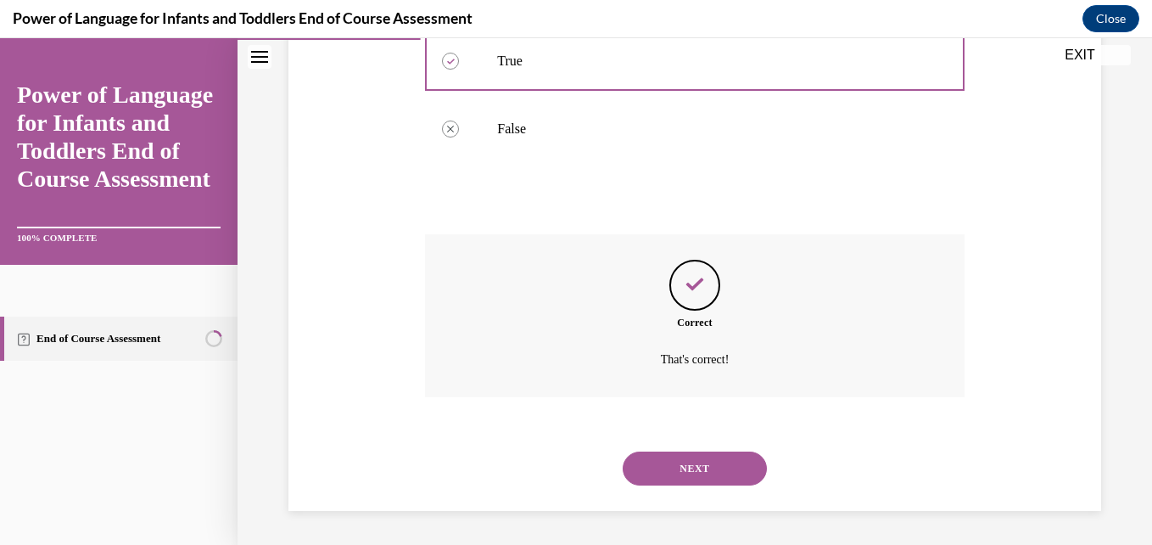
click at [711, 468] on button "NEXT" at bounding box center [695, 468] width 144 height 34
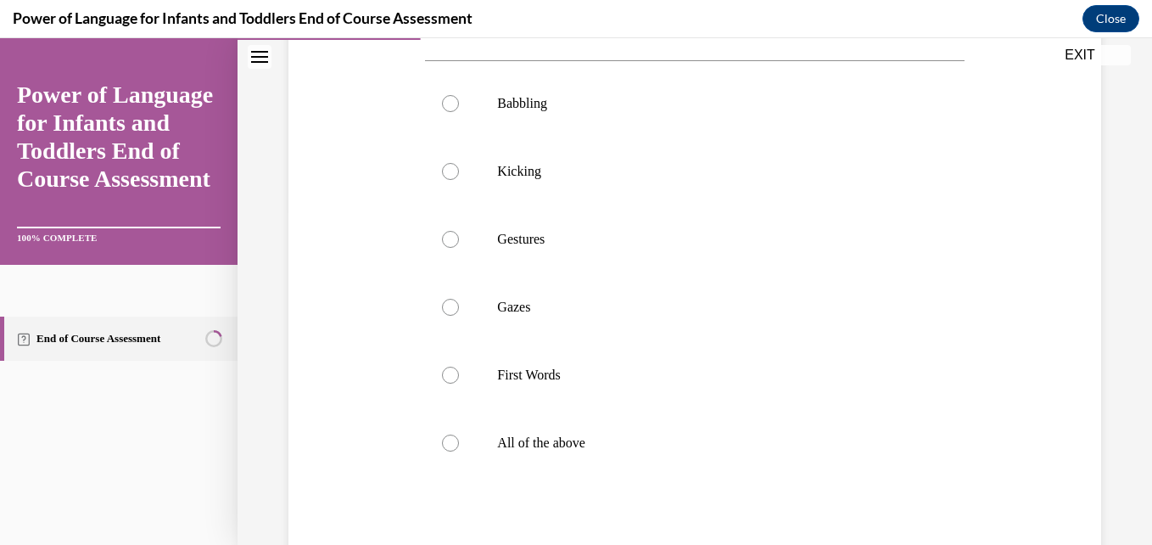
scroll to position [339, 0]
click at [444, 444] on div at bounding box center [450, 441] width 17 height 17
click at [444, 444] on input "All of the above" at bounding box center [450, 441] width 17 height 17
radio input "true"
click at [997, 428] on div "Question 03/10 What are ways infants and toddlers may interact and communicate …" at bounding box center [694, 266] width 821 height 840
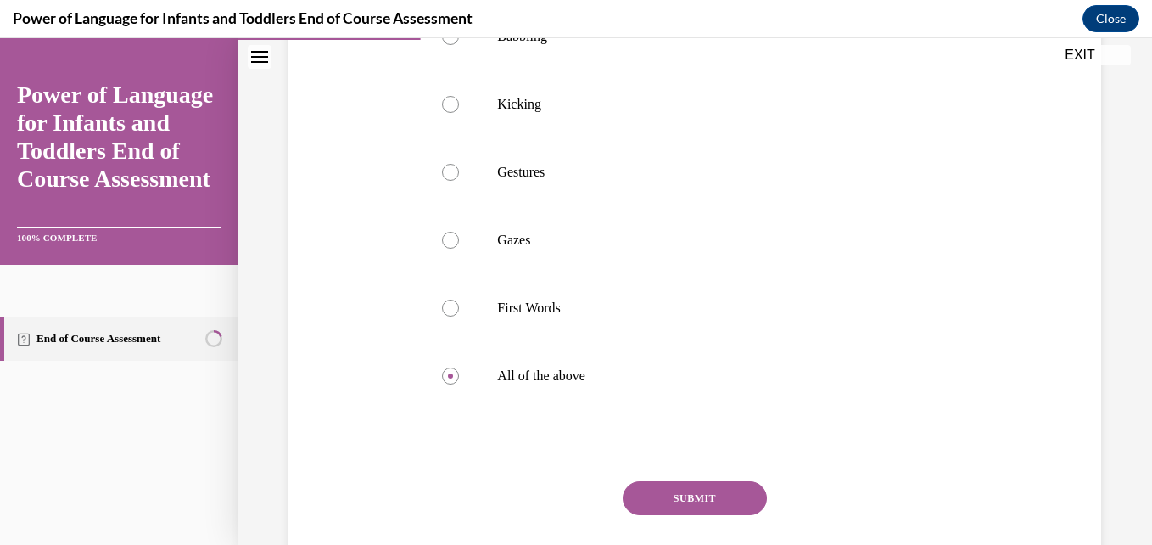
scroll to position [407, 0]
click at [690, 501] on button "SUBMIT" at bounding box center [695, 495] width 144 height 34
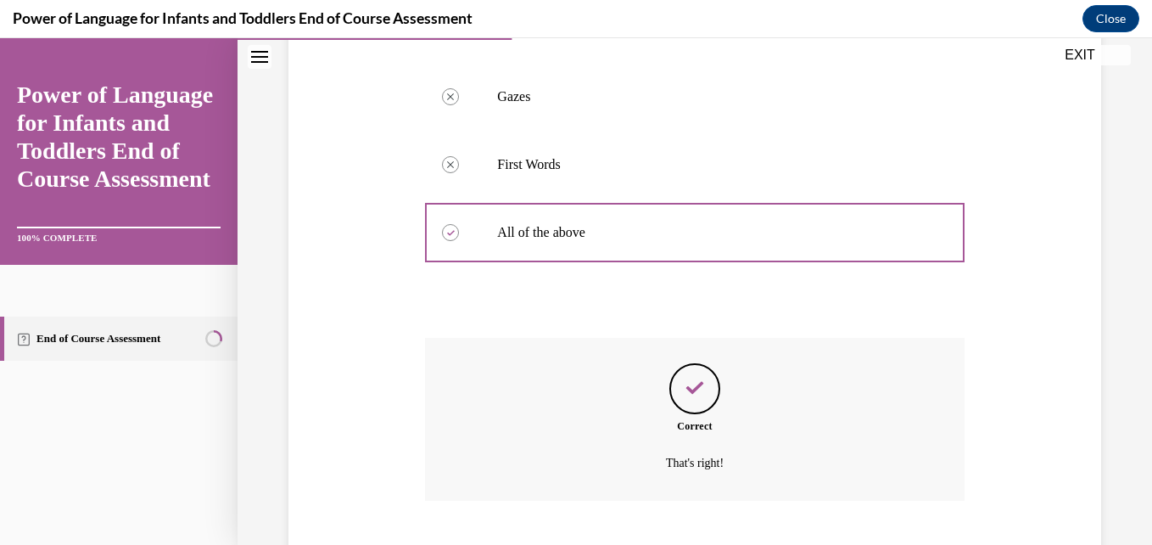
scroll to position [651, 0]
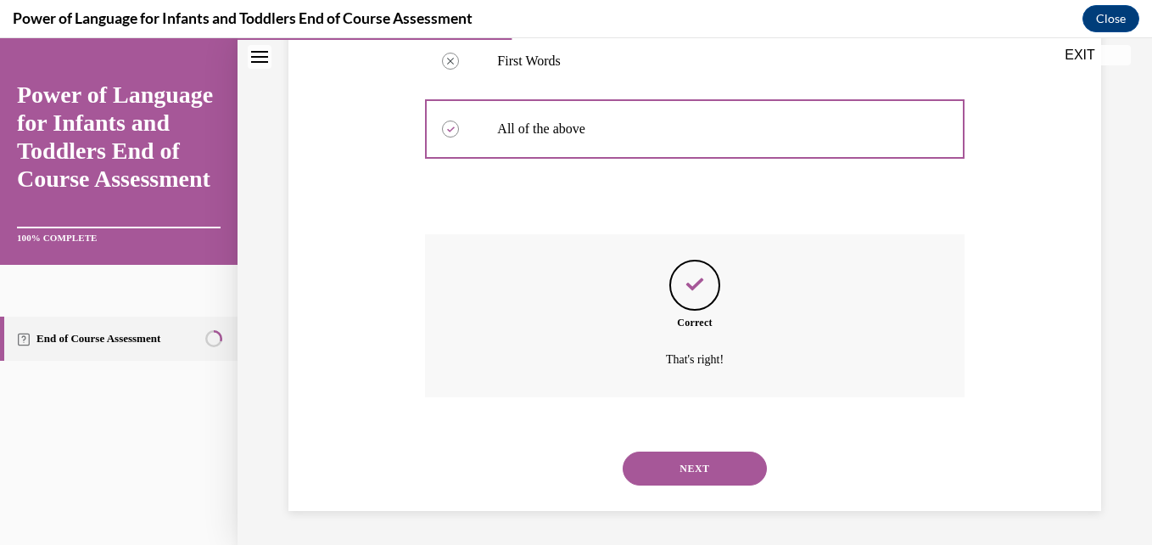
click at [697, 472] on button "NEXT" at bounding box center [695, 468] width 144 height 34
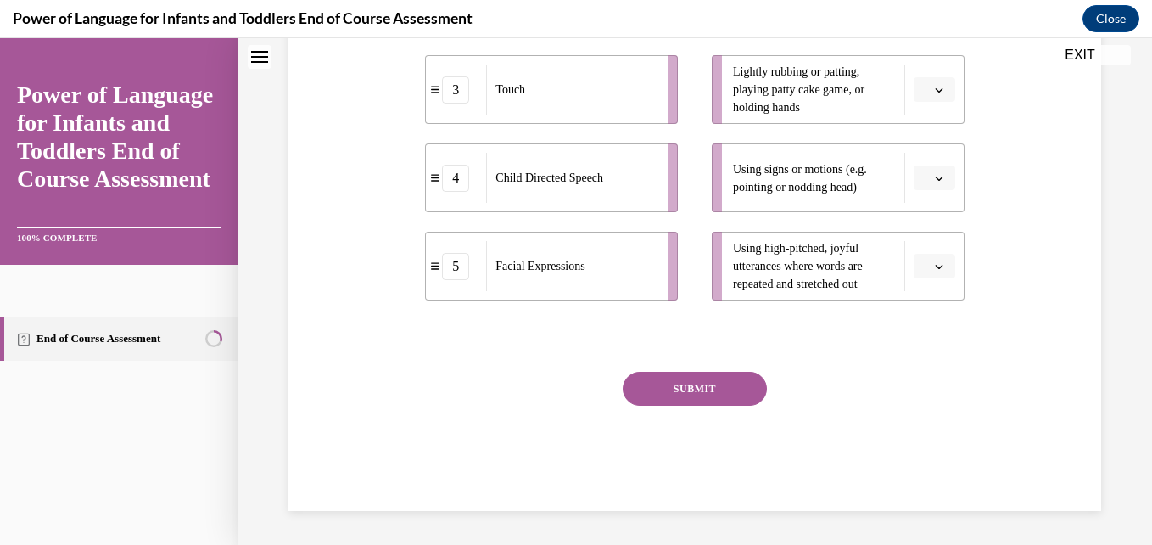
scroll to position [0, 0]
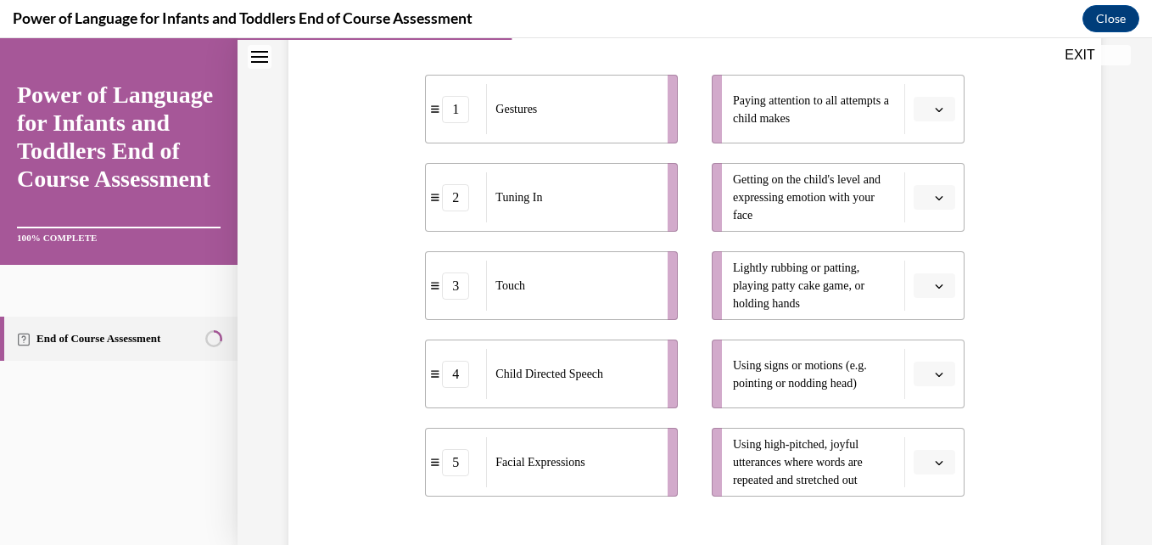
scroll to position [339, 0]
click at [933, 288] on span "button" at bounding box center [939, 283] width 12 height 12
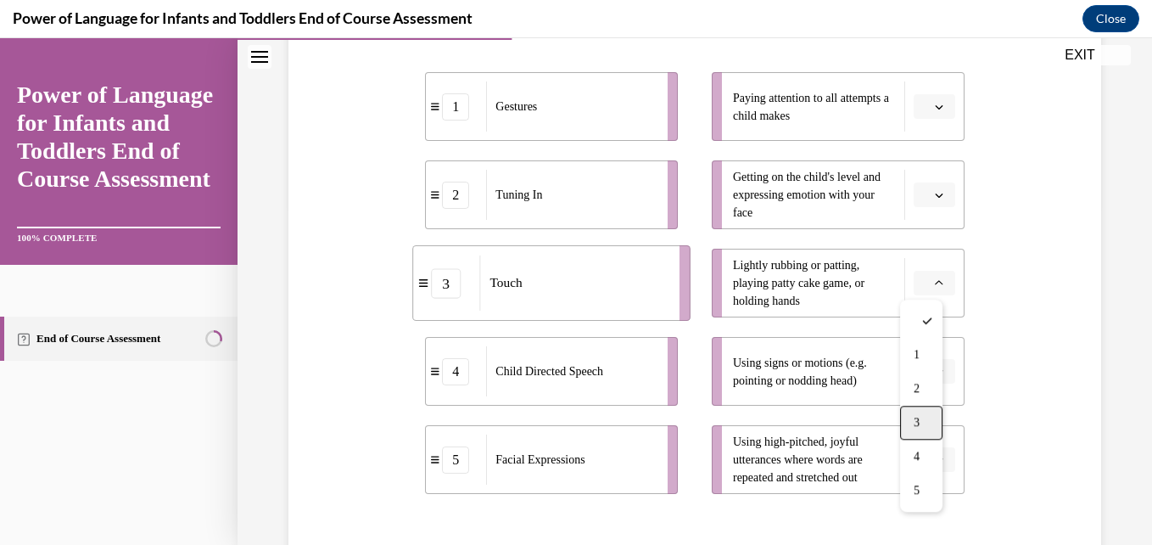
click at [912, 408] on div "3" at bounding box center [921, 422] width 42 height 34
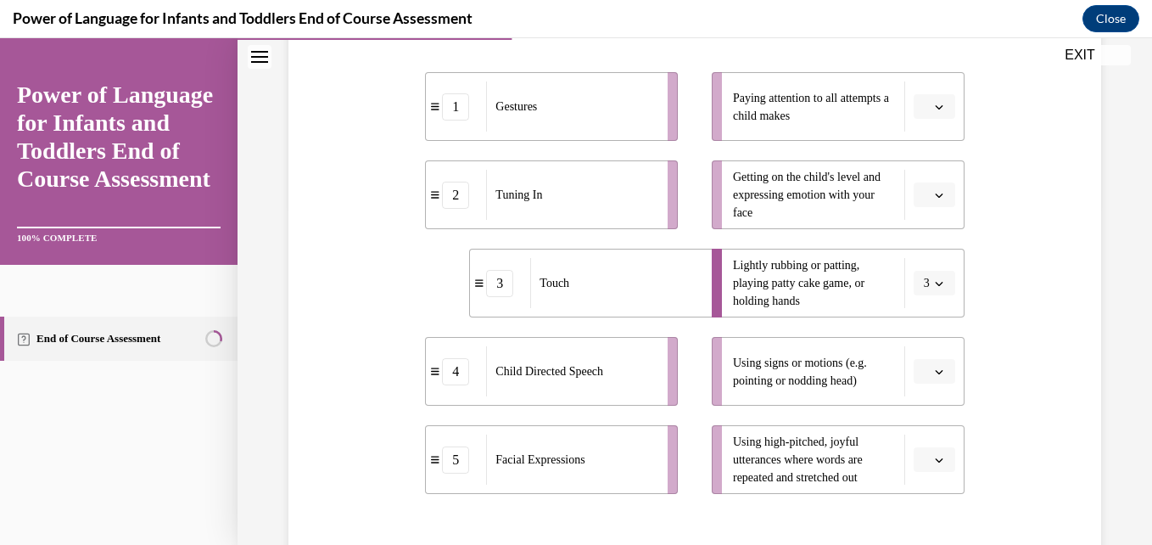
click at [935, 462] on icon "button" at bounding box center [939, 460] width 8 height 8
click at [919, 401] on div "4" at bounding box center [921, 388] width 42 height 34
click at [933, 112] on span "button" at bounding box center [939, 107] width 12 height 12
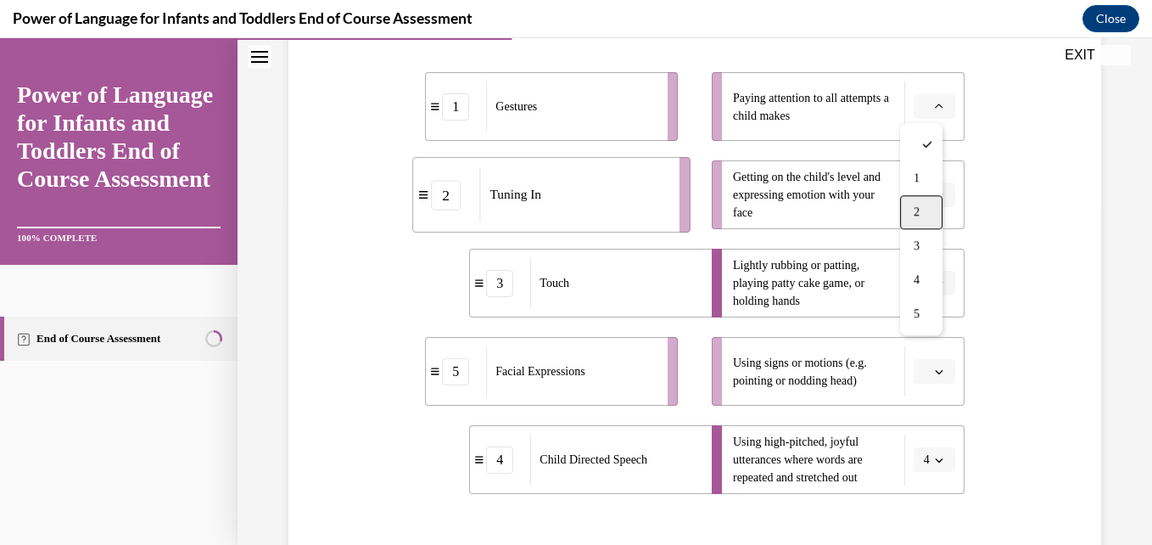
click at [914, 196] on div "2" at bounding box center [921, 212] width 42 height 34
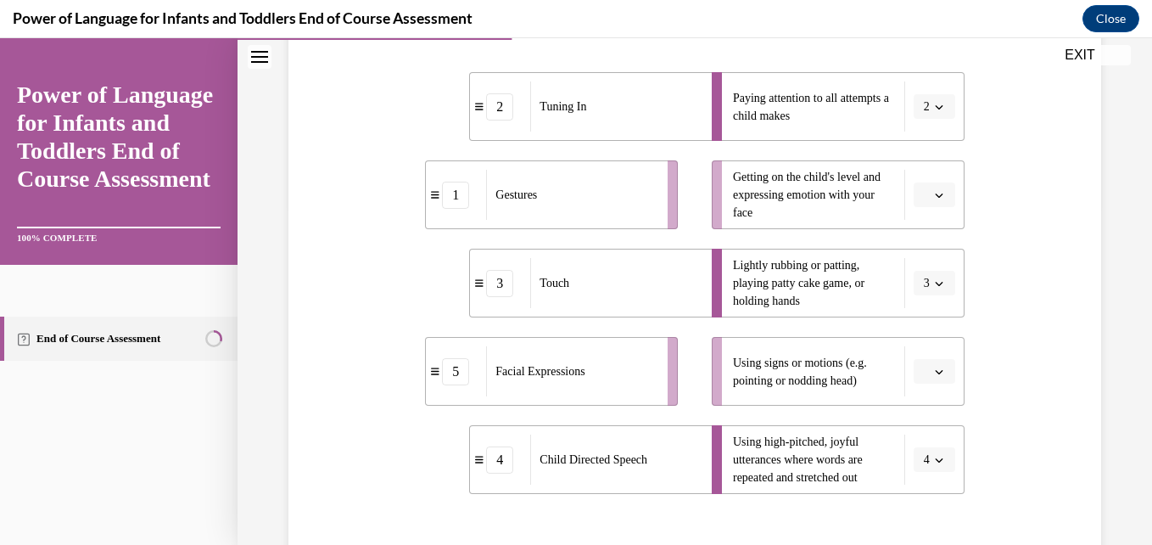
click at [924, 194] on span "Please select an option" at bounding box center [927, 195] width 6 height 17
click at [914, 399] on span "5" at bounding box center [917, 402] width 6 height 14
click at [930, 360] on button "button" at bounding box center [935, 371] width 42 height 25
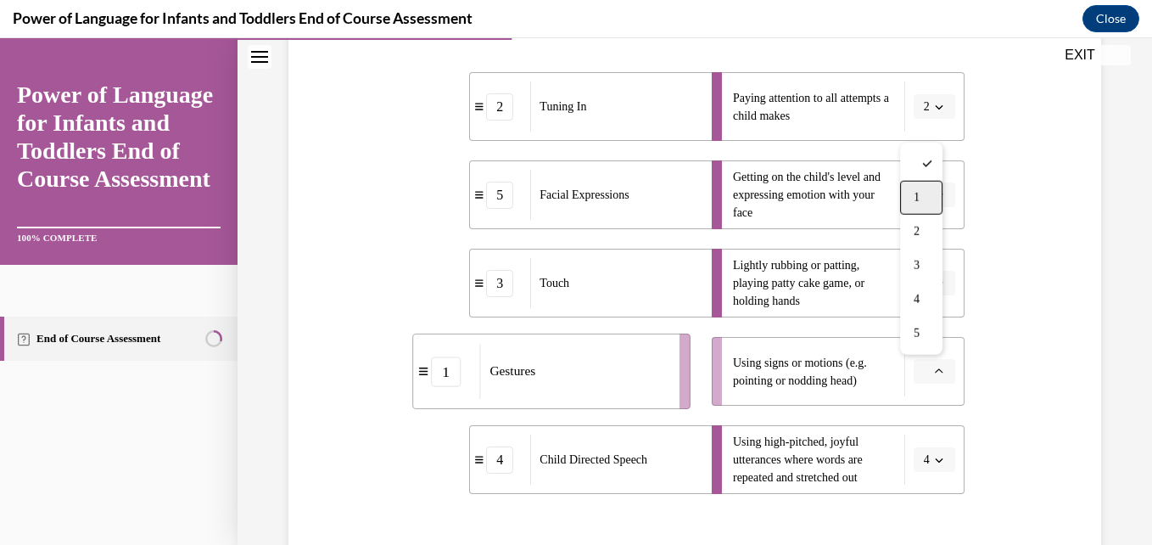
click at [925, 203] on div "1" at bounding box center [921, 198] width 42 height 34
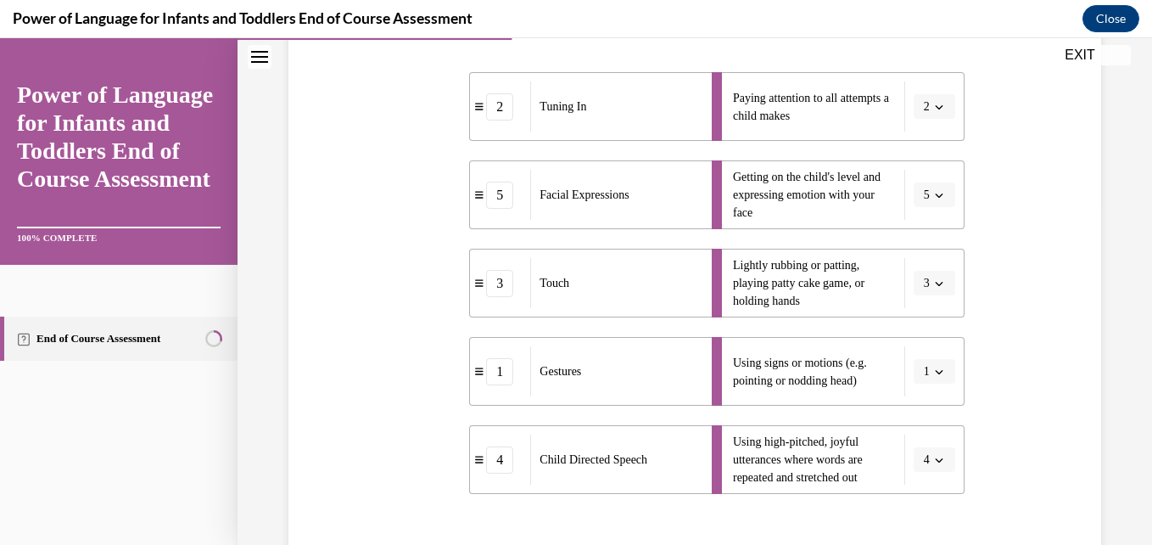
click at [1071, 246] on div "Question 04/10 Please match each example with the correct element of responsive…" at bounding box center [694, 275] width 821 height 858
click at [1121, 295] on div "Question 04/10 Please match each example with the correct element of responsive…" at bounding box center [695, 245] width 914 height 986
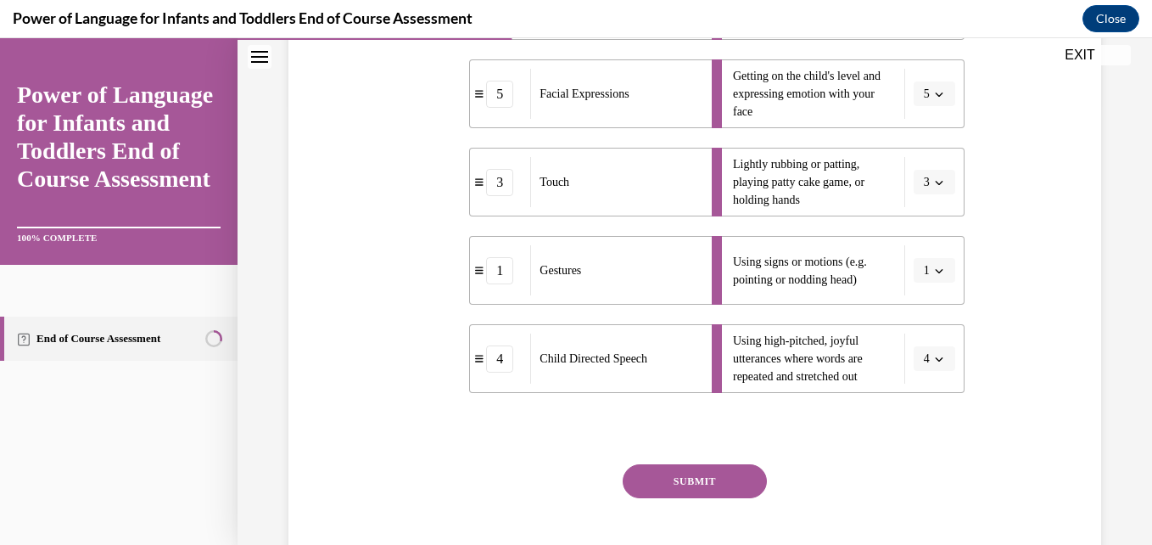
scroll to position [441, 0]
click at [718, 481] on button "SUBMIT" at bounding box center [695, 480] width 144 height 34
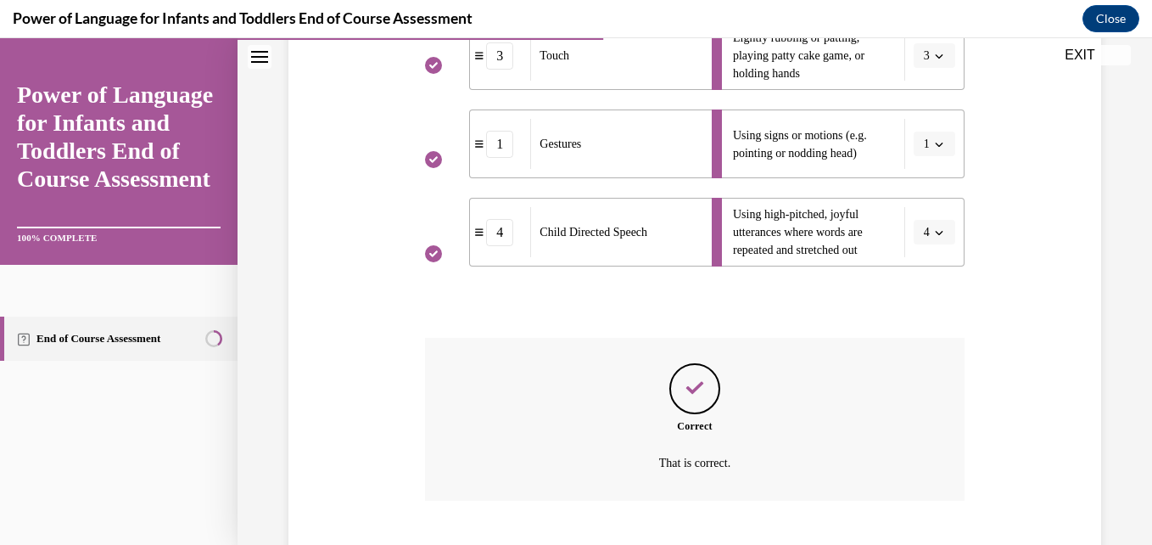
scroll to position [670, 0]
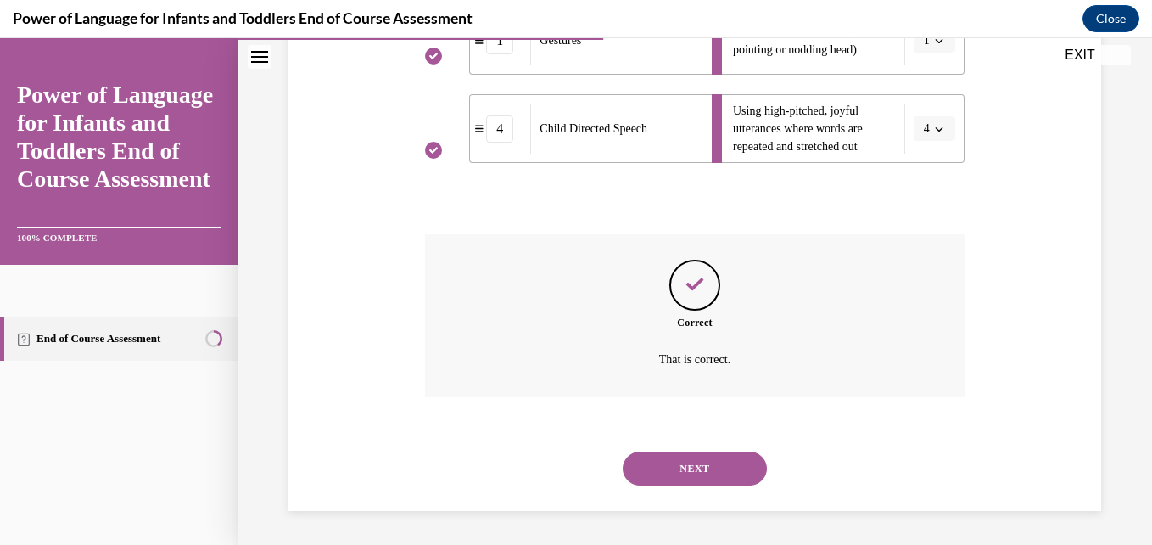
click at [700, 456] on button "NEXT" at bounding box center [695, 468] width 144 height 34
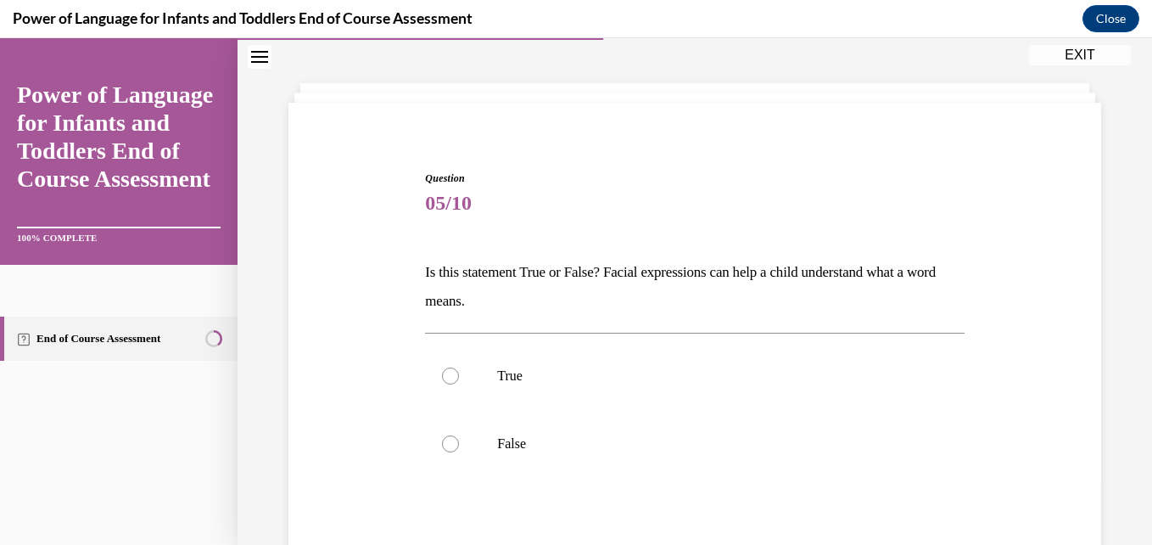
scroll to position [68, 0]
click at [442, 373] on div at bounding box center [450, 373] width 17 height 17
click at [442, 373] on input "True" at bounding box center [450, 373] width 17 height 17
radio input "true"
click at [1022, 361] on div "Question 05/10 Is this statement True or False? Facial expressions can help a c…" at bounding box center [694, 401] width 821 height 568
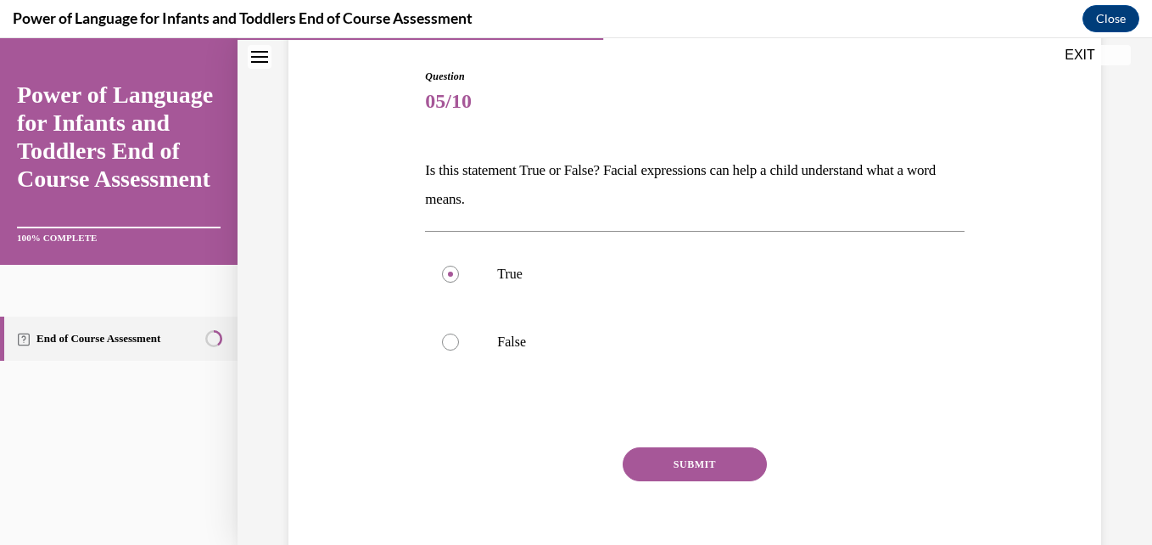
scroll to position [170, 0]
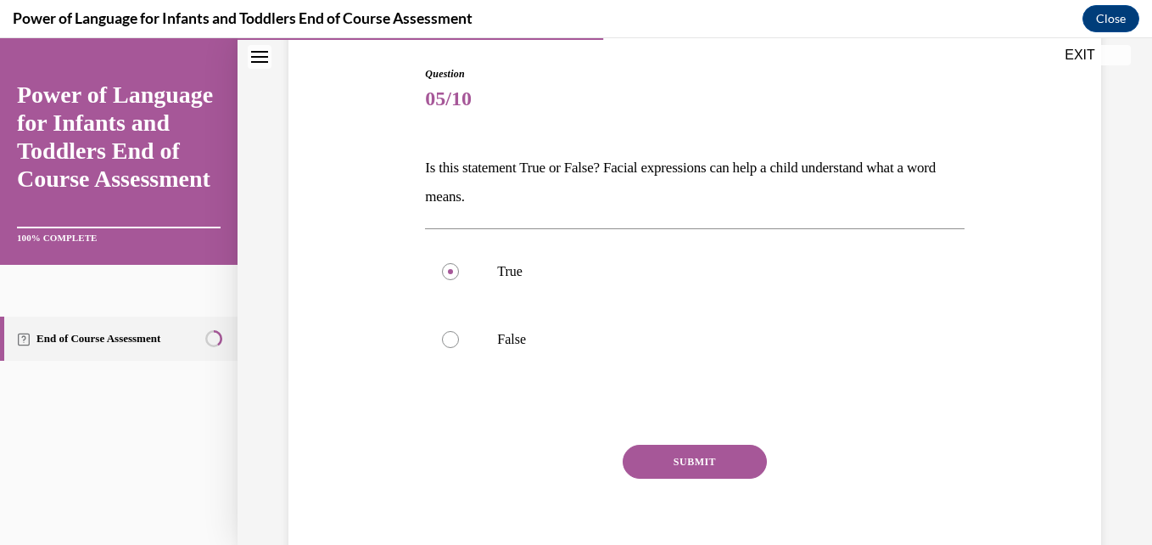
click at [696, 461] on button "SUBMIT" at bounding box center [695, 461] width 144 height 34
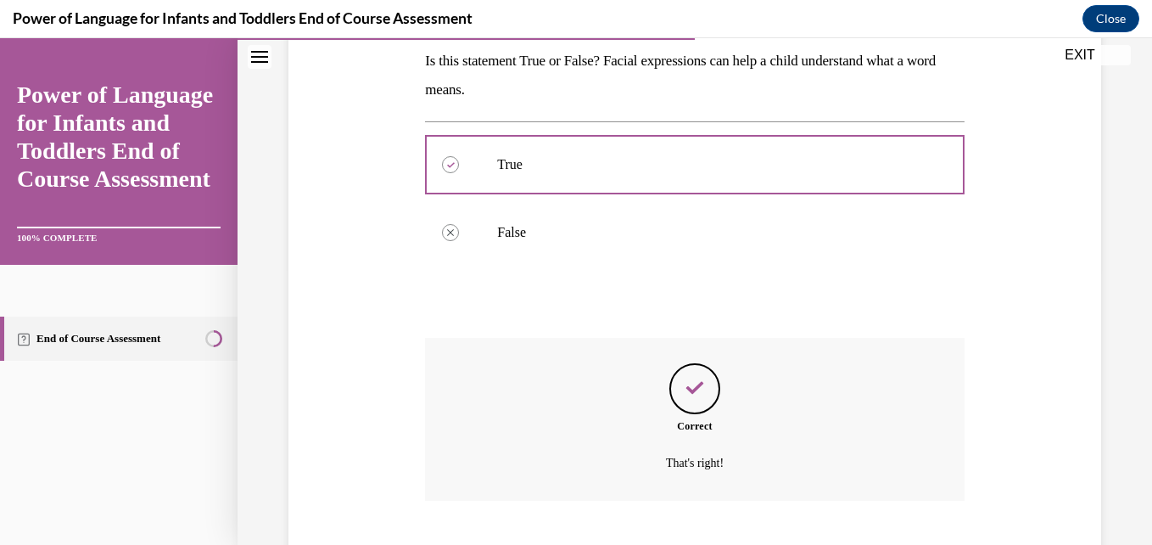
scroll to position [380, 0]
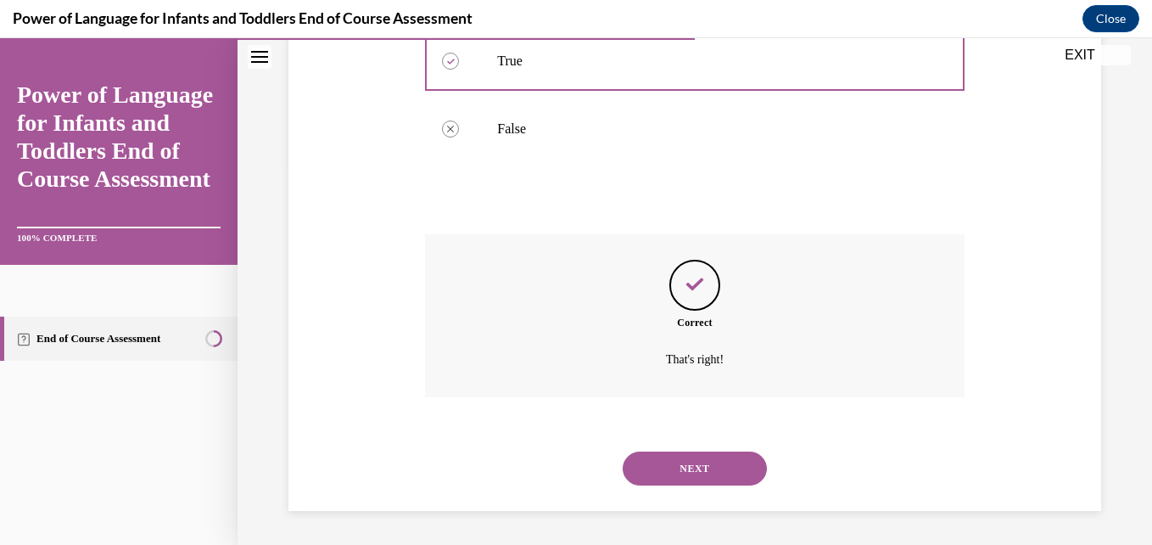
click at [696, 461] on button "NEXT" at bounding box center [695, 468] width 144 height 34
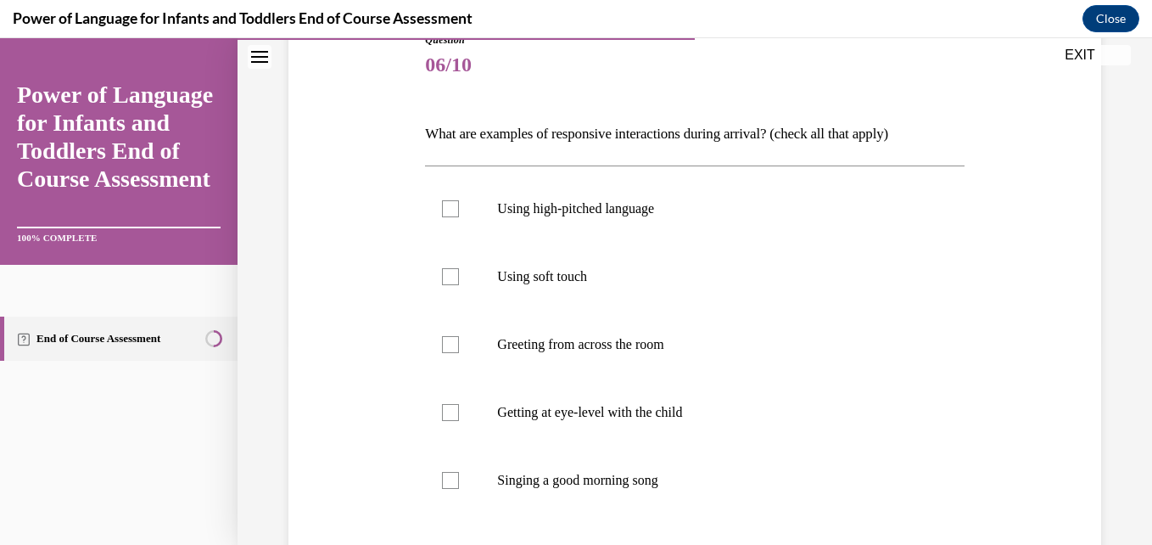
scroll to position [238, 0]
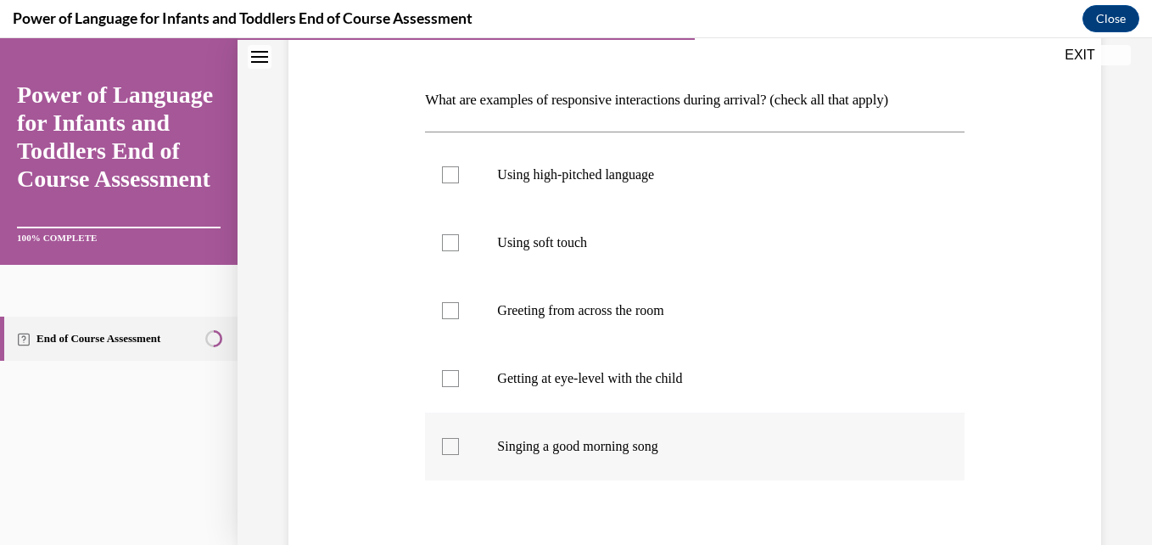
click at [447, 448] on div at bounding box center [450, 446] width 17 height 17
click at [447, 448] on input "Singing a good morning song" at bounding box center [450, 446] width 17 height 17
checkbox input "true"
click at [442, 181] on div at bounding box center [450, 174] width 17 height 17
click at [442, 181] on input "Using high-pitched language" at bounding box center [450, 174] width 17 height 17
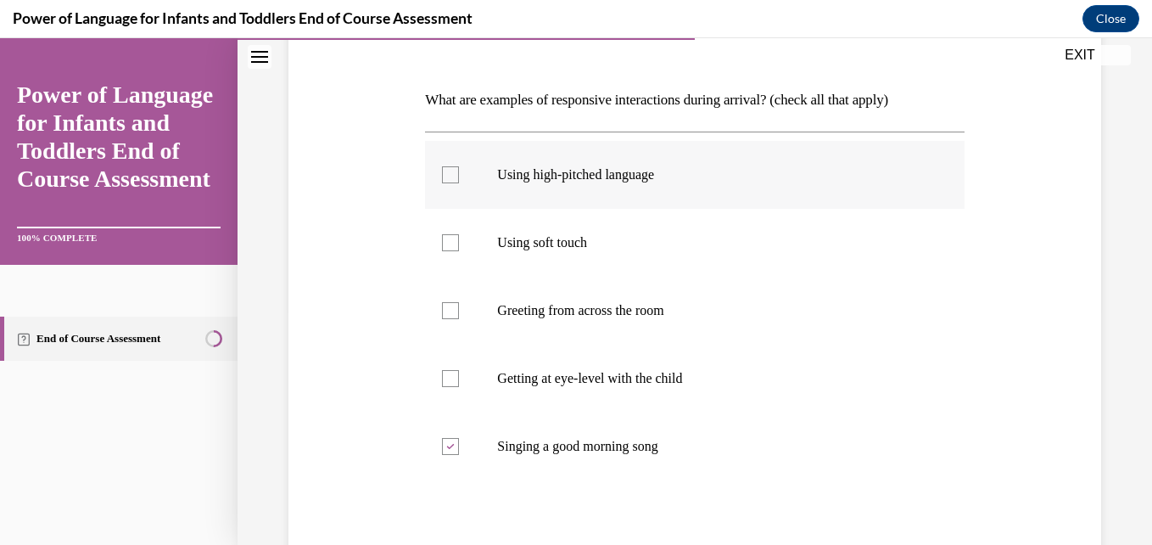
checkbox input "true"
click at [452, 243] on div at bounding box center [450, 242] width 17 height 17
click at [452, 243] on input "Using soft touch" at bounding box center [450, 242] width 17 height 17
checkbox input "true"
click at [449, 378] on div at bounding box center [450, 378] width 17 height 17
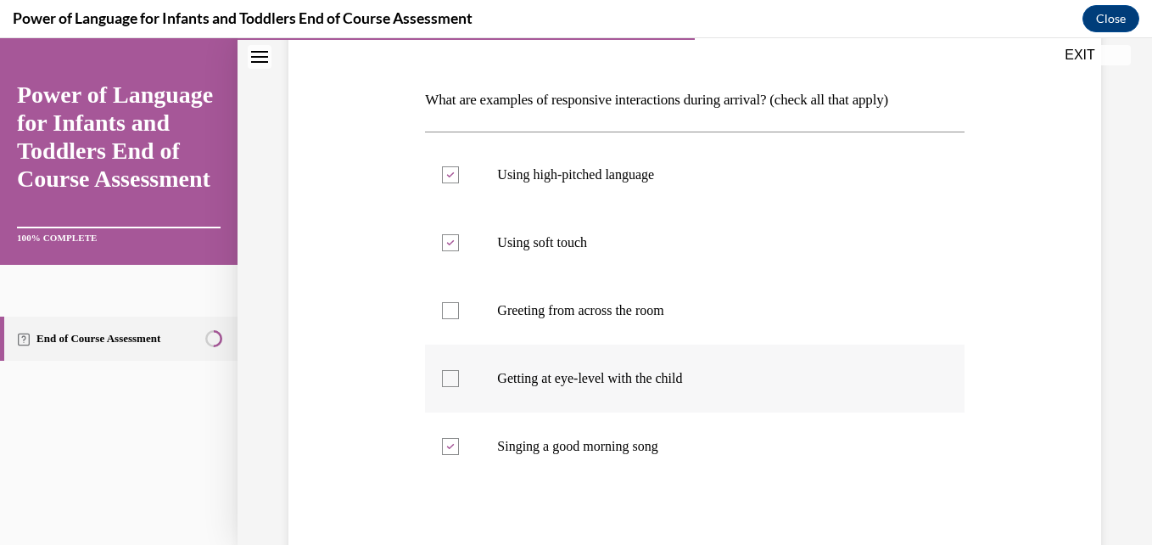
click at [449, 378] on input "Getting at eye-level with the child" at bounding box center [450, 378] width 17 height 17
checkbox input "true"
click at [1054, 307] on div "Question 06/10 What are examples of responsive interactions during arrival? (ch…" at bounding box center [694, 318] width 821 height 743
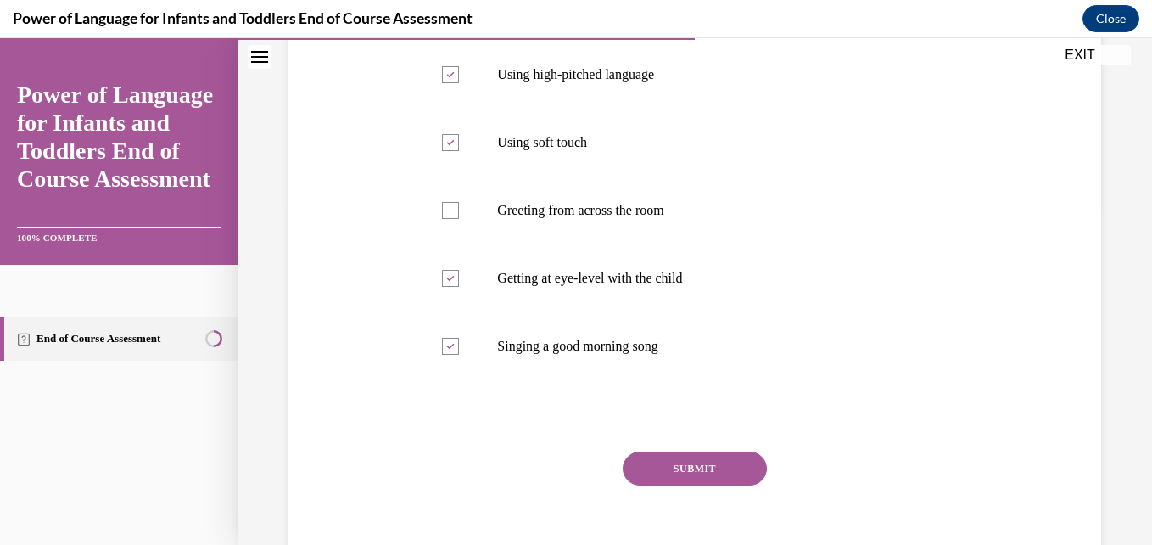
scroll to position [339, 0]
click at [702, 468] on button "SUBMIT" at bounding box center [695, 467] width 144 height 34
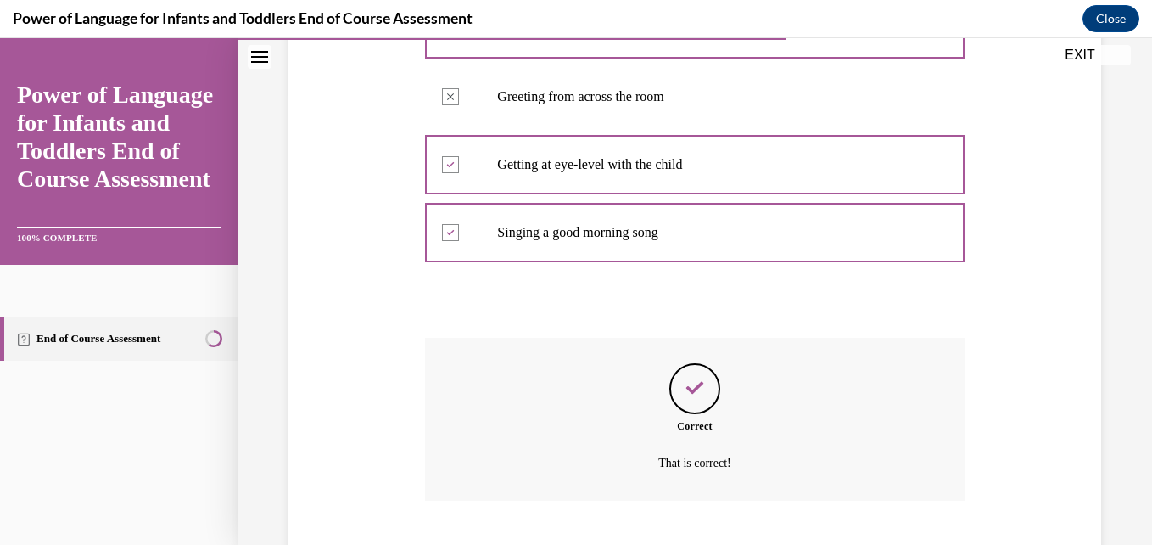
scroll to position [555, 0]
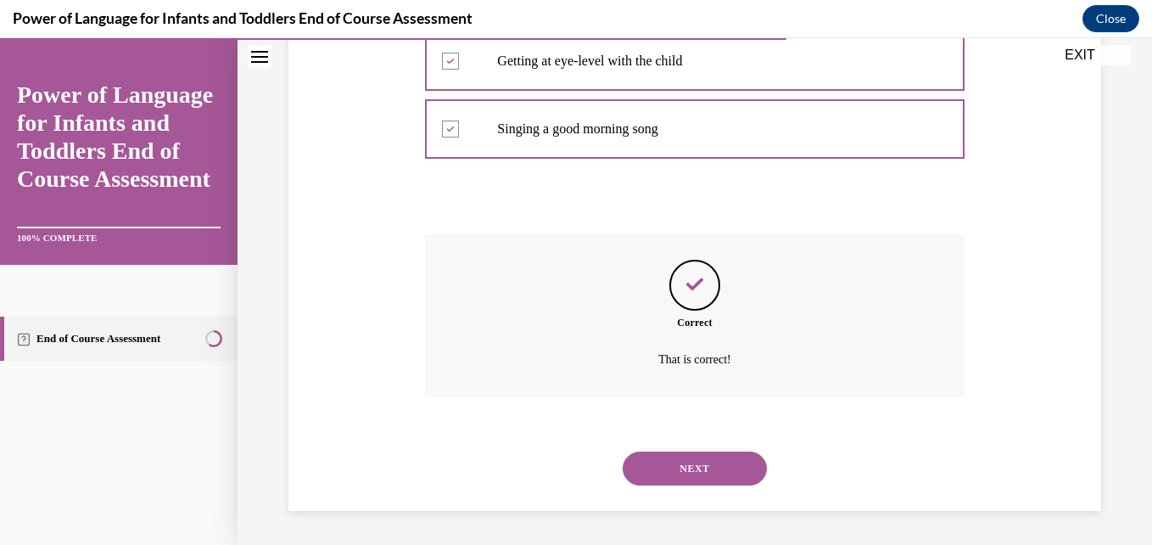
click at [702, 468] on button "NEXT" at bounding box center [695, 468] width 144 height 34
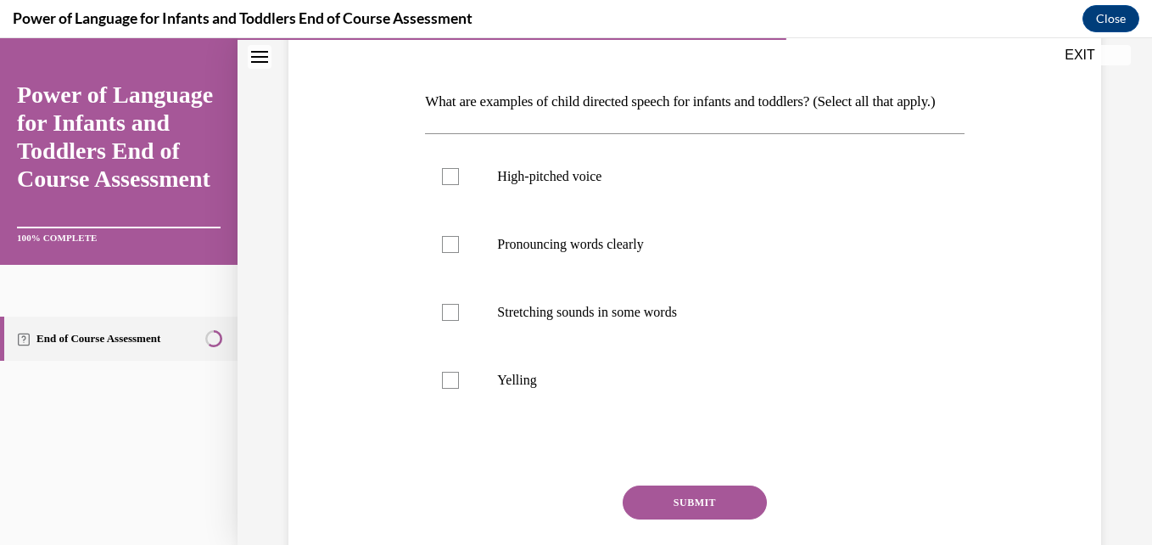
scroll to position [238, 0]
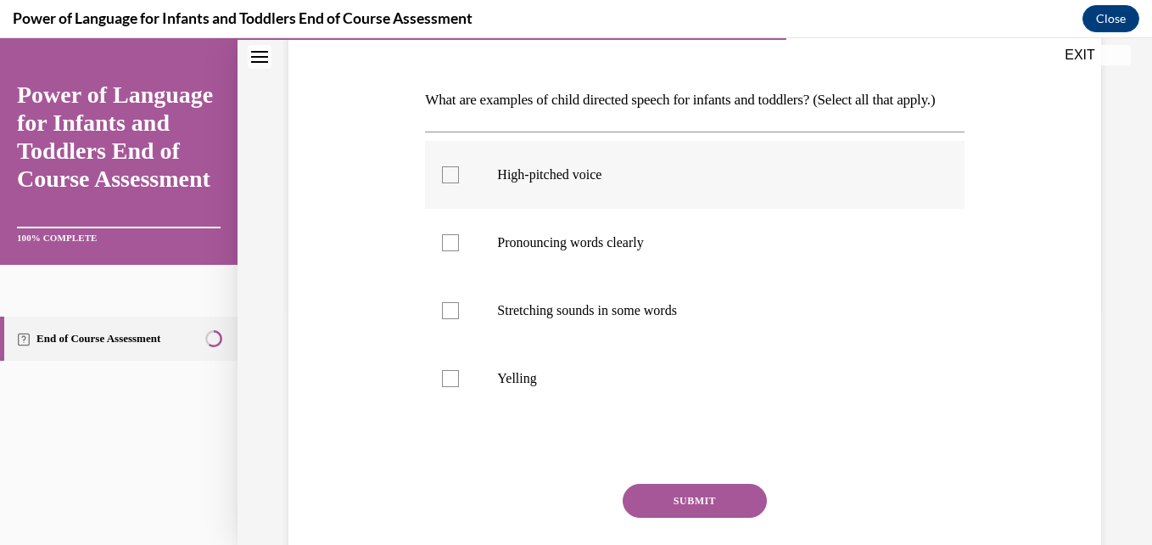
click at [449, 183] on div at bounding box center [450, 174] width 17 height 17
click at [449, 183] on input "High-pitched voice" at bounding box center [450, 174] width 17 height 17
checkbox input "true"
click at [443, 251] on div at bounding box center [450, 242] width 17 height 17
click at [443, 251] on input "Pronouncing words clearly" at bounding box center [450, 242] width 17 height 17
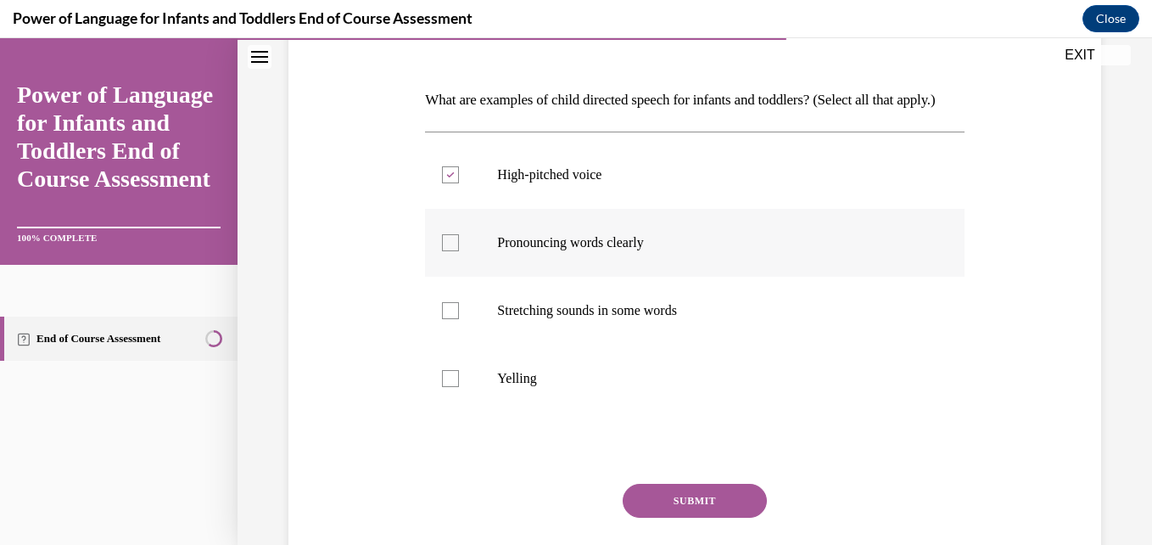
checkbox input "true"
click at [451, 319] on div at bounding box center [450, 310] width 17 height 17
click at [451, 319] on input "Stretching sounds in some words" at bounding box center [450, 310] width 17 height 17
checkbox input "true"
click at [998, 276] on div "Question 07/10 What are examples of child directed speech for infants and toddl…" at bounding box center [694, 284] width 821 height 675
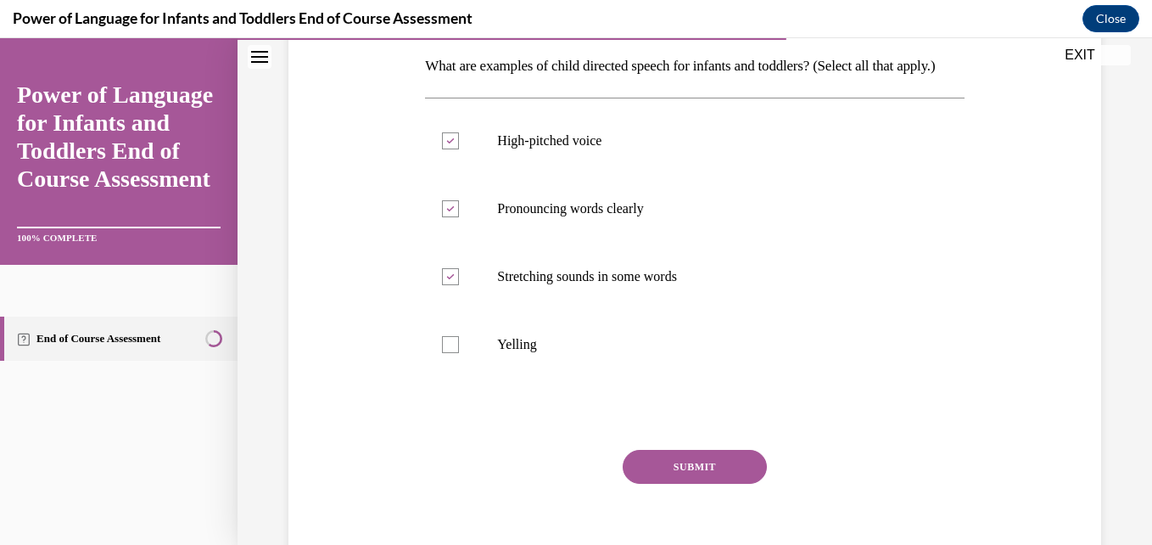
scroll to position [305, 0]
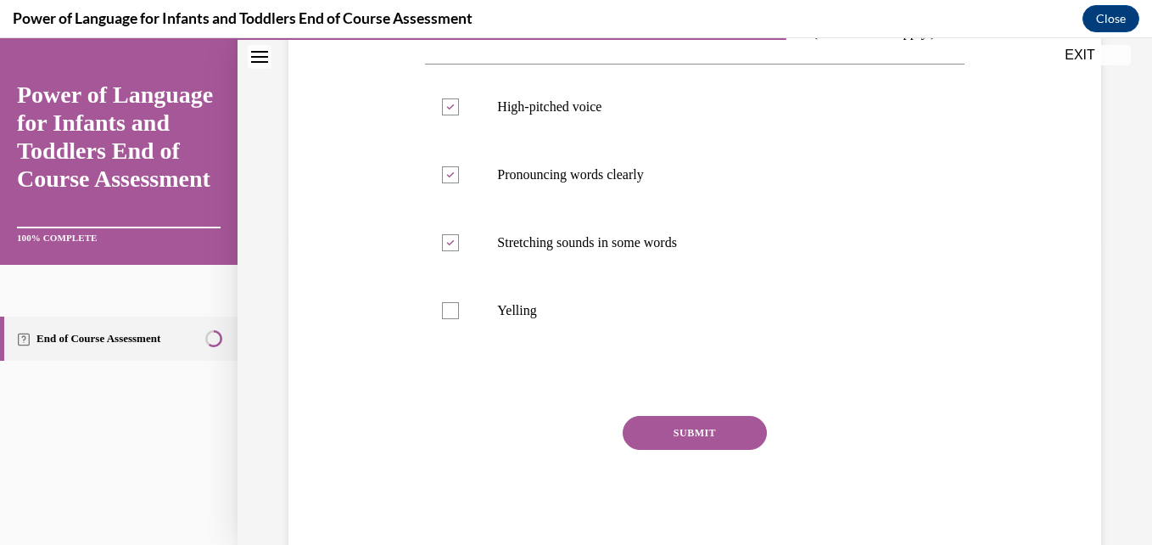
click at [732, 450] on button "SUBMIT" at bounding box center [695, 433] width 144 height 34
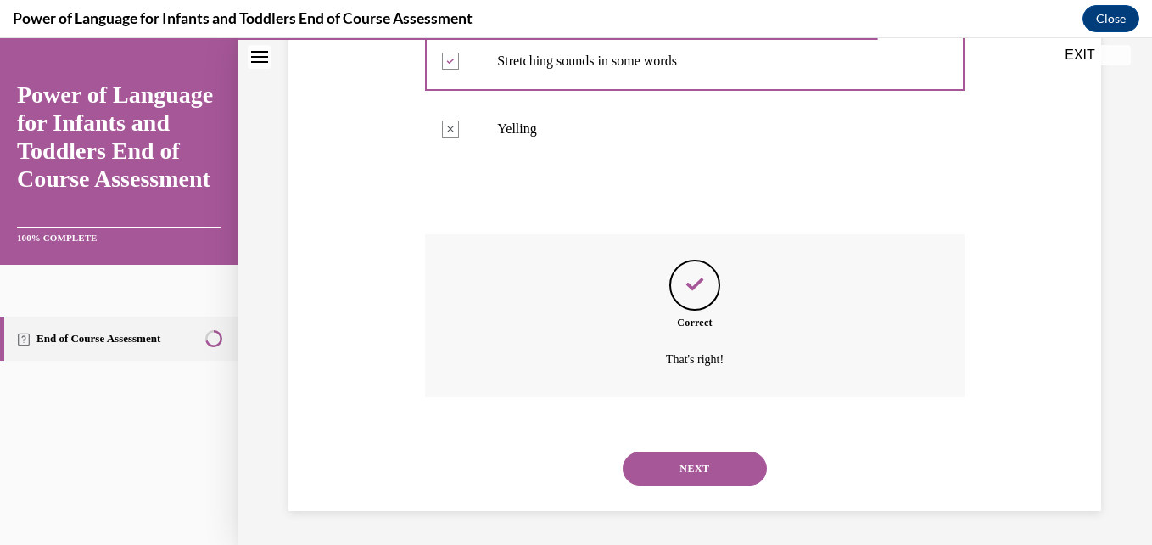
scroll to position [516, 0]
click at [714, 466] on button "NEXT" at bounding box center [695, 468] width 144 height 34
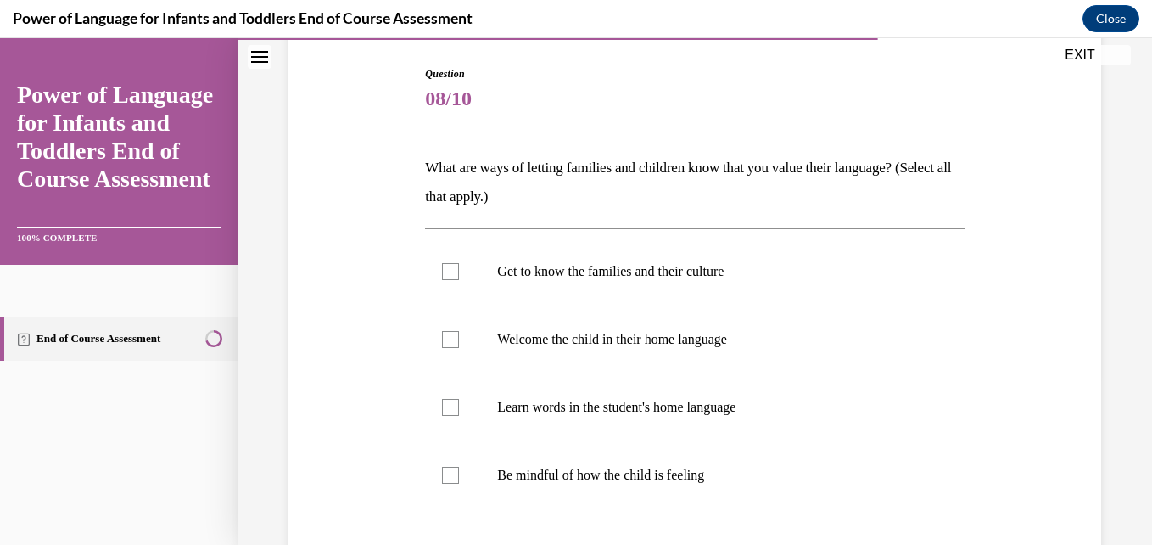
scroll to position [204, 0]
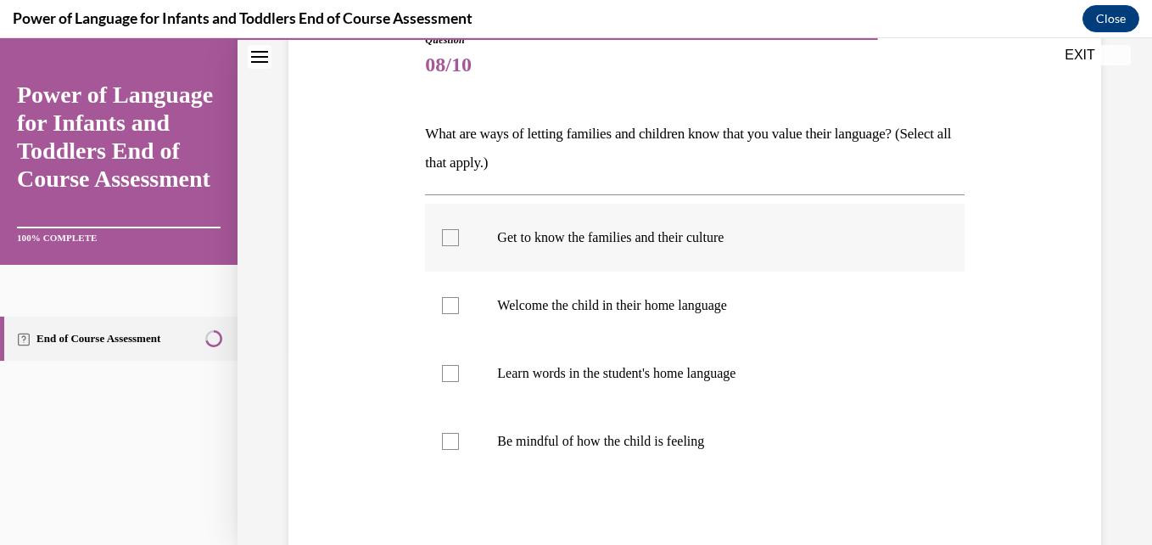
click at [444, 243] on div at bounding box center [450, 237] width 17 height 17
click at [444, 243] on input "Get to know the families and their culture" at bounding box center [450, 237] width 17 height 17
checkbox input "true"
click at [450, 301] on div at bounding box center [450, 305] width 17 height 17
click at [450, 301] on input "Welcome the child in their home language" at bounding box center [450, 305] width 17 height 17
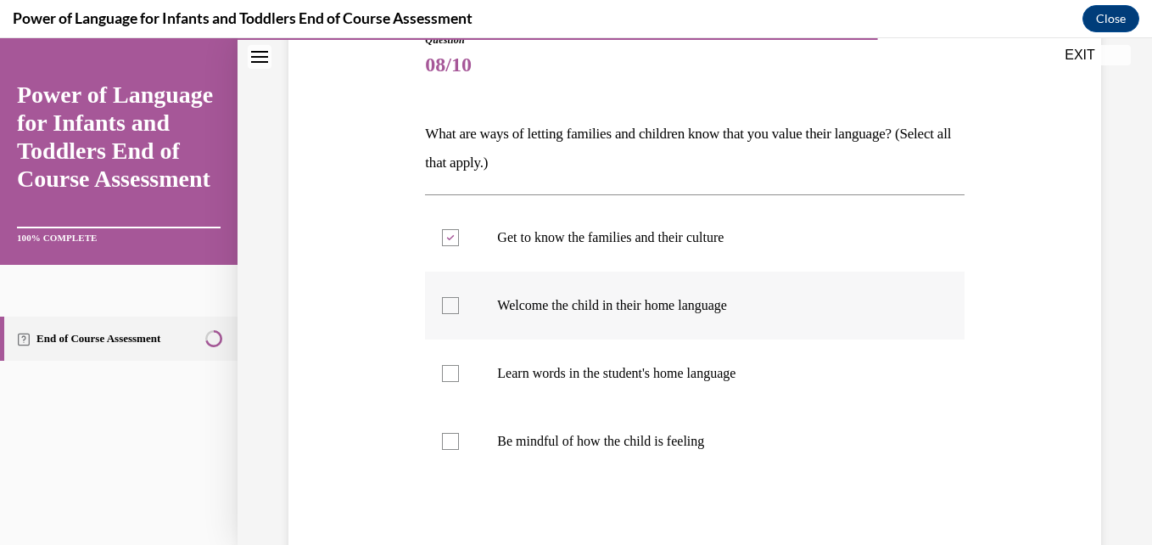
checkbox input "true"
click at [450, 372] on div at bounding box center [450, 373] width 17 height 17
click at [450, 372] on input "Learn words in the student's home language" at bounding box center [450, 373] width 17 height 17
checkbox input "true"
click at [997, 372] on div "Question 08/10 What are ways of letting families and children know that you val…" at bounding box center [694, 333] width 821 height 704
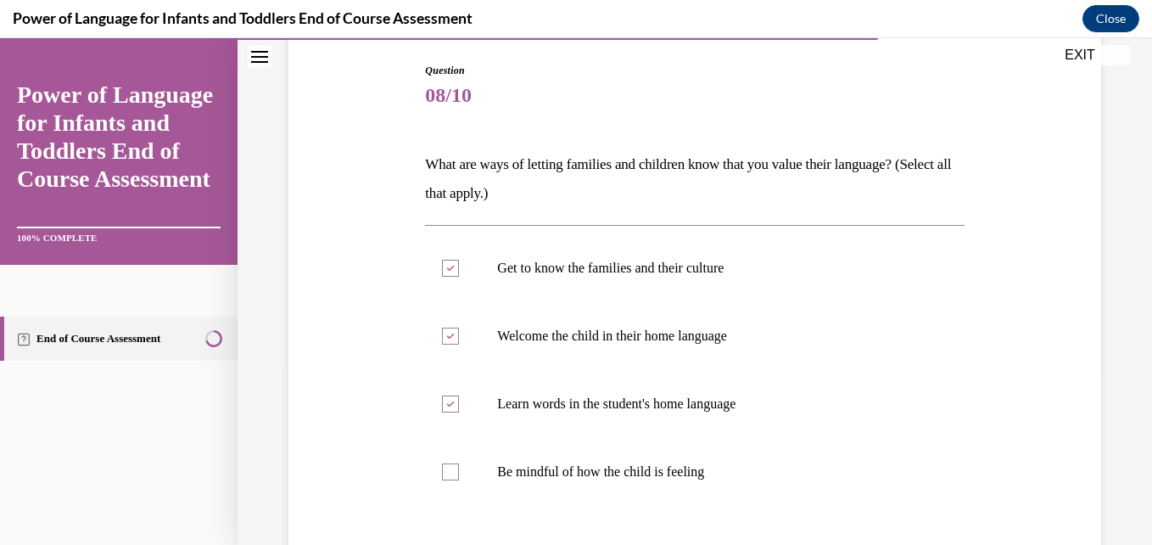
scroll to position [170, 0]
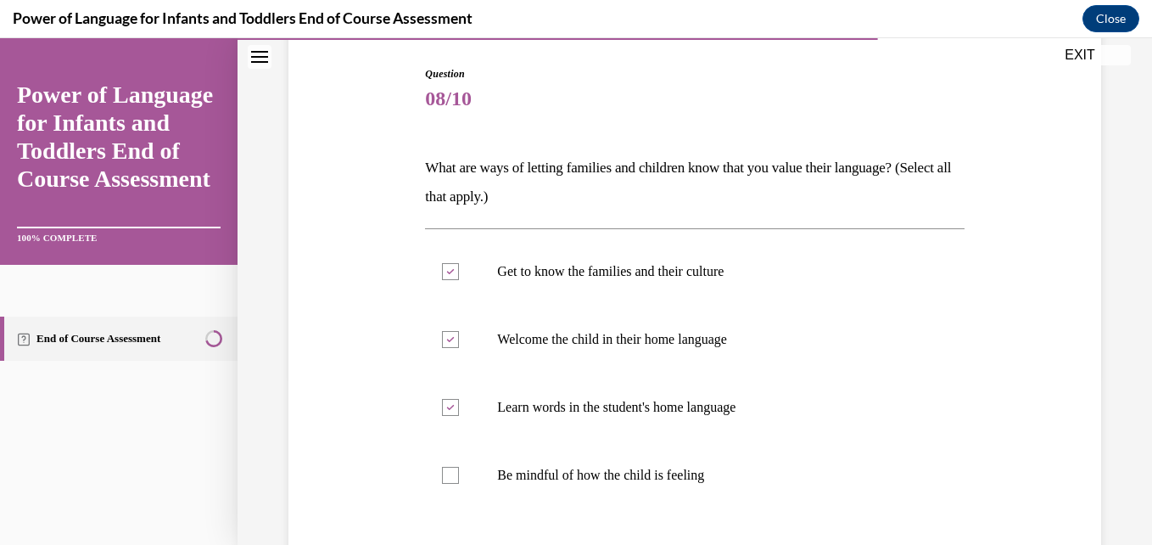
click at [976, 400] on div "Question 08/10 What are ways of letting families and children know that you val…" at bounding box center [694, 367] width 821 height 704
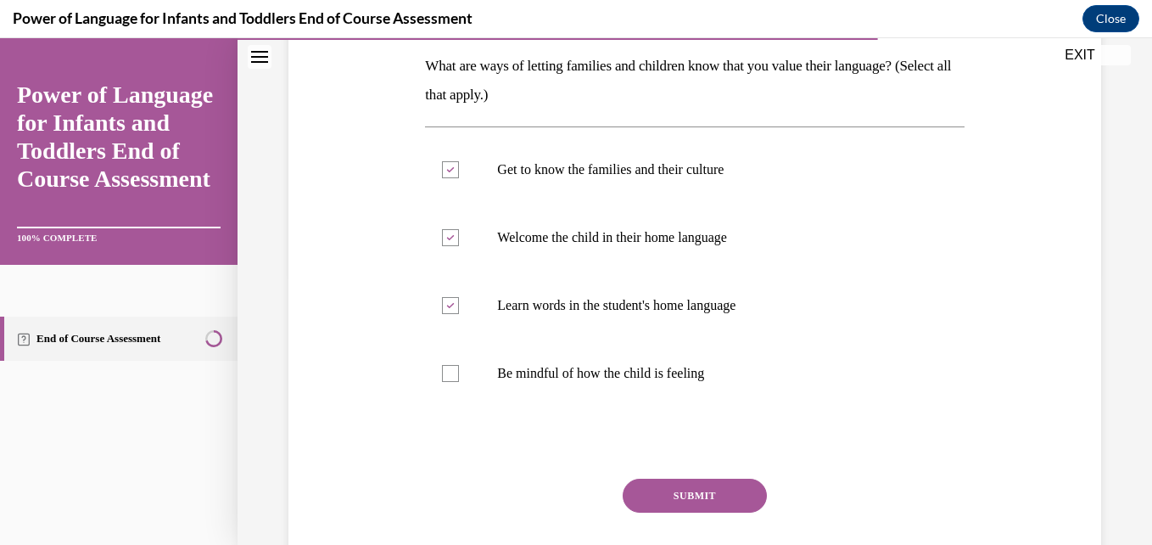
scroll to position [305, 0]
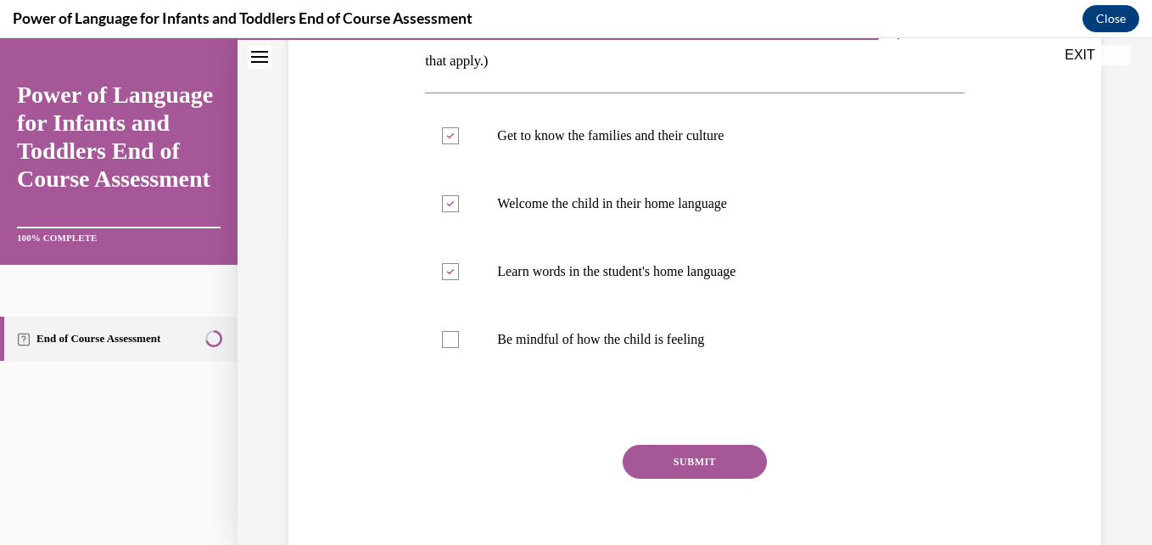
click at [696, 455] on button "SUBMIT" at bounding box center [695, 461] width 144 height 34
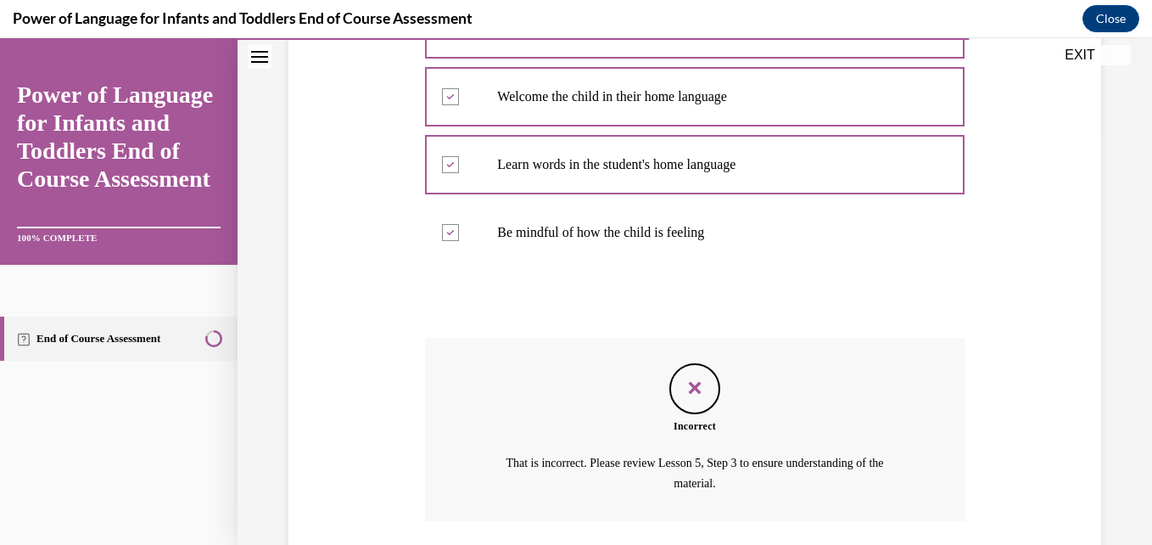
scroll to position [536, 0]
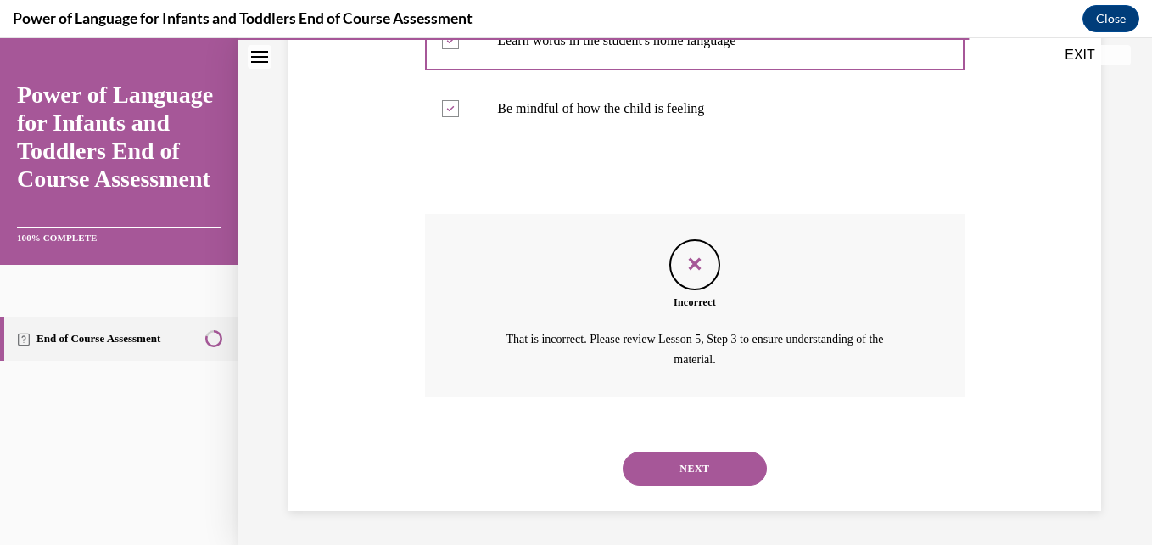
click at [689, 473] on button "NEXT" at bounding box center [695, 468] width 144 height 34
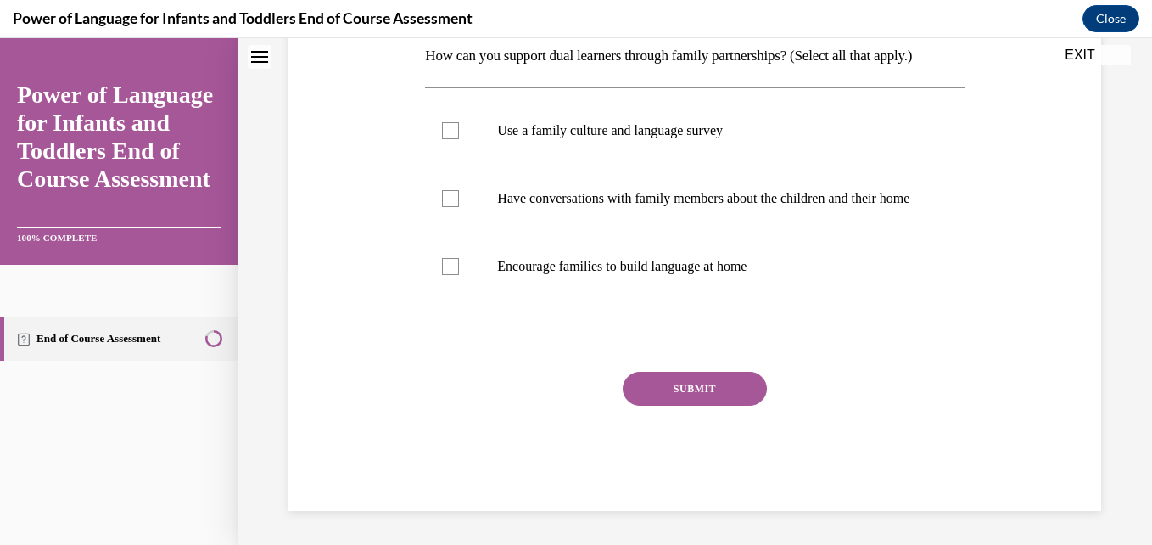
scroll to position [0, 0]
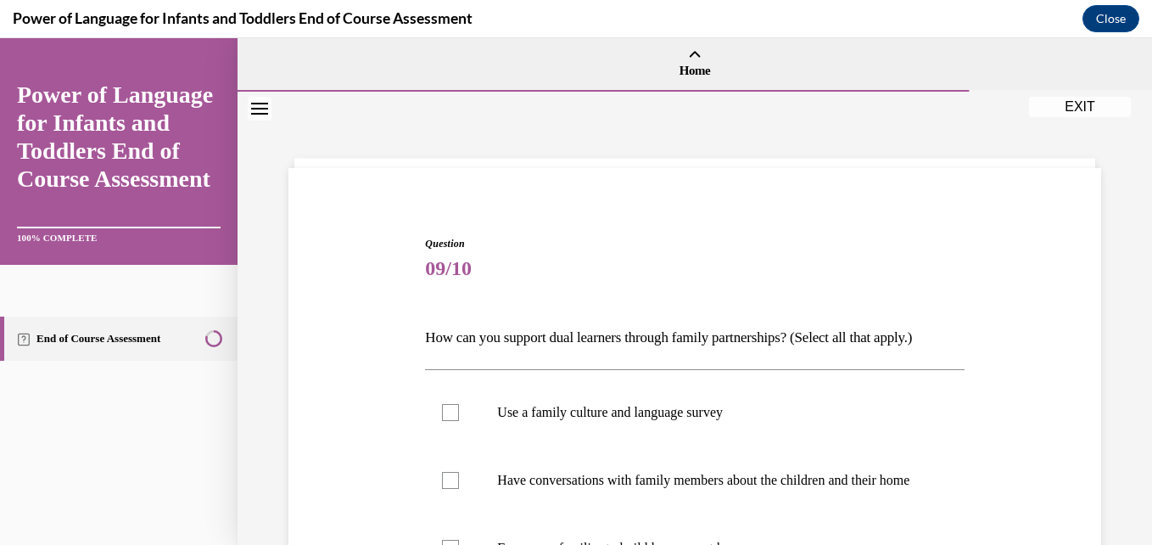
click at [1033, 377] on div "Question 09/10 How can you support dual learners through family partnerships? (…" at bounding box center [694, 488] width 821 height 607
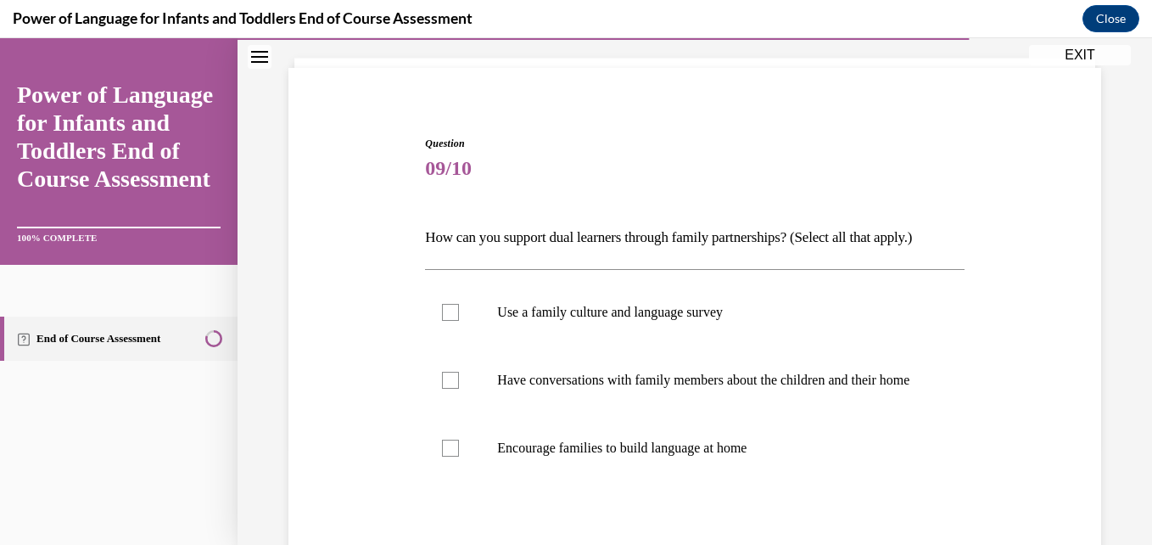
scroll to position [102, 0]
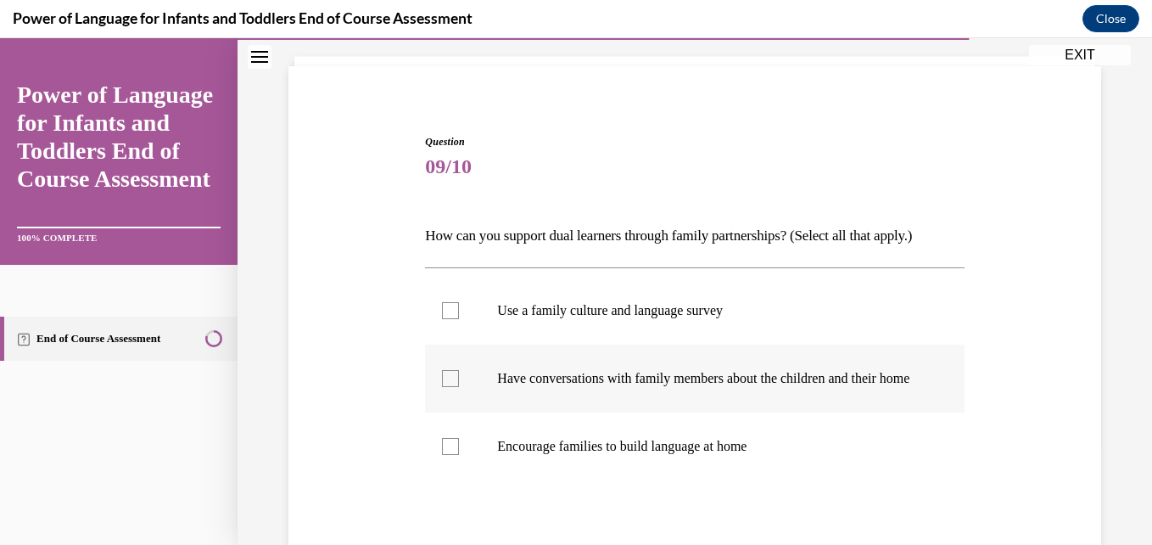
click at [445, 387] on div at bounding box center [450, 378] width 17 height 17
click at [445, 387] on input "Have conversations with family members about the children and their home" at bounding box center [450, 378] width 17 height 17
checkbox input "true"
click at [446, 455] on div at bounding box center [450, 446] width 17 height 17
click at [446, 455] on input "Encourage families to build language at home" at bounding box center [450, 446] width 17 height 17
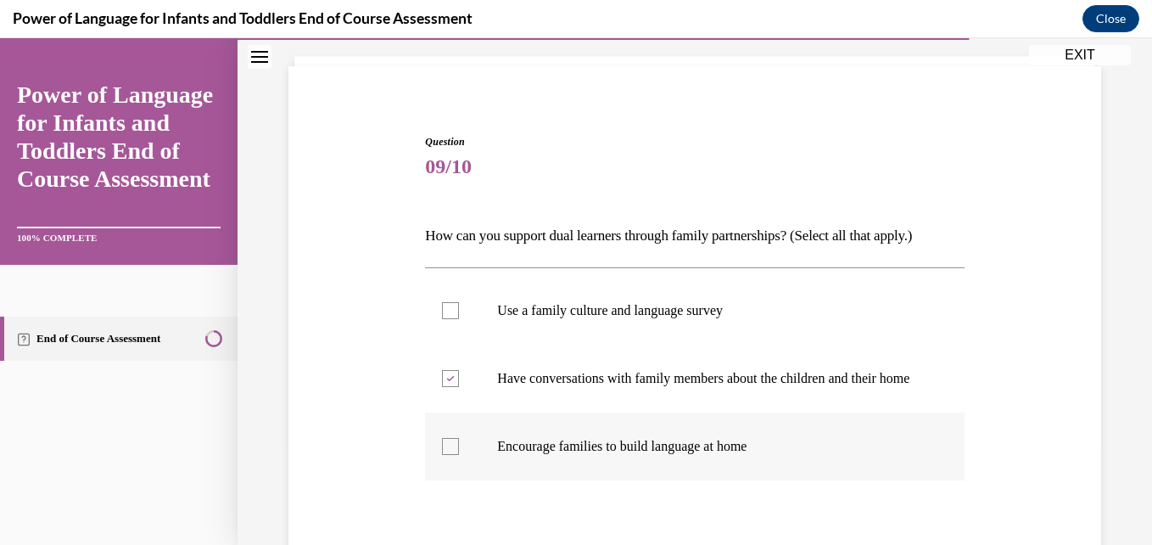
checkbox input "true"
click at [449, 311] on div at bounding box center [450, 310] width 17 height 17
click at [449, 311] on input "Use a family culture and language survey" at bounding box center [450, 310] width 17 height 17
checkbox input "true"
click at [1016, 375] on div "Question 09/10 How can you support dual learners through family partnerships? (…" at bounding box center [694, 386] width 821 height 607
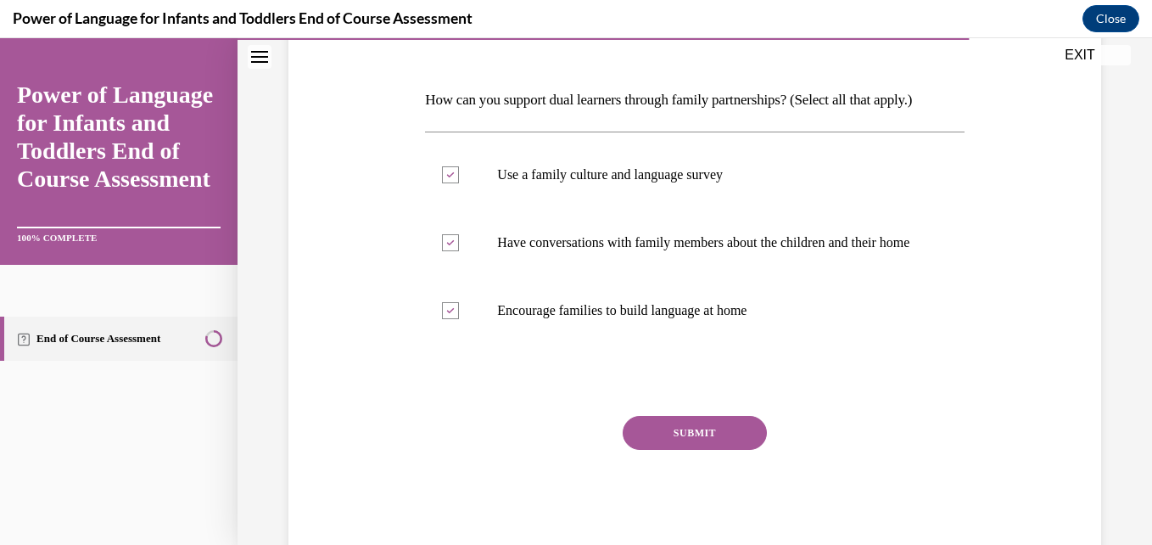
scroll to position [271, 0]
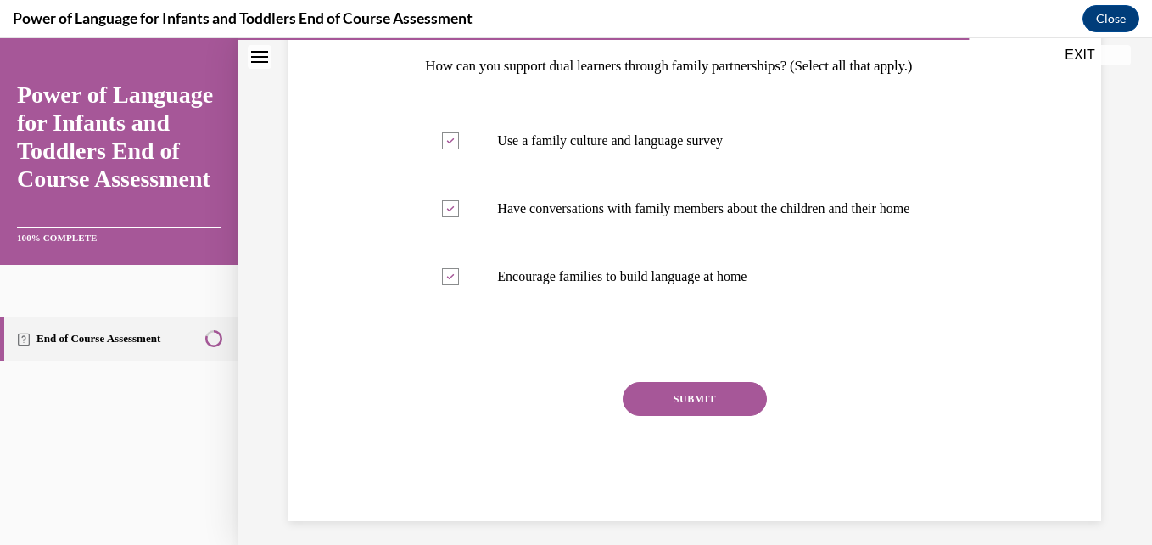
click at [691, 411] on button "SUBMIT" at bounding box center [695, 399] width 144 height 34
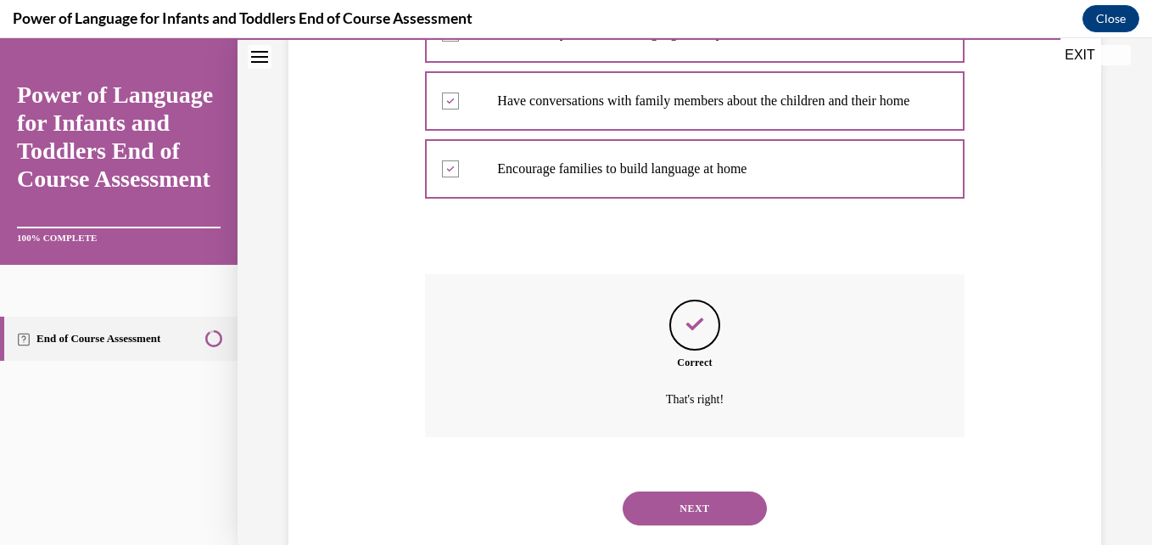
scroll to position [436, 0]
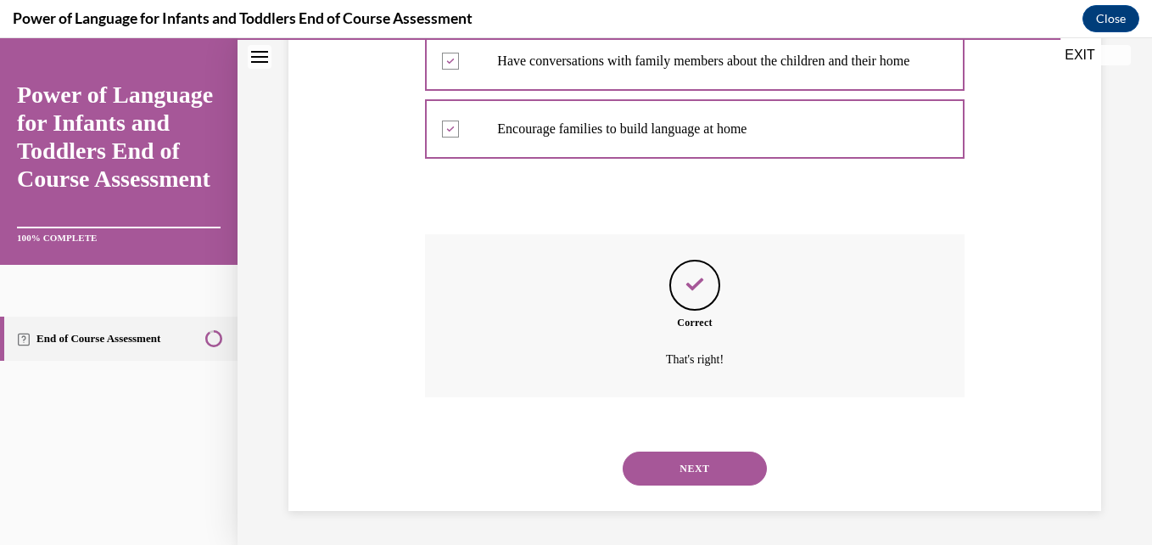
click at [694, 469] on button "NEXT" at bounding box center [695, 468] width 144 height 34
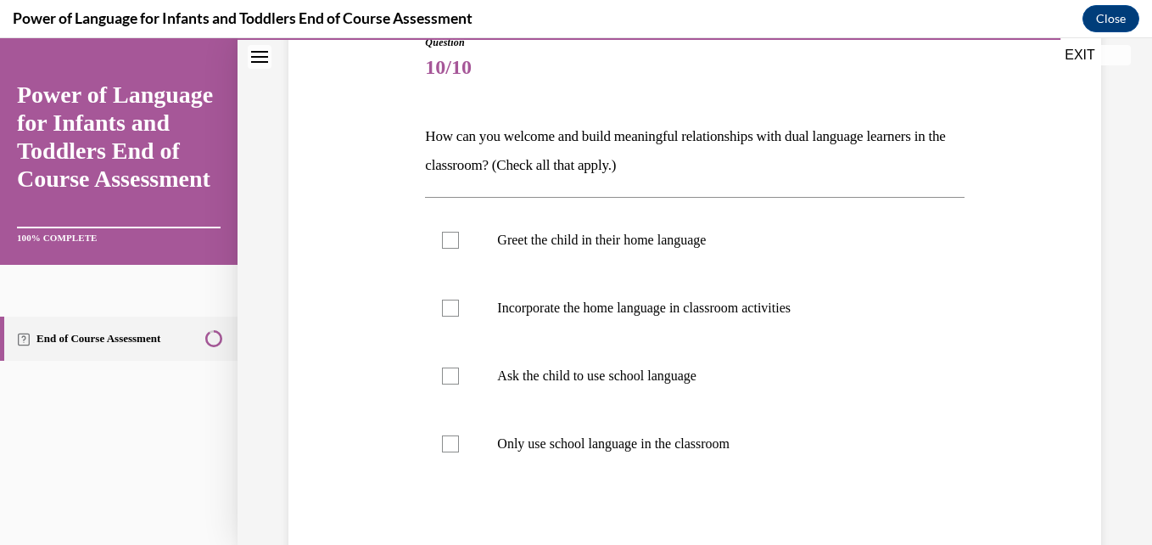
scroll to position [204, 0]
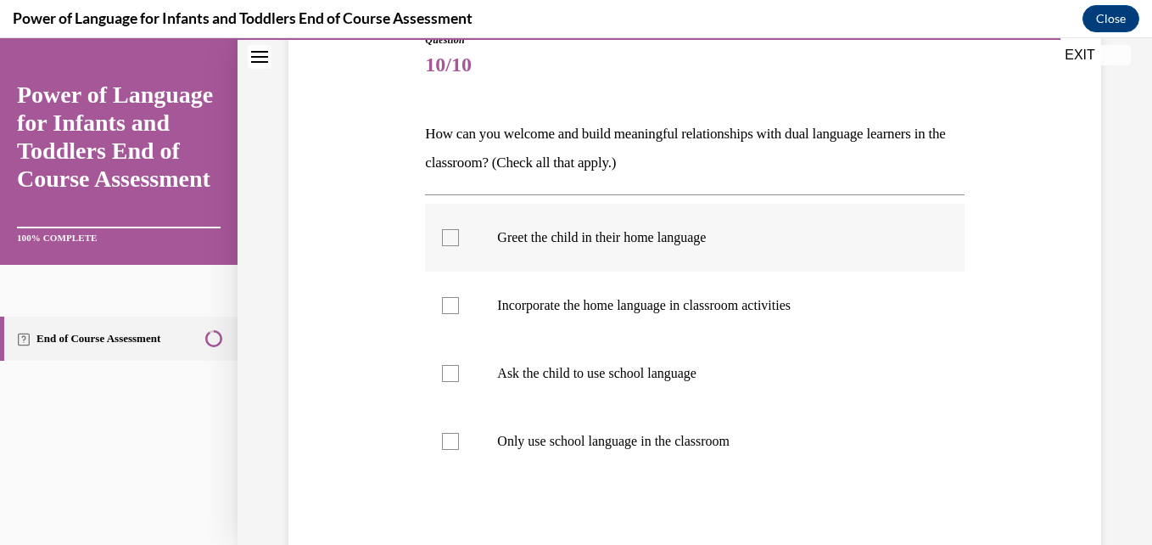
click at [449, 234] on div at bounding box center [450, 237] width 17 height 17
click at [449, 234] on input "Greet the child in their home language" at bounding box center [450, 237] width 17 height 17
checkbox input "true"
click at [451, 303] on div at bounding box center [450, 305] width 17 height 17
click at [451, 303] on input "Incorporate the home language in classroom activities" at bounding box center [450, 305] width 17 height 17
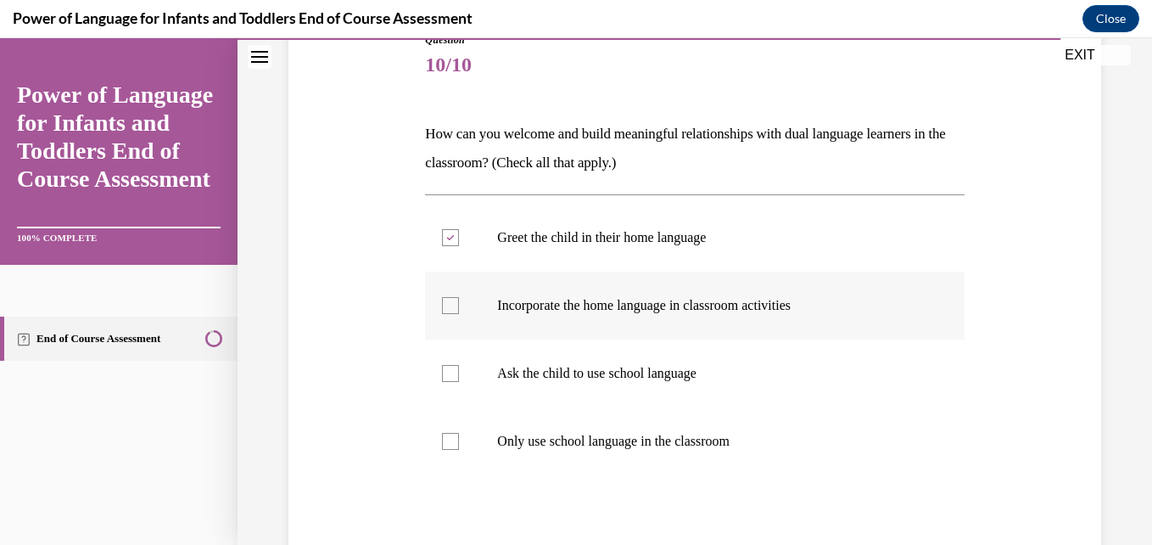
checkbox input "true"
click at [999, 358] on div "Question 10/10 How can you welcome and build meaningful relationships with dual…" at bounding box center [694, 333] width 821 height 704
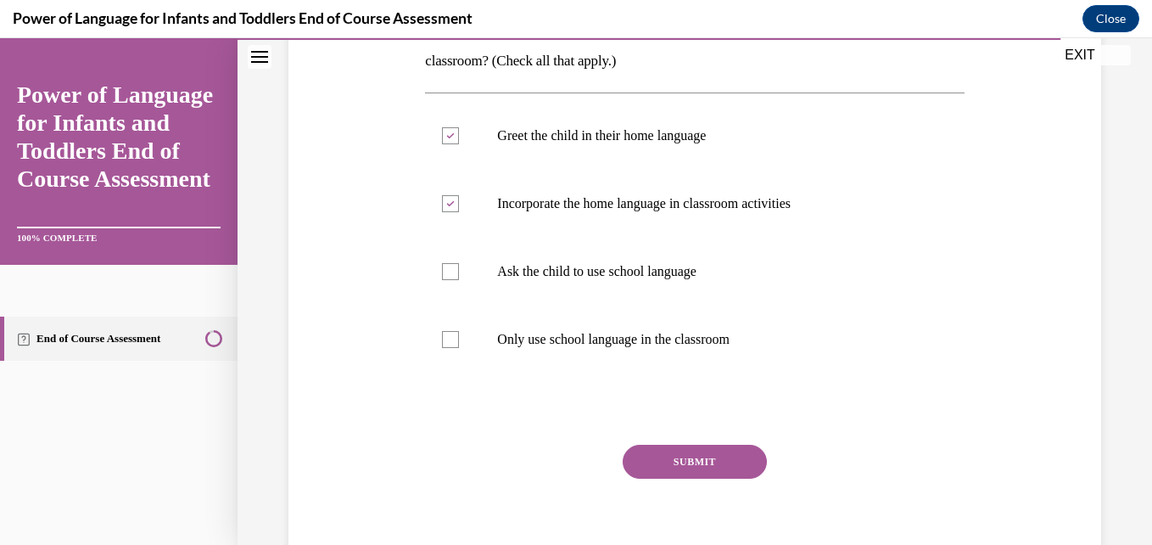
scroll to position [339, 0]
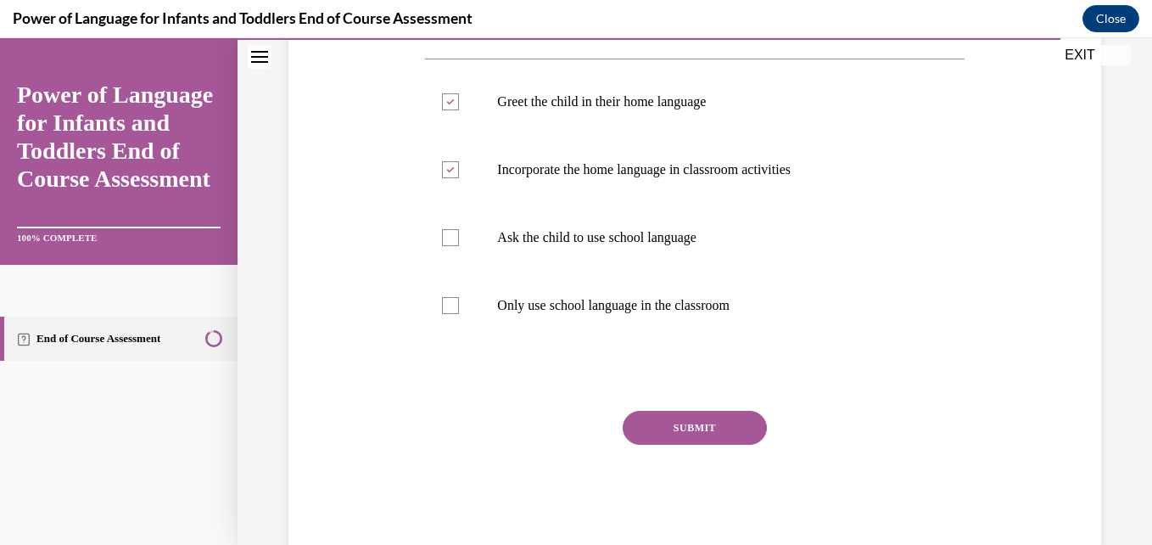
click at [707, 433] on button "SUBMIT" at bounding box center [695, 428] width 144 height 34
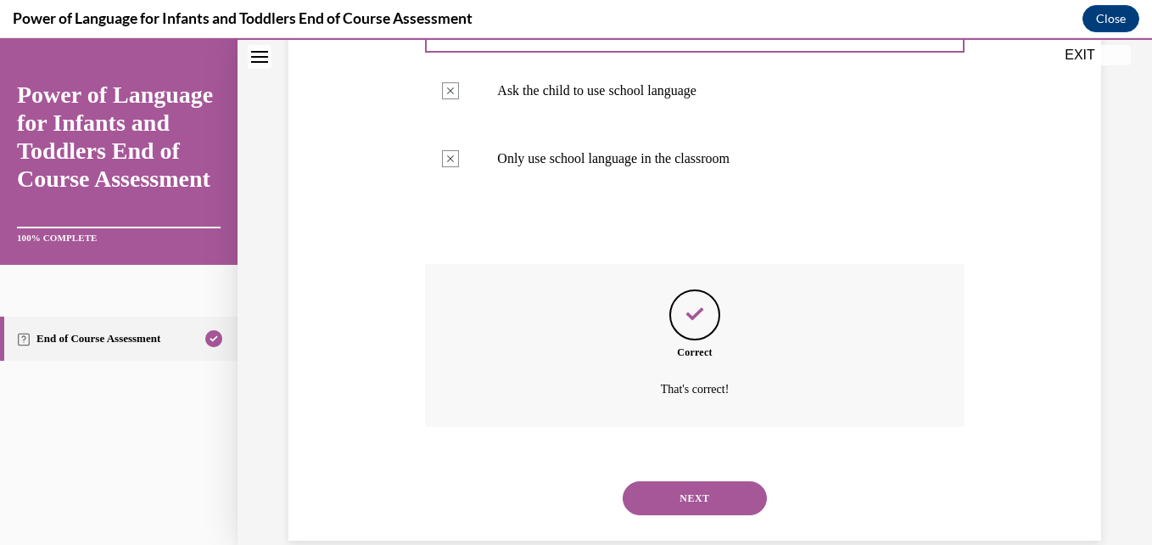
scroll to position [516, 0]
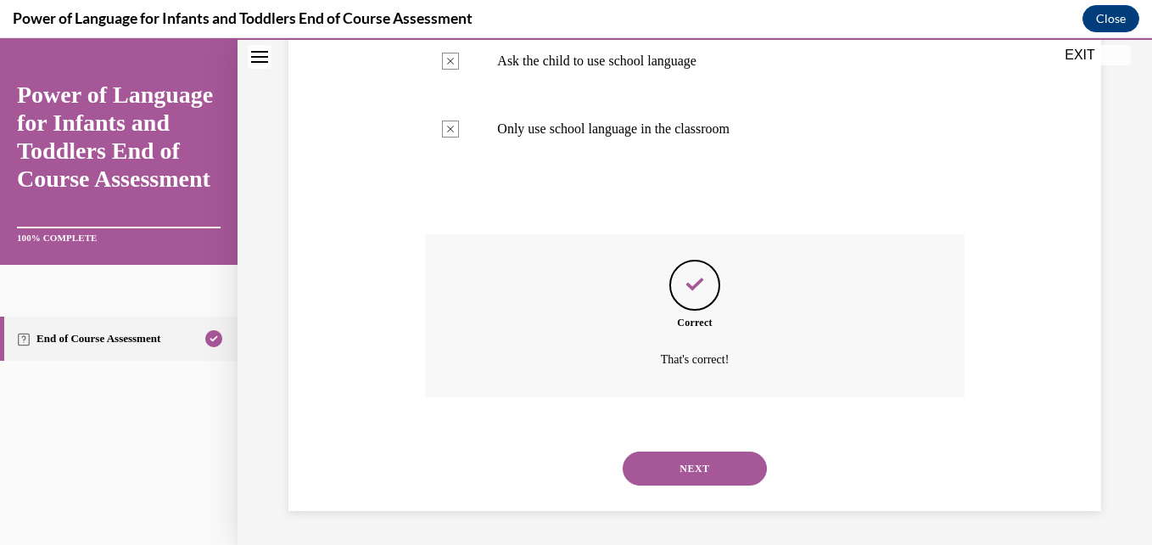
click at [696, 466] on button "NEXT" at bounding box center [695, 468] width 144 height 34
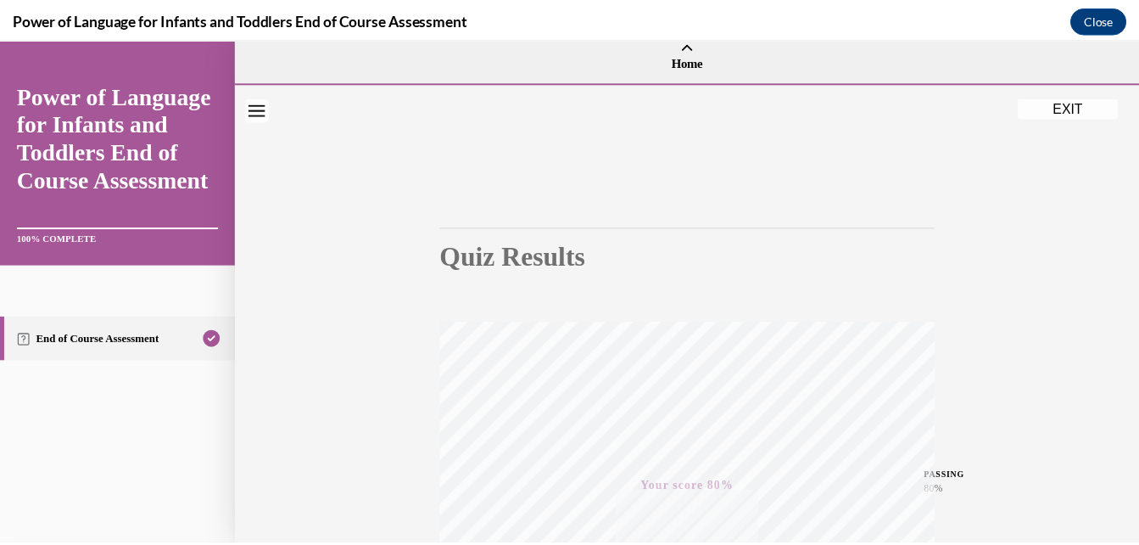
scroll to position [0, 0]
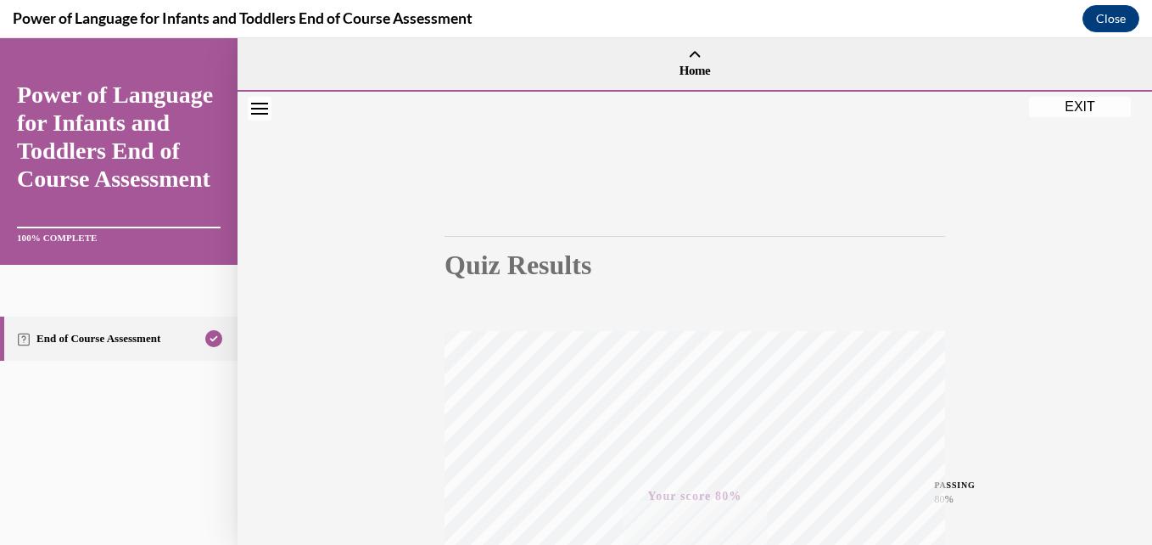
click at [1054, 104] on button "EXIT" at bounding box center [1080, 107] width 102 height 20
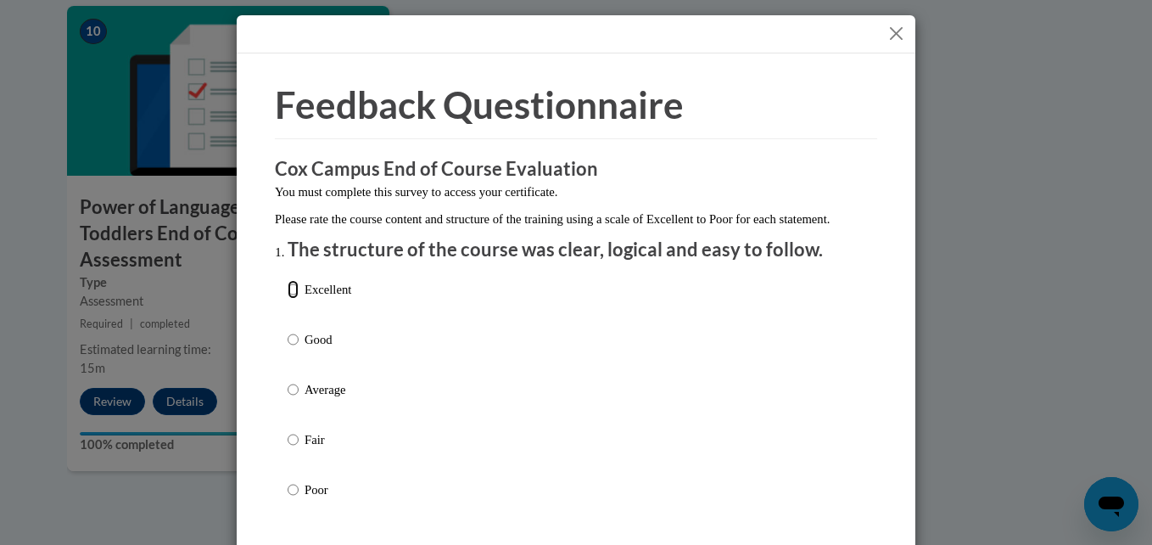
click at [289, 299] on input "Excellent" at bounding box center [293, 289] width 11 height 19
radio input "true"
click at [288, 330] on input "Good" at bounding box center [293, 339] width 11 height 19
radio input "true"
click at [288, 280] on input "Excellent" at bounding box center [293, 289] width 11 height 19
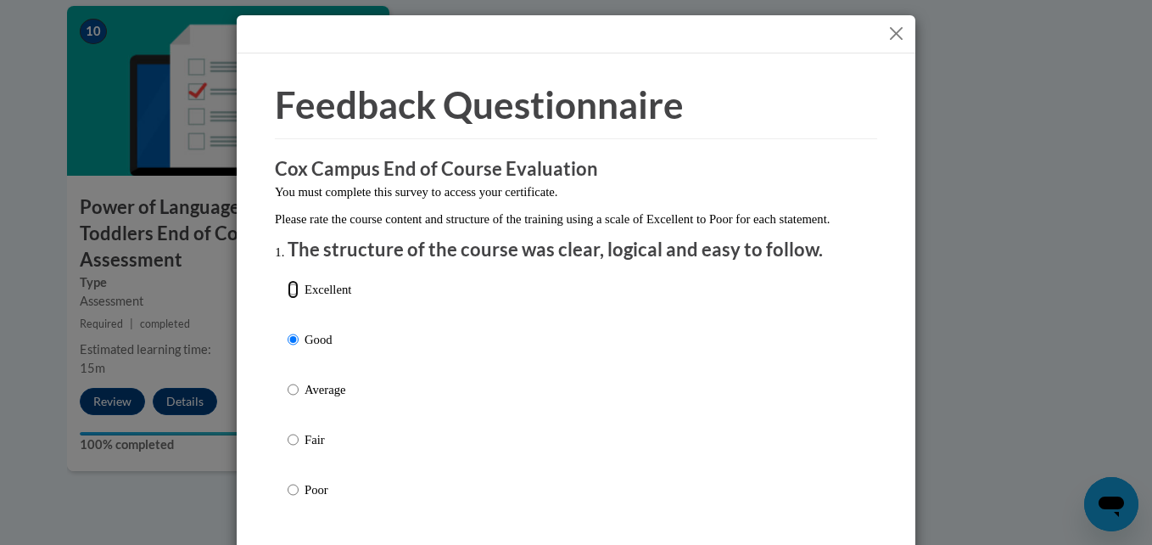
radio input "true"
click at [943, 299] on div "Feedback Questionnaire Rate Course Comments Cox Campus End of Course Evaluation…" at bounding box center [576, 272] width 1152 height 545
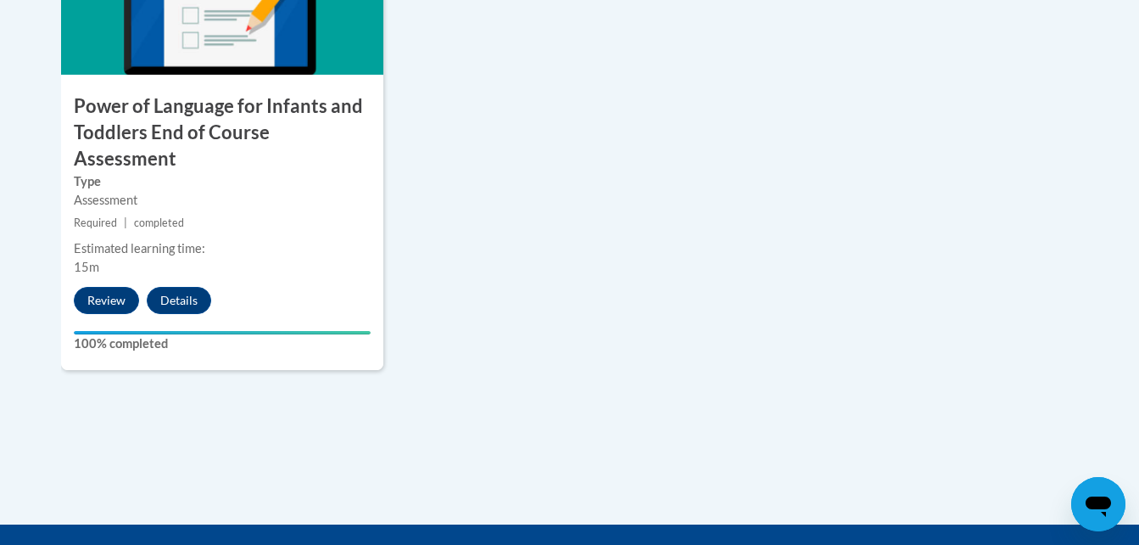
scroll to position [2104, 0]
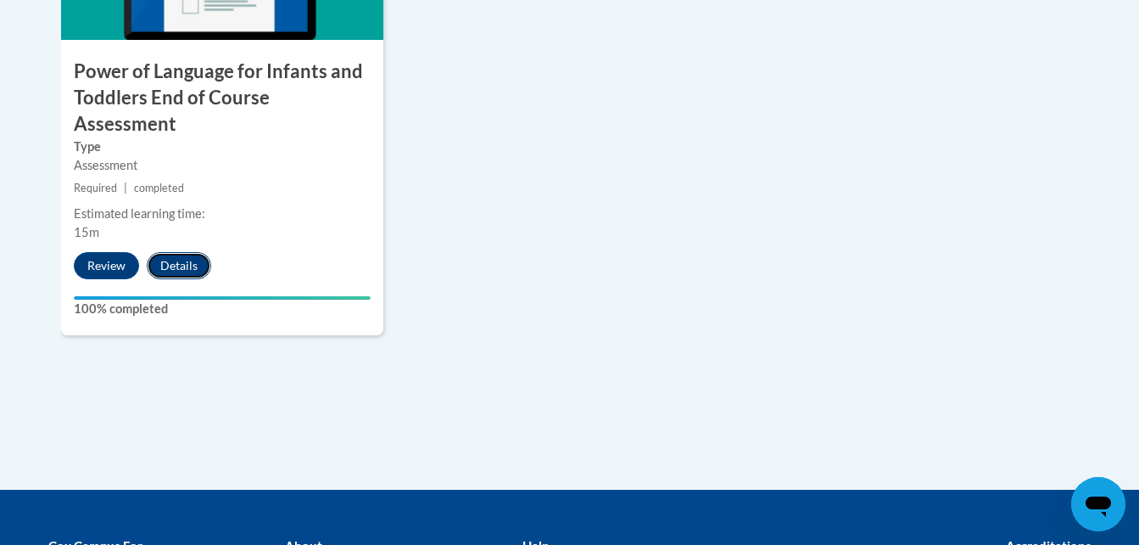
click at [174, 252] on button "Details" at bounding box center [179, 265] width 64 height 27
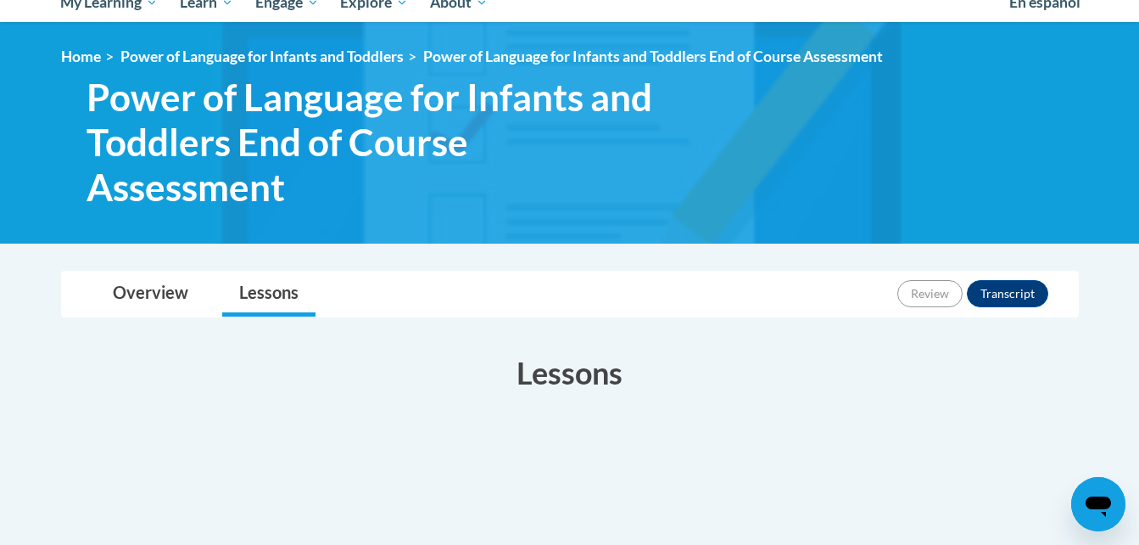
scroll to position [89, 0]
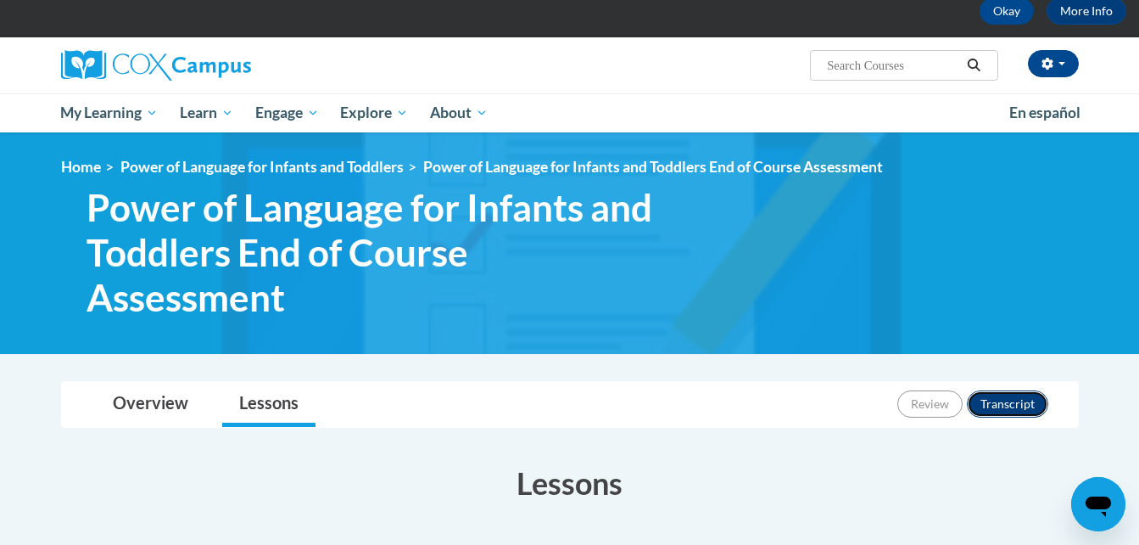
click at [991, 409] on button "Transcript" at bounding box center [1007, 403] width 81 height 27
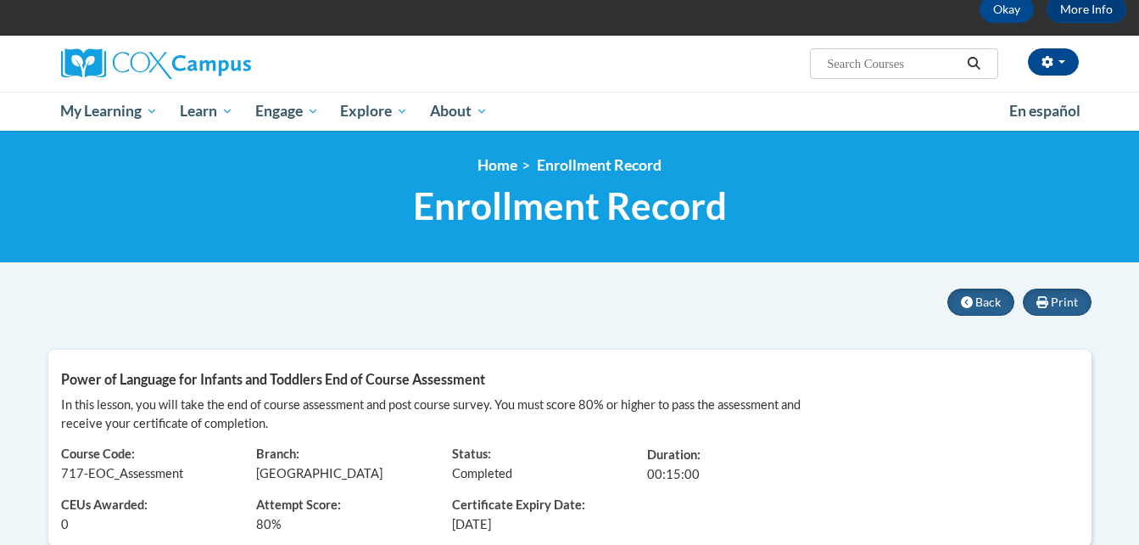
scroll to position [70, 0]
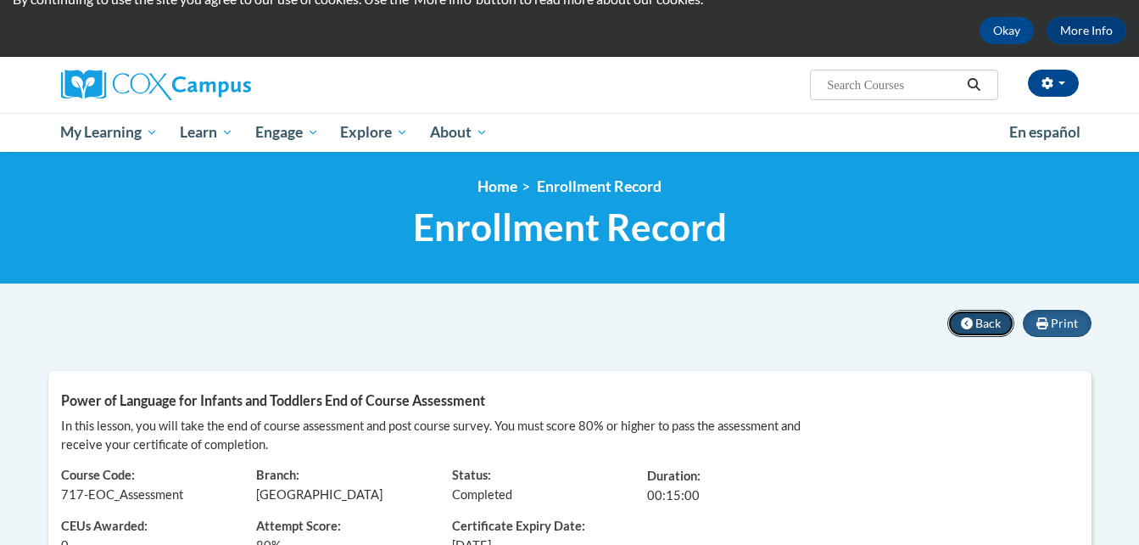
click at [987, 313] on button "Back" at bounding box center [981, 323] width 67 height 27
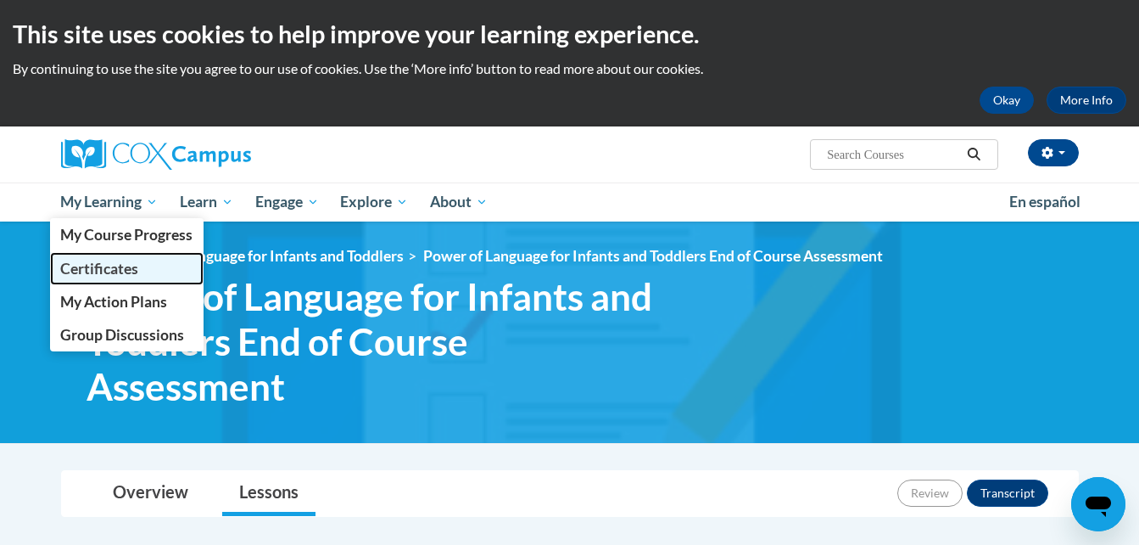
click at [119, 270] on span "Certificates" at bounding box center [99, 269] width 78 height 18
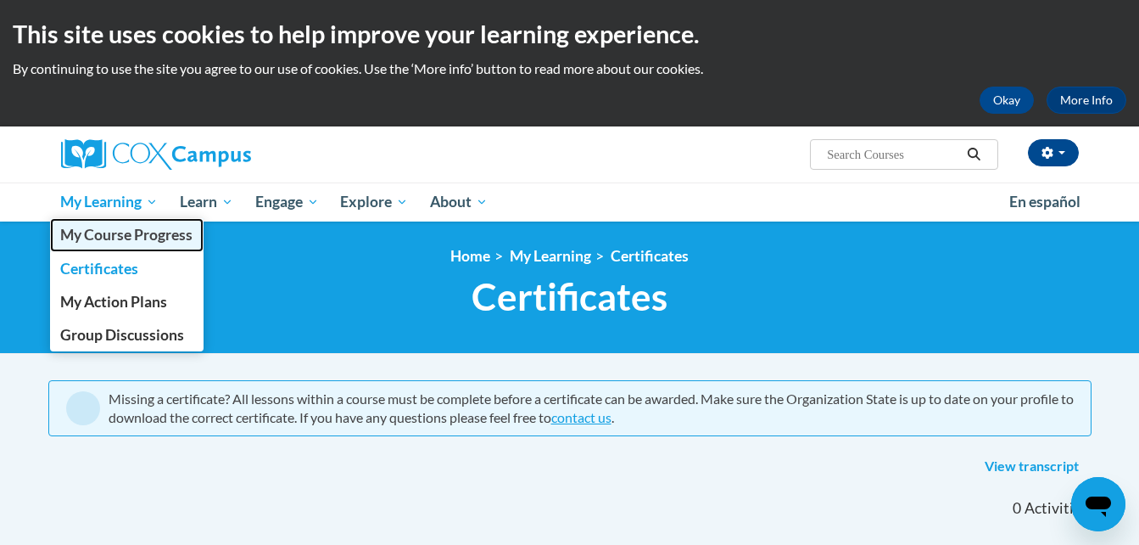
click at [139, 236] on span "My Course Progress" at bounding box center [126, 235] width 132 height 18
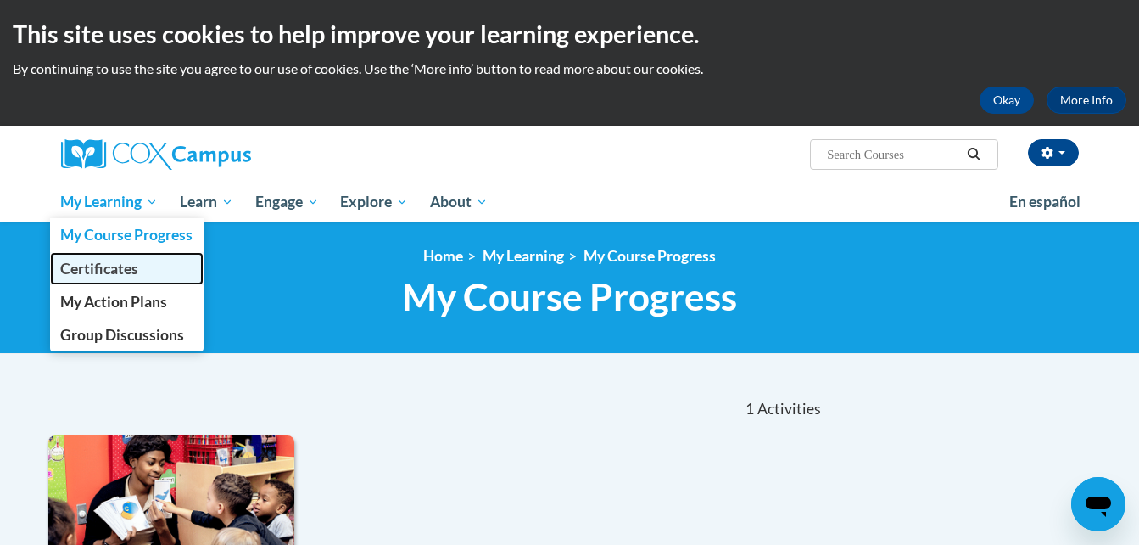
click at [119, 266] on span "Certificates" at bounding box center [99, 269] width 78 height 18
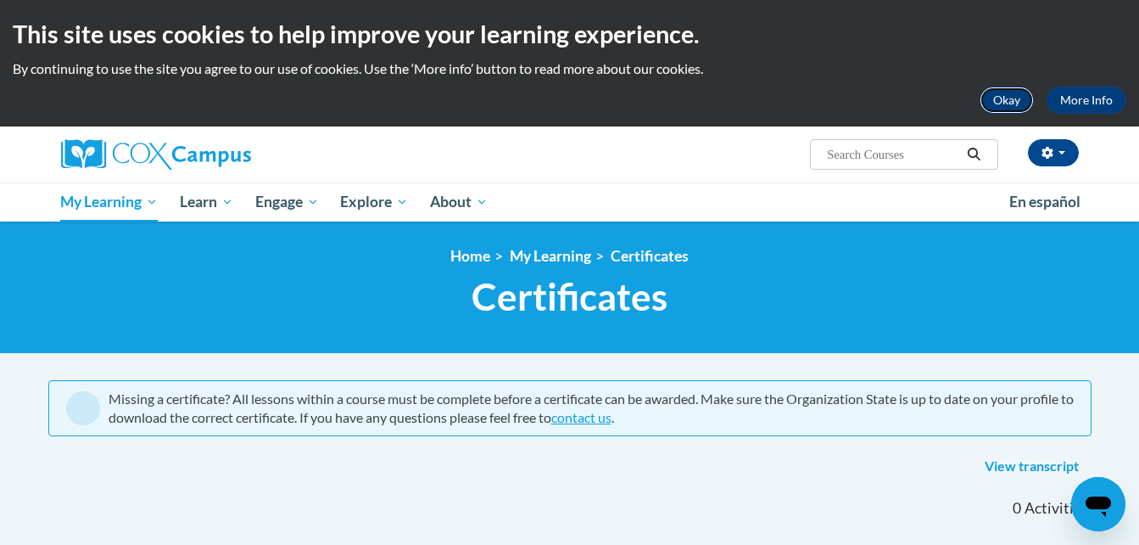
click at [1021, 97] on button "Okay" at bounding box center [1007, 100] width 54 height 27
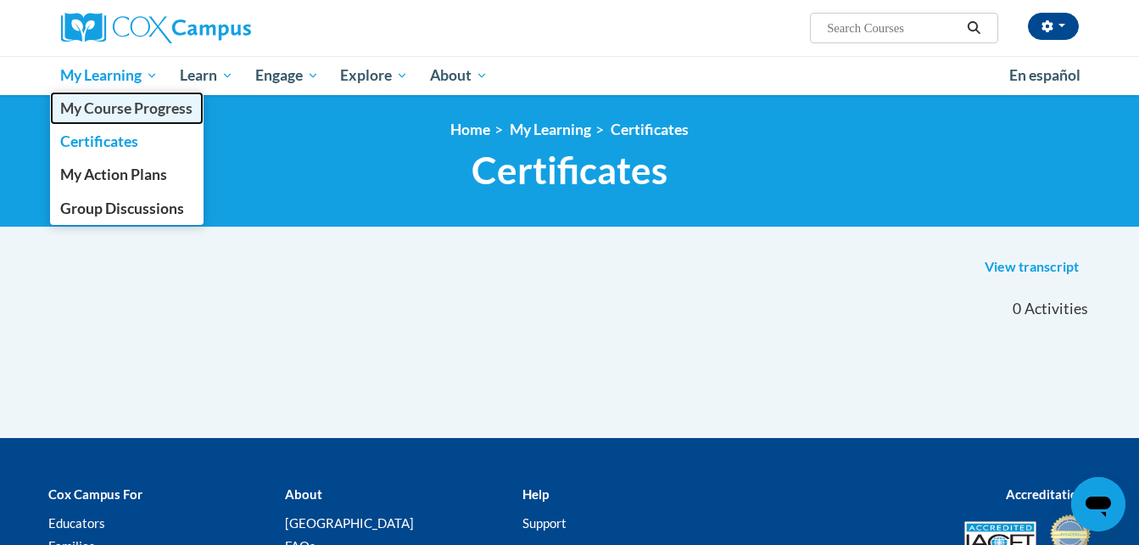
click at [164, 110] on span "My Course Progress" at bounding box center [126, 108] width 132 height 18
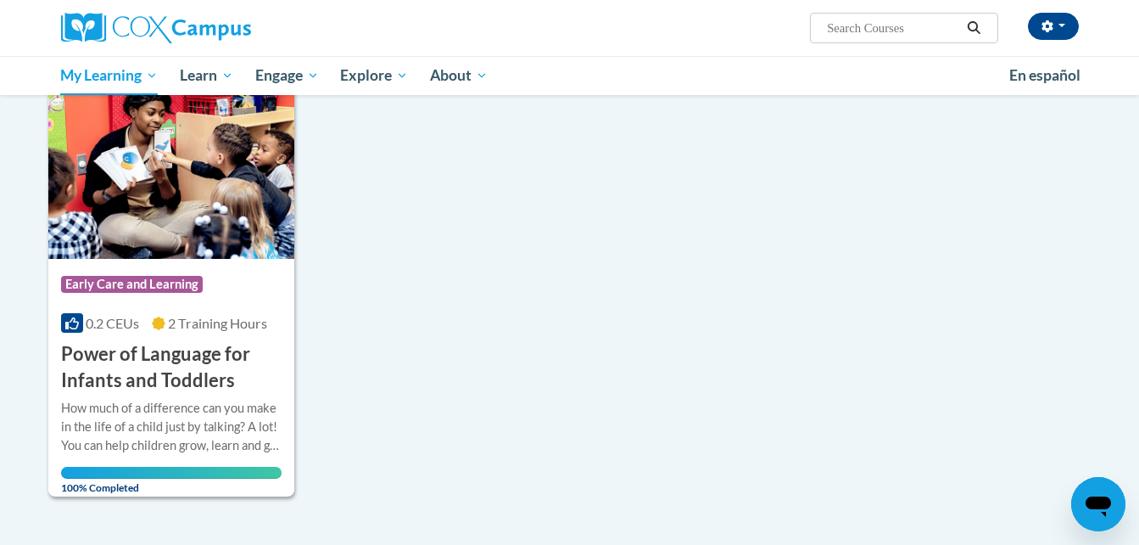
scroll to position [218, 0]
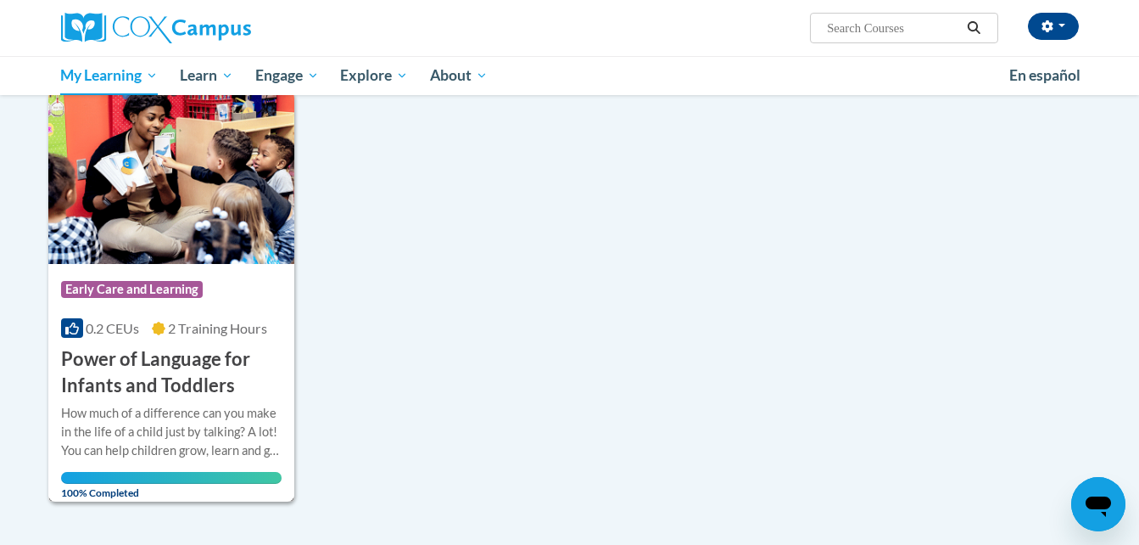
click at [137, 287] on span "Early Care and Learning" at bounding box center [132, 289] width 142 height 17
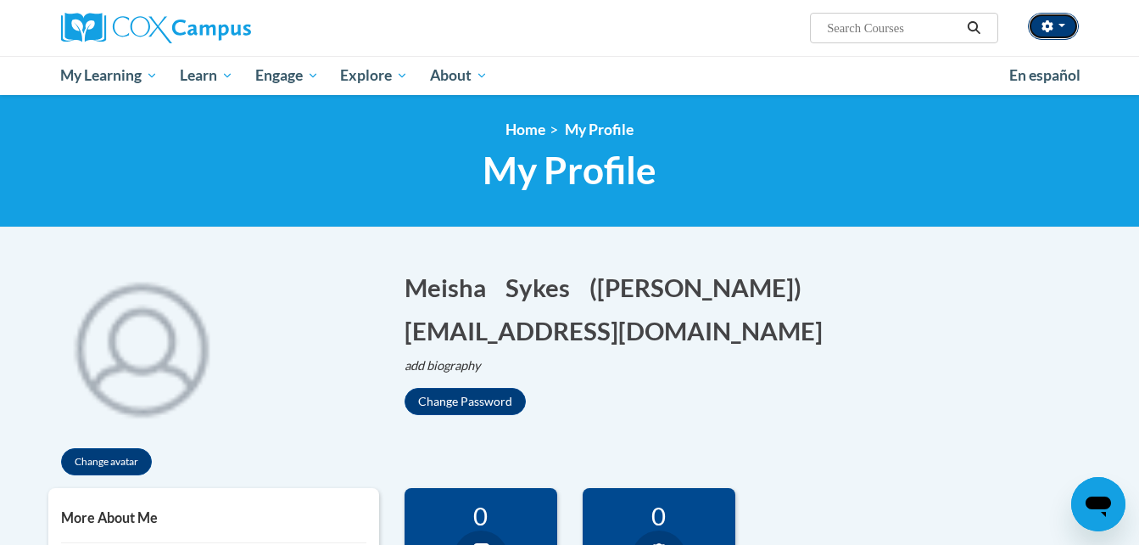
click at [1043, 26] on icon "button" at bounding box center [1048, 26] width 12 height 12
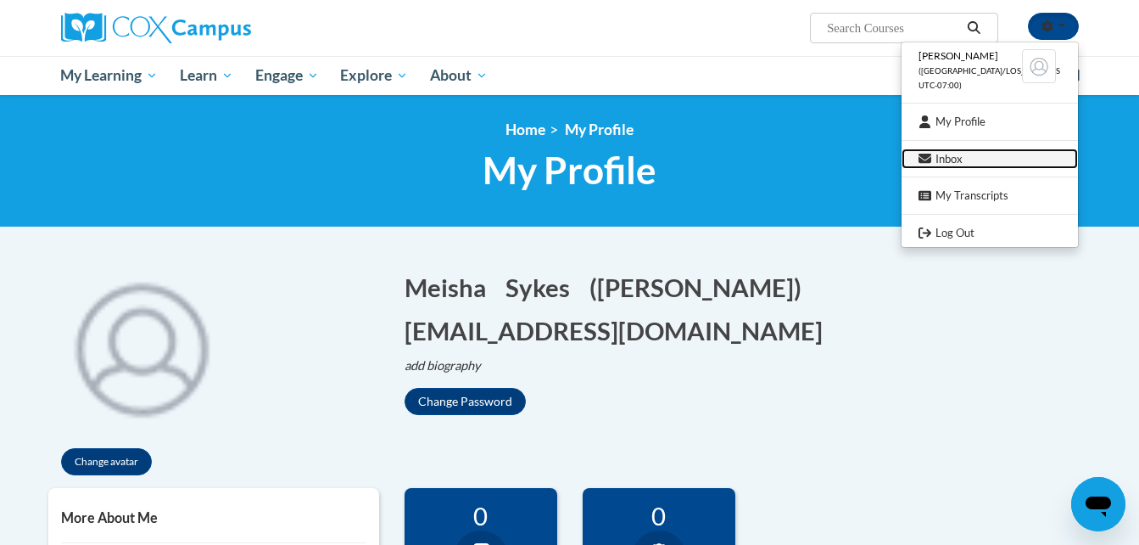
click at [949, 164] on link "Inbox" at bounding box center [990, 158] width 176 height 21
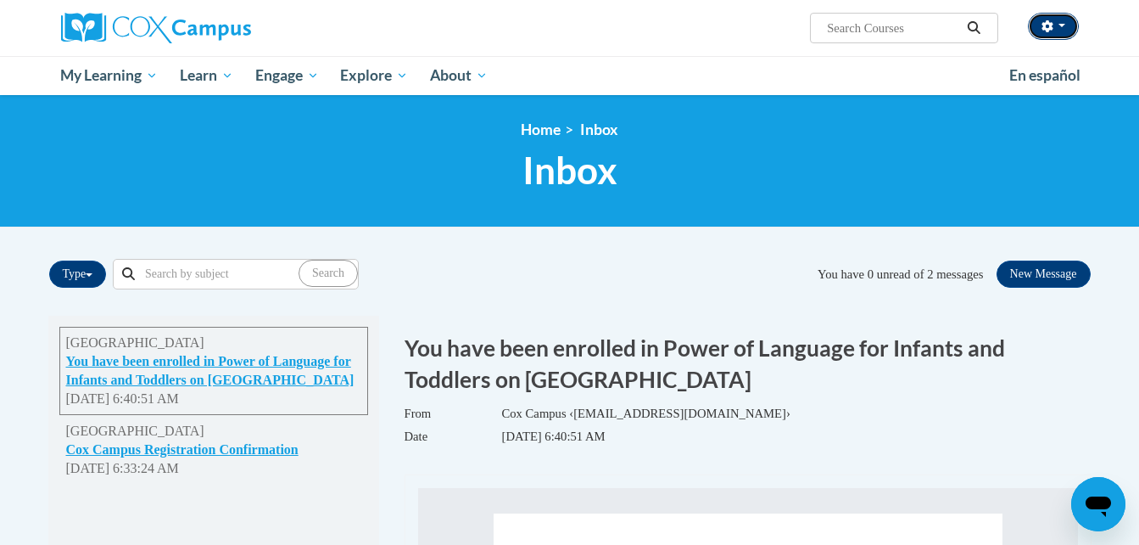
click at [1059, 28] on button "button" at bounding box center [1053, 26] width 51 height 27
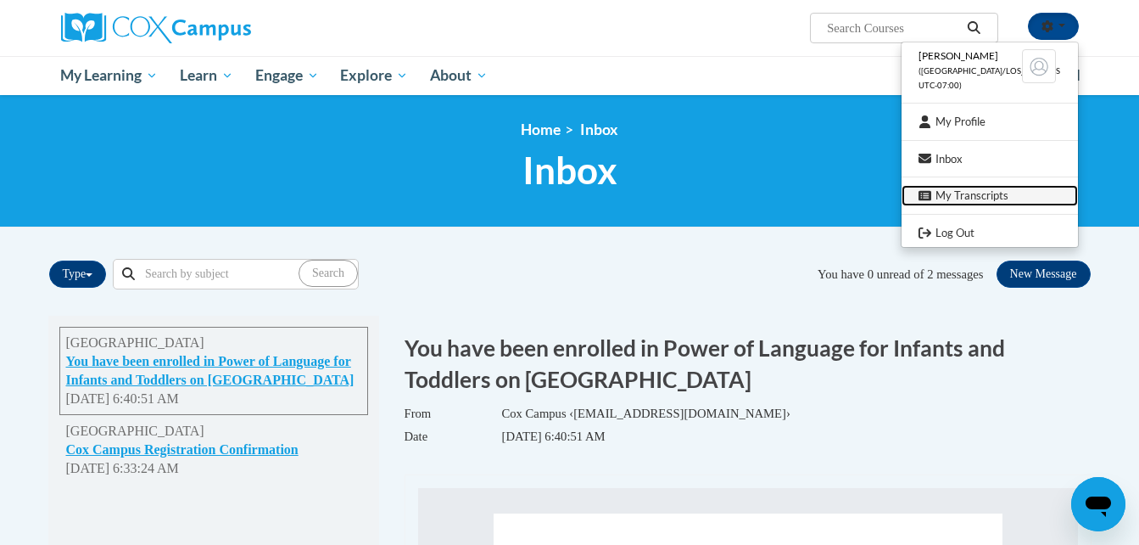
click at [976, 201] on link "My Transcripts" at bounding box center [990, 195] width 176 height 21
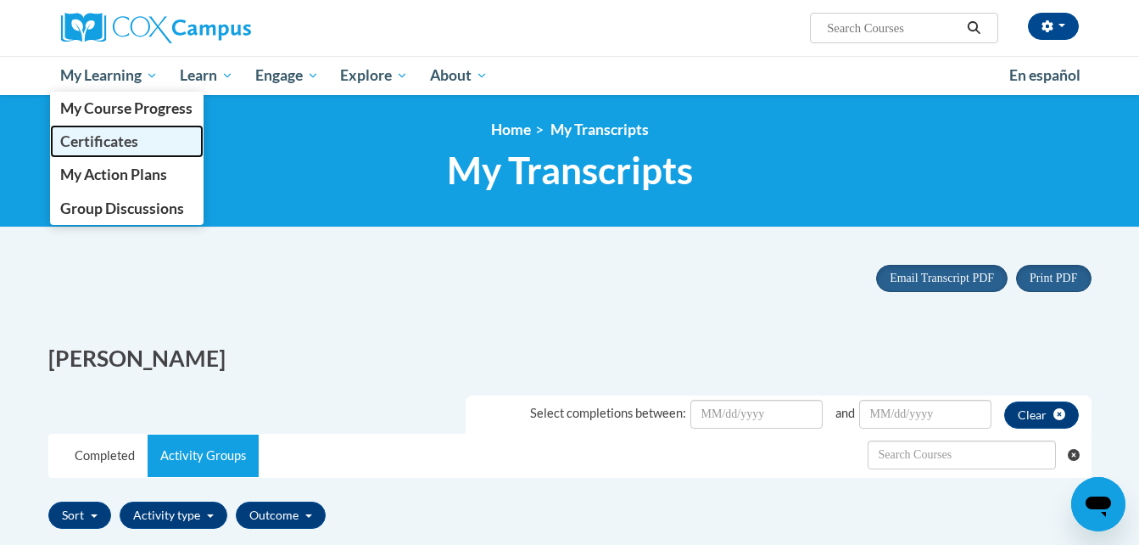
click at [133, 139] on span "Certificates" at bounding box center [99, 141] width 78 height 18
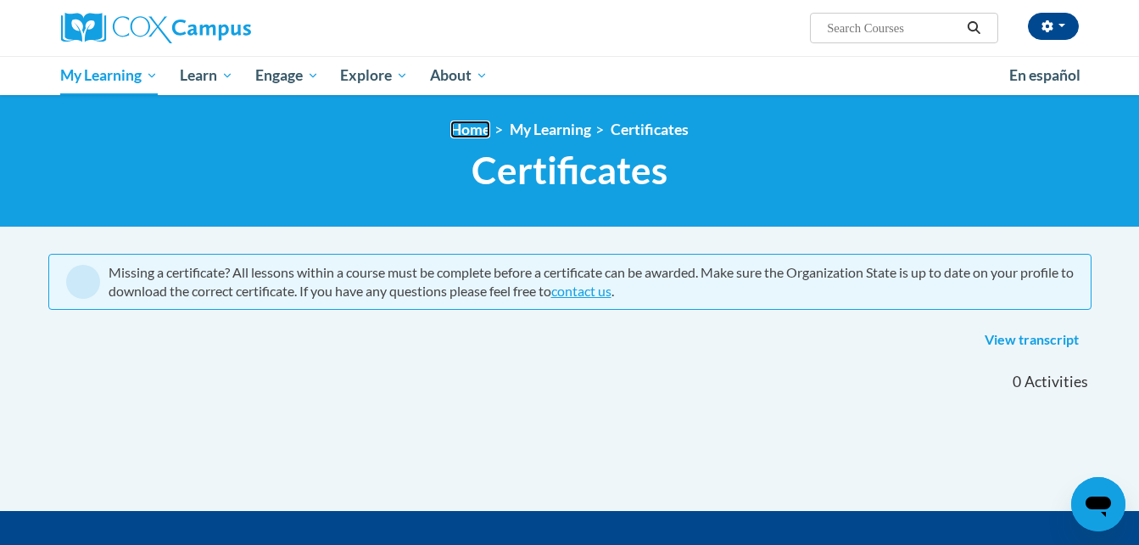
click at [476, 131] on link "Home" at bounding box center [470, 129] width 40 height 18
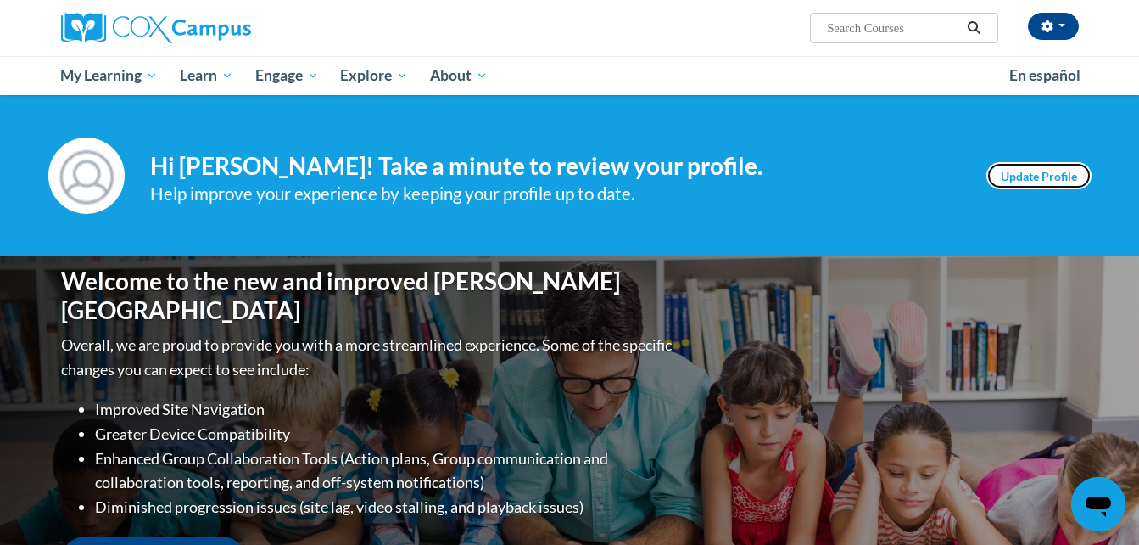
click at [1061, 180] on link "Update Profile" at bounding box center [1039, 175] width 105 height 27
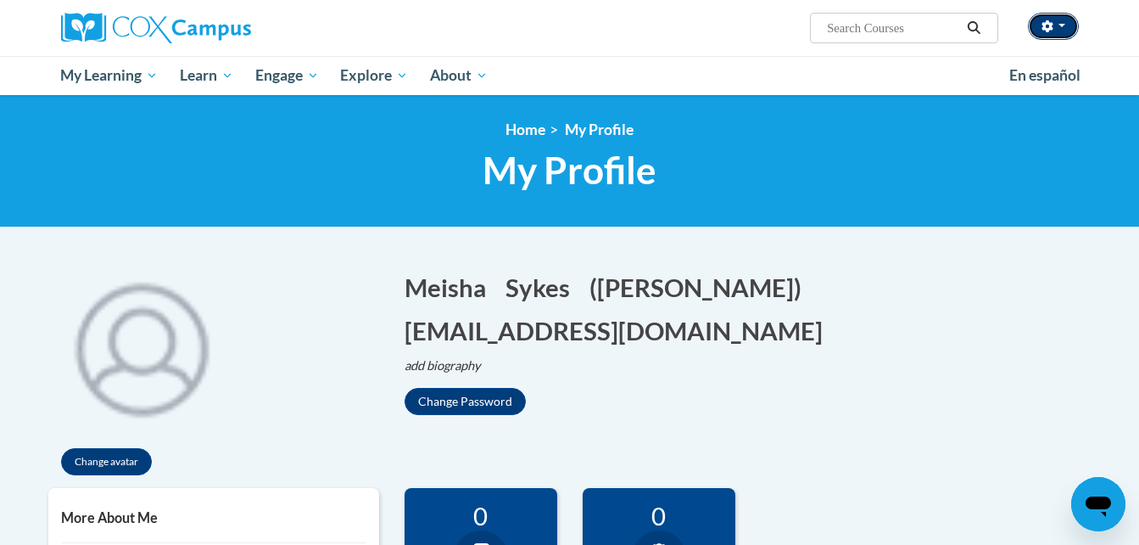
click at [1059, 28] on button "button" at bounding box center [1053, 26] width 51 height 27
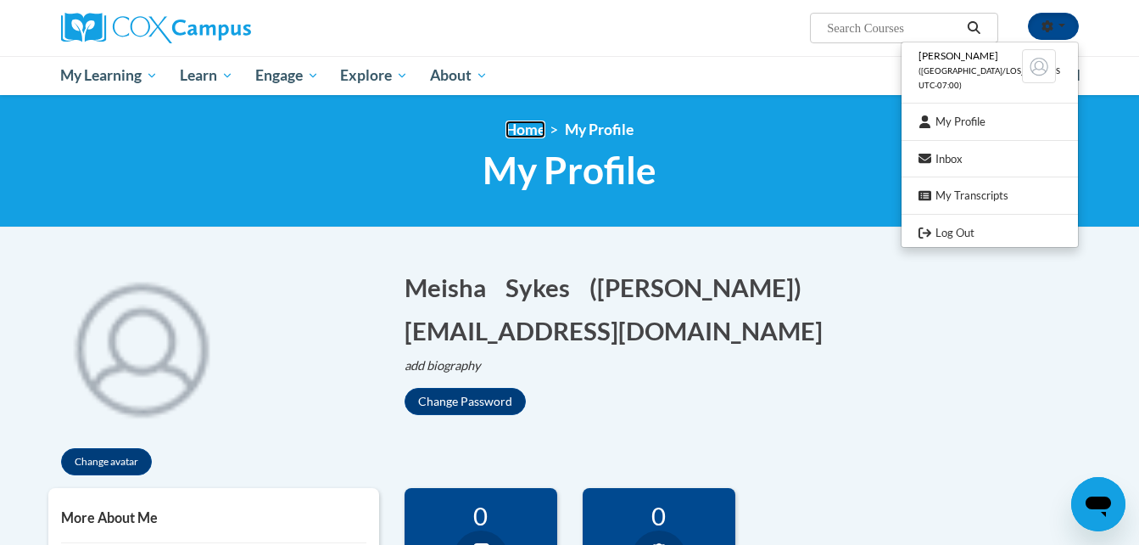
click at [534, 137] on link "Home" at bounding box center [526, 129] width 40 height 18
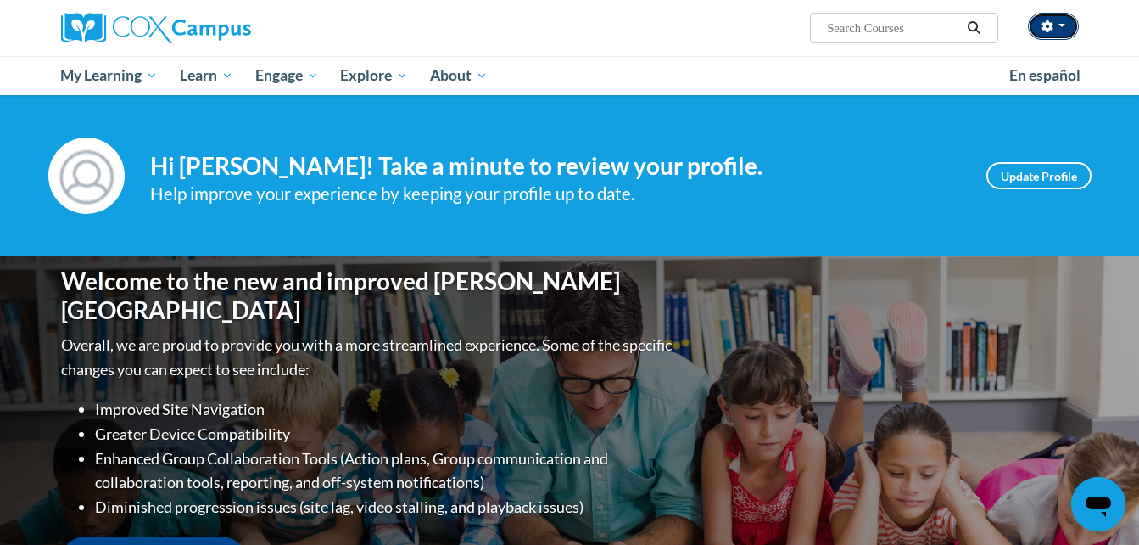
drag, startPoint x: 0, startPoint y: 0, endPoint x: 1059, endPoint y: 33, distance: 1059.2
click at [1059, 33] on button "button" at bounding box center [1053, 26] width 51 height 27
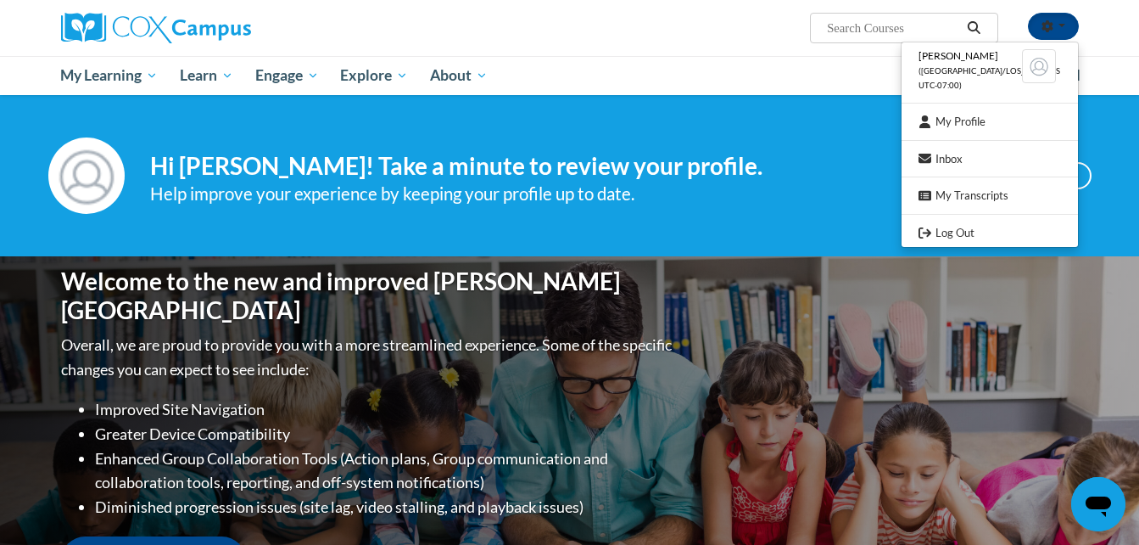
click at [888, 130] on div "Your profile Hi [PERSON_NAME]! Take a minute to review your profile. Help impro…" at bounding box center [569, 175] width 1139 height 161
